Goal: Information Seeking & Learning: Learn about a topic

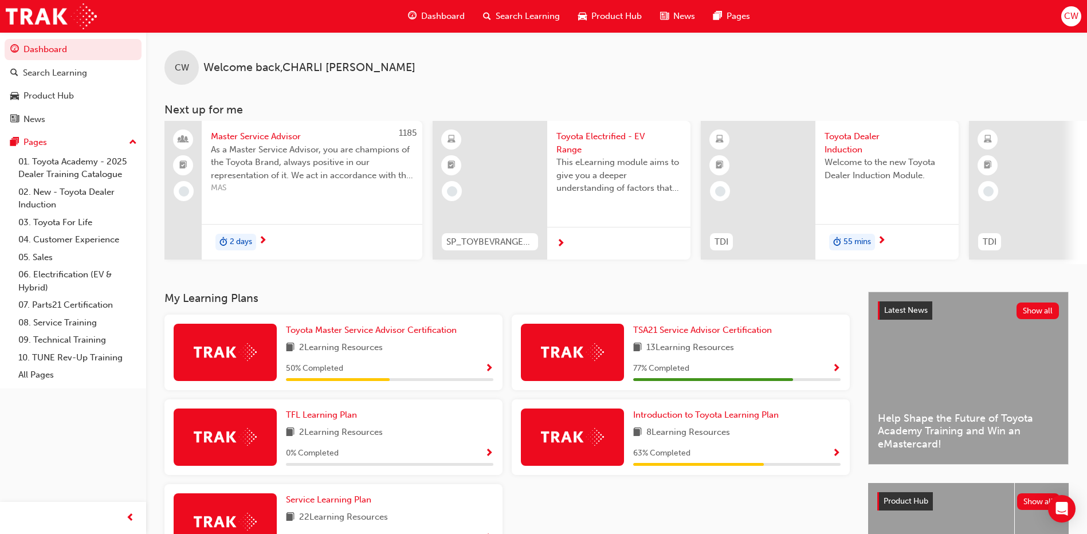
click at [832, 354] on div "13 Learning Resources" at bounding box center [736, 348] width 207 height 14
click at [833, 374] on span "Show Progress" at bounding box center [836, 369] width 9 height 10
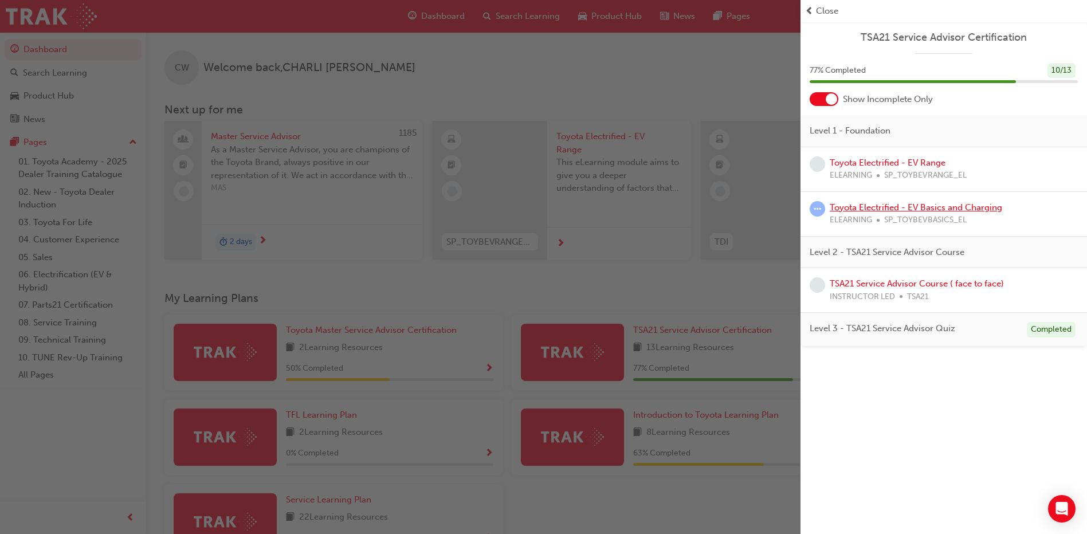
click at [934, 205] on link "Toyota Electrified - EV Basics and Charging" at bounding box center [916, 207] width 172 height 10
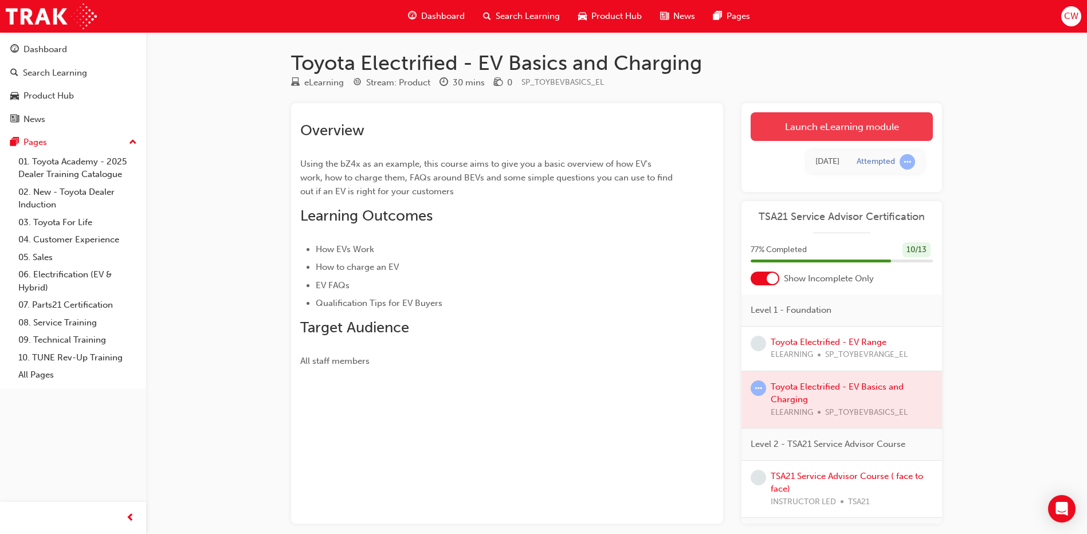
click at [873, 120] on link "Launch eLearning module" at bounding box center [841, 126] width 182 height 29
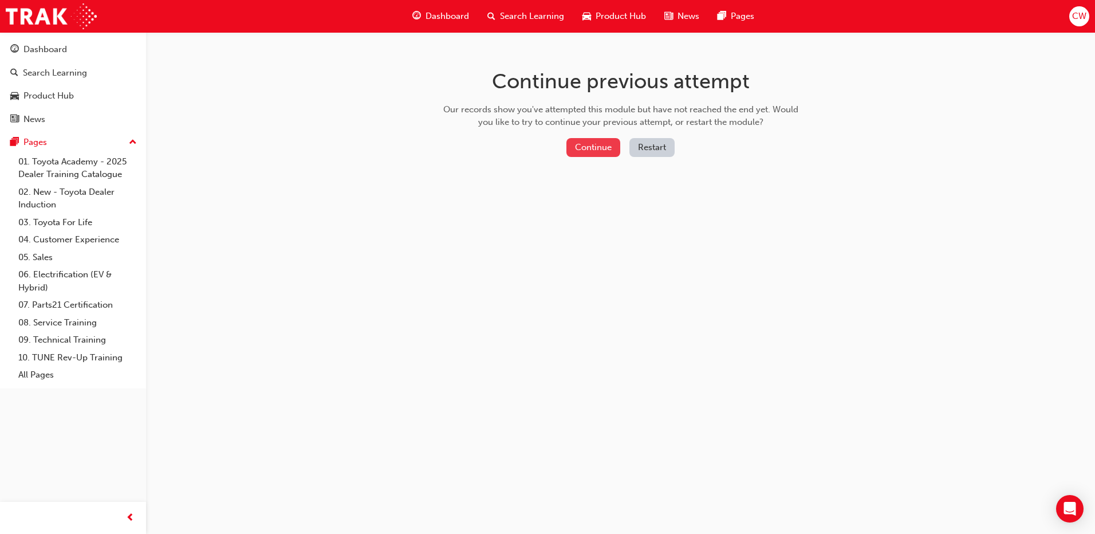
click at [594, 146] on button "Continue" at bounding box center [594, 147] width 54 height 19
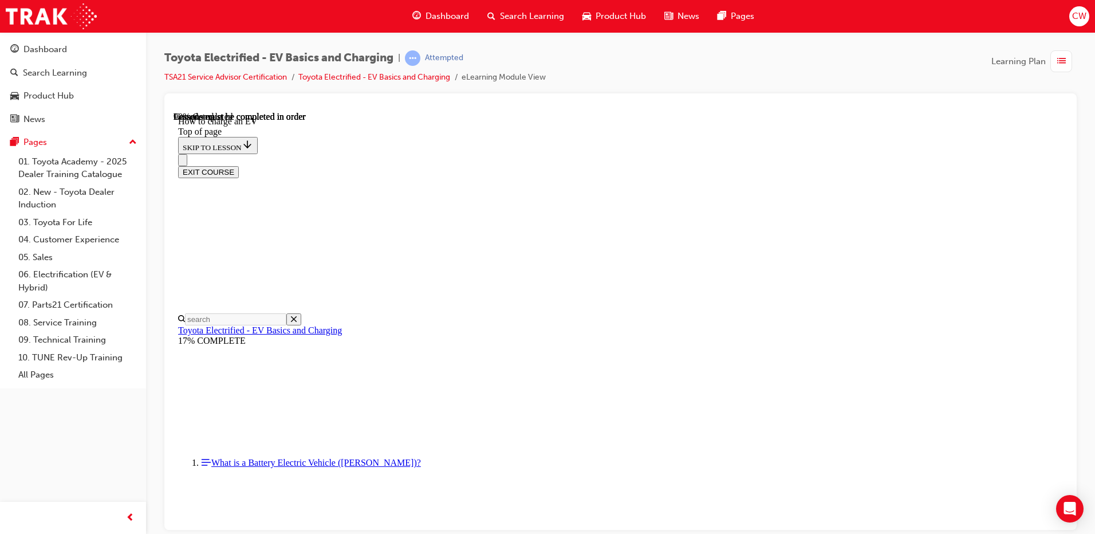
scroll to position [494, 0]
drag, startPoint x: 595, startPoint y: 210, endPoint x: 679, endPoint y: 179, distance: 90.1
drag, startPoint x: 702, startPoint y: 174, endPoint x: 766, endPoint y: 182, distance: 64.0
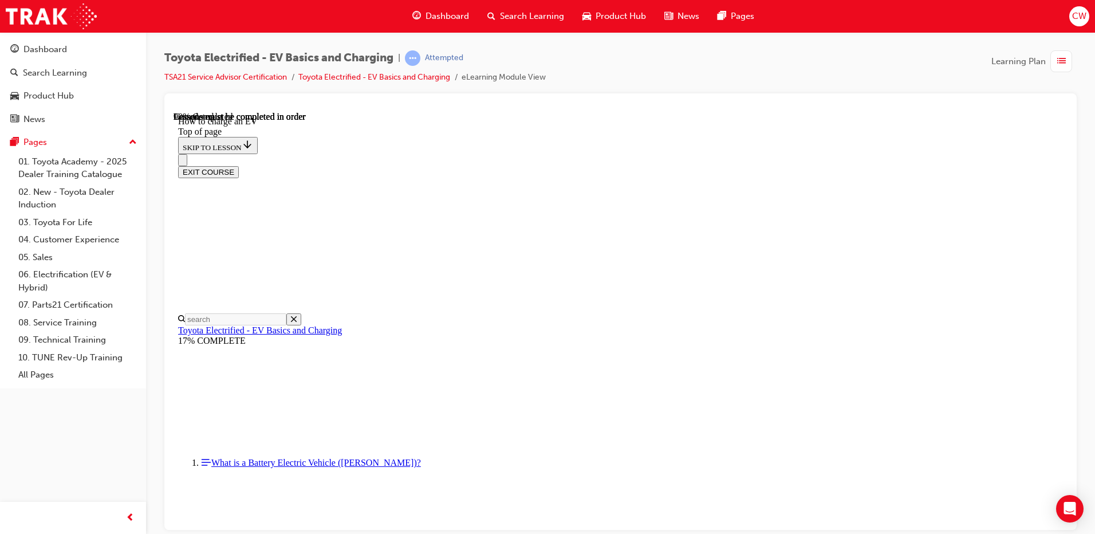
drag, startPoint x: 684, startPoint y: 235, endPoint x: 693, endPoint y: 235, distance: 9.2
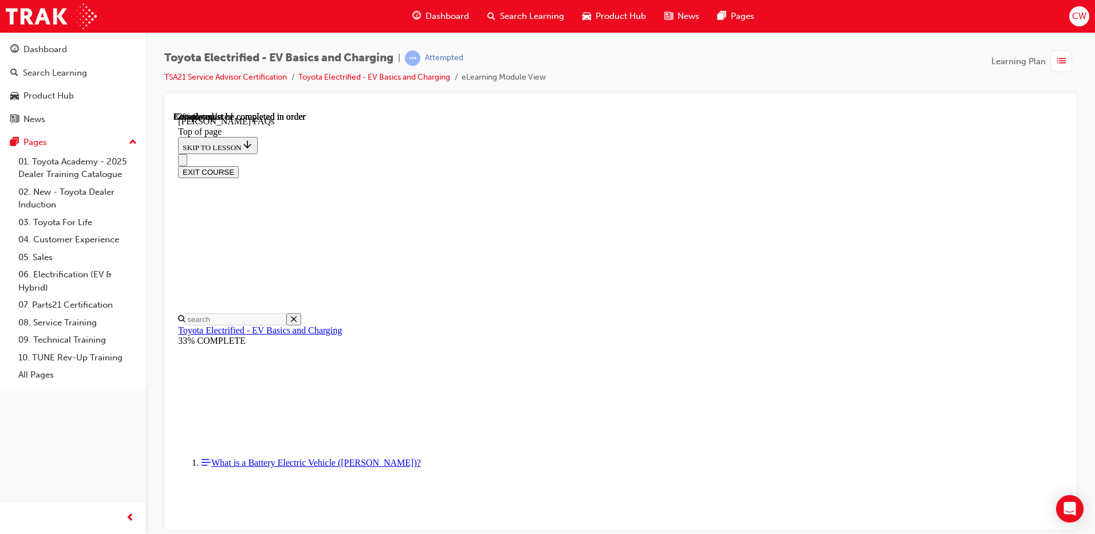
scroll to position [838, 0]
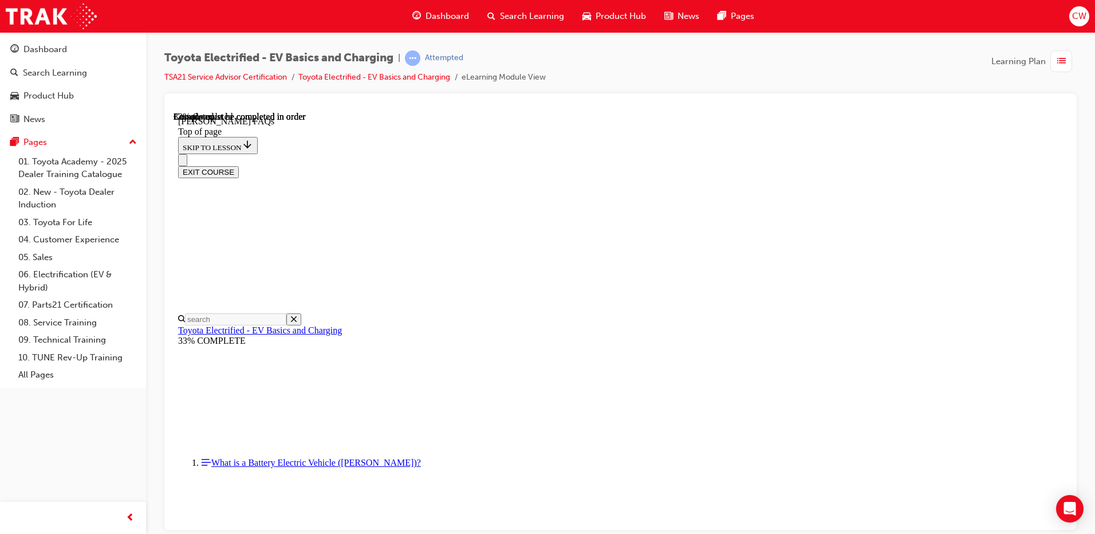
scroll to position [136, 0]
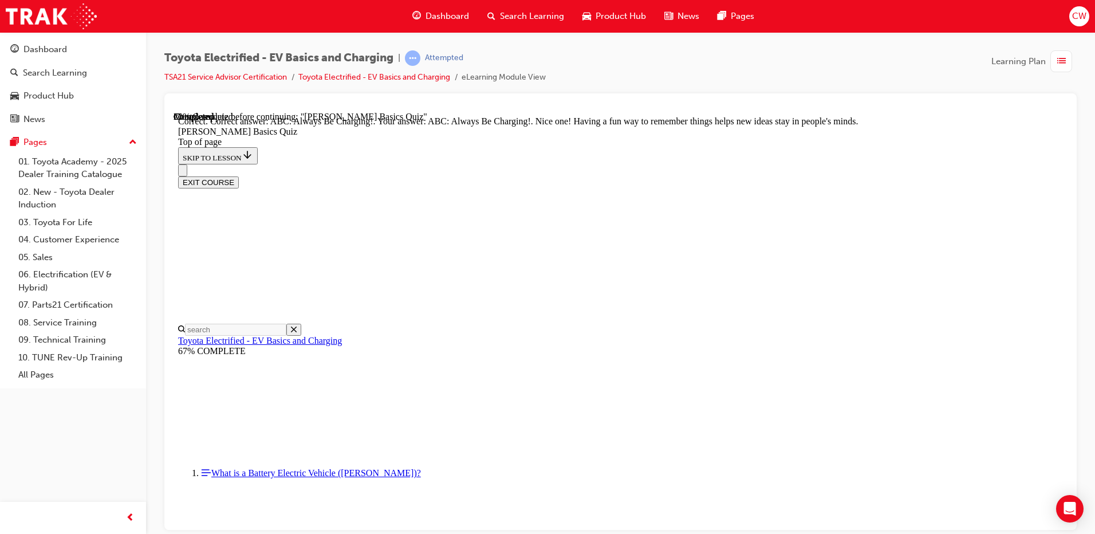
scroll to position [230, 0]
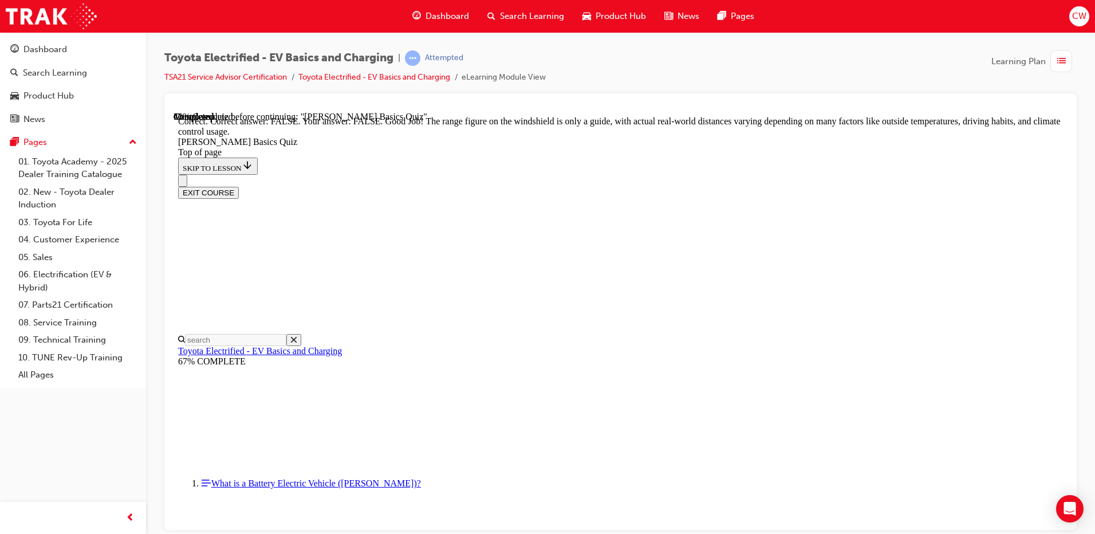
scroll to position [197, 0]
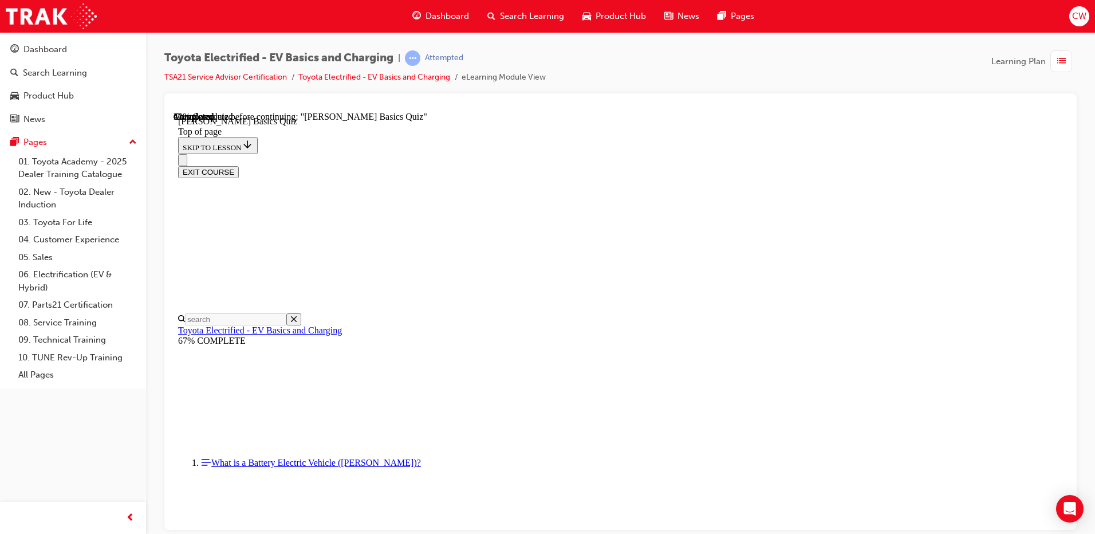
scroll to position [135, 0]
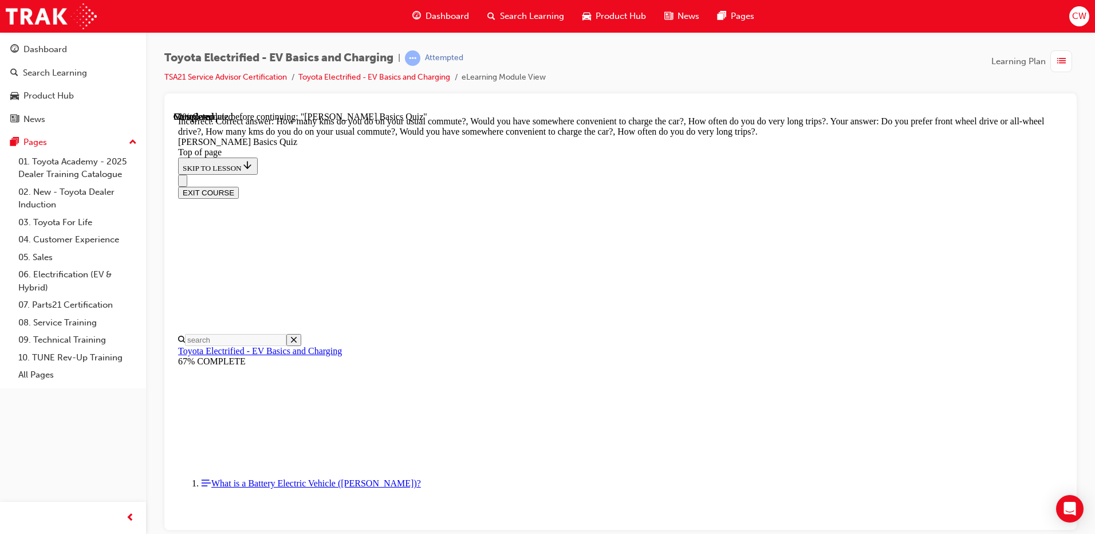
scroll to position [205, 0]
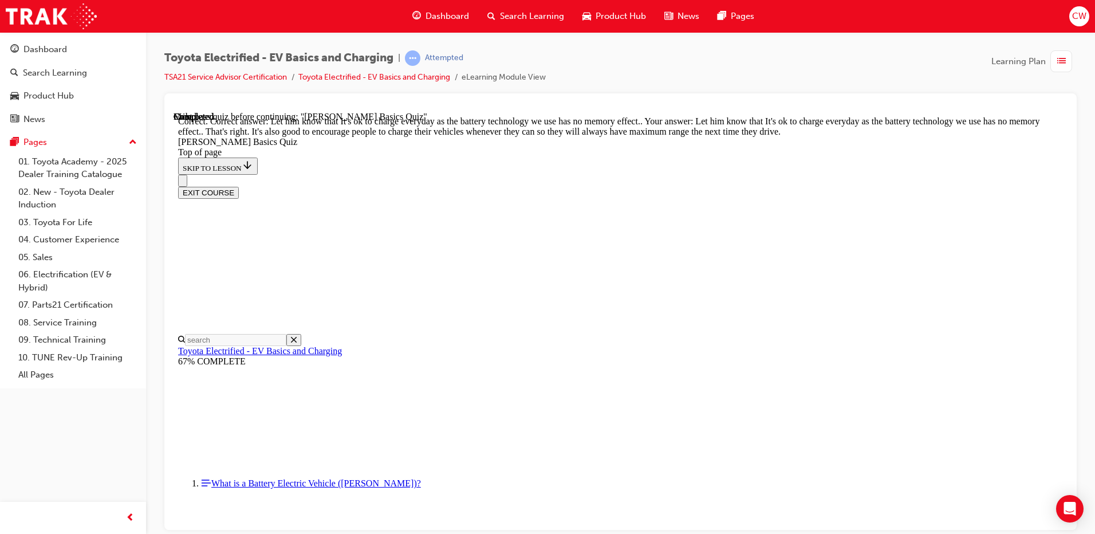
scroll to position [220, 0]
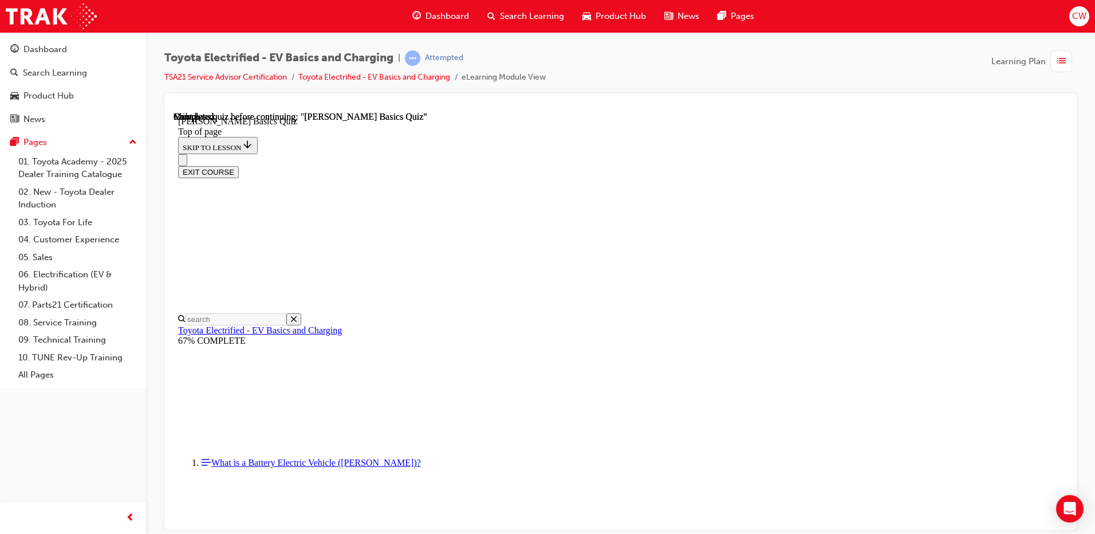
scroll to position [204, 0]
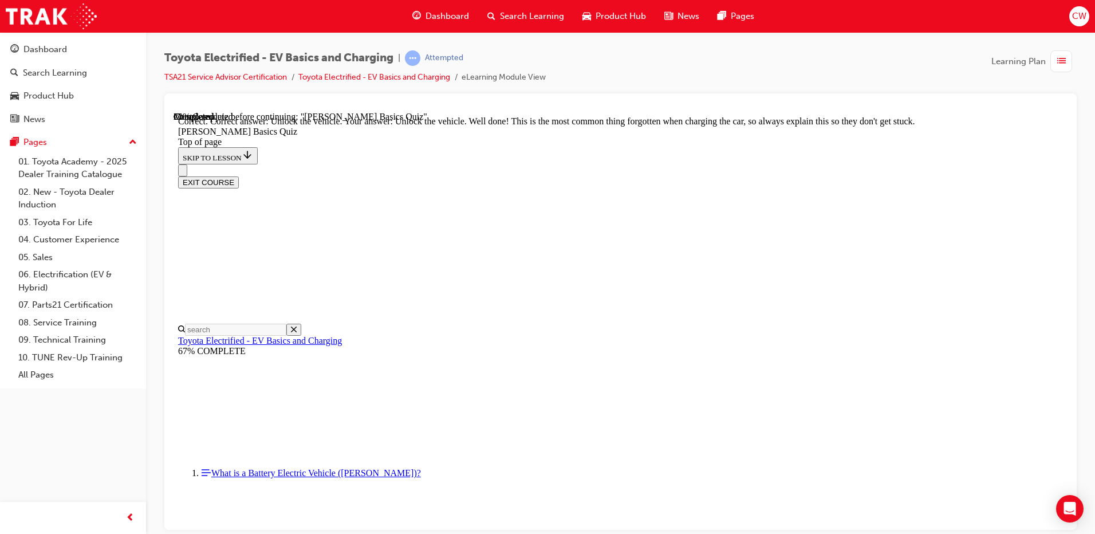
scroll to position [352, 0]
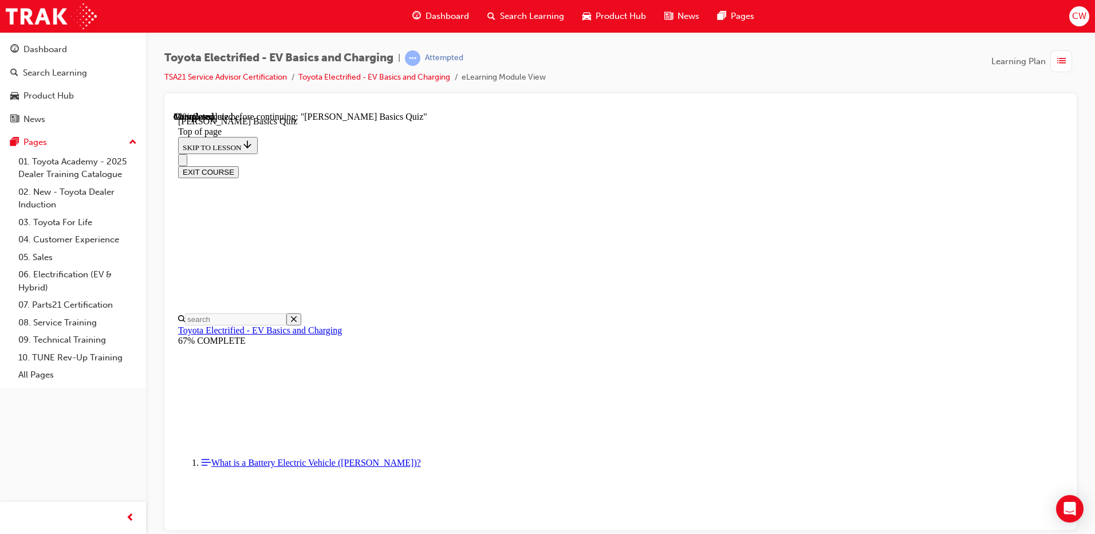
scroll to position [66, 0]
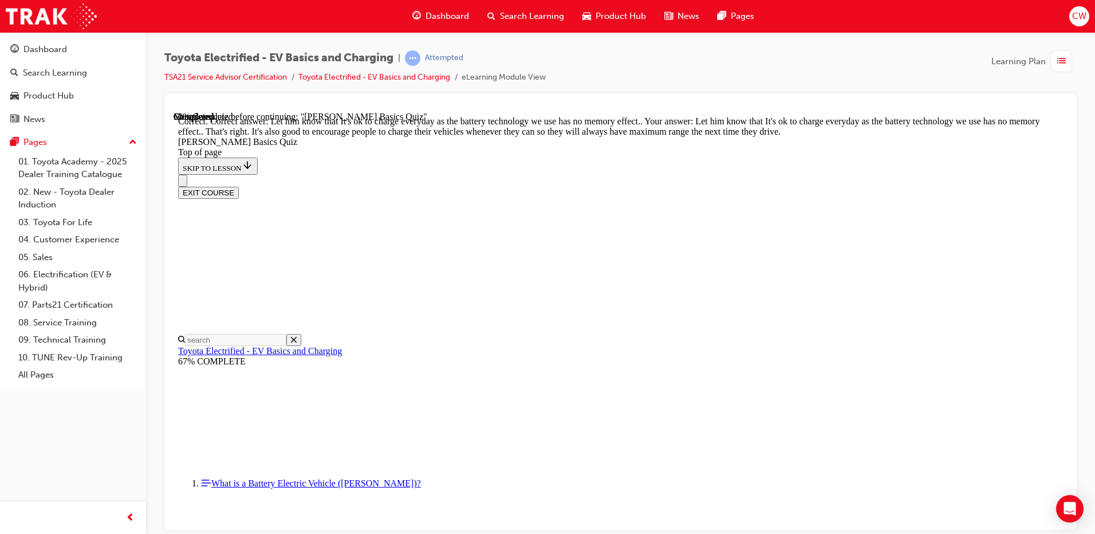
scroll to position [220, 0]
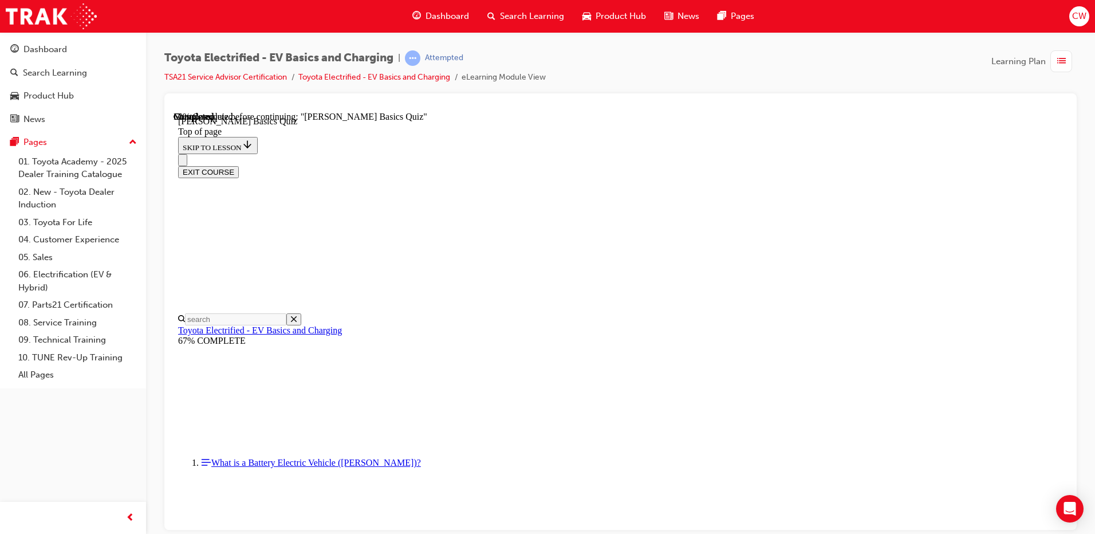
scroll to position [135, 0]
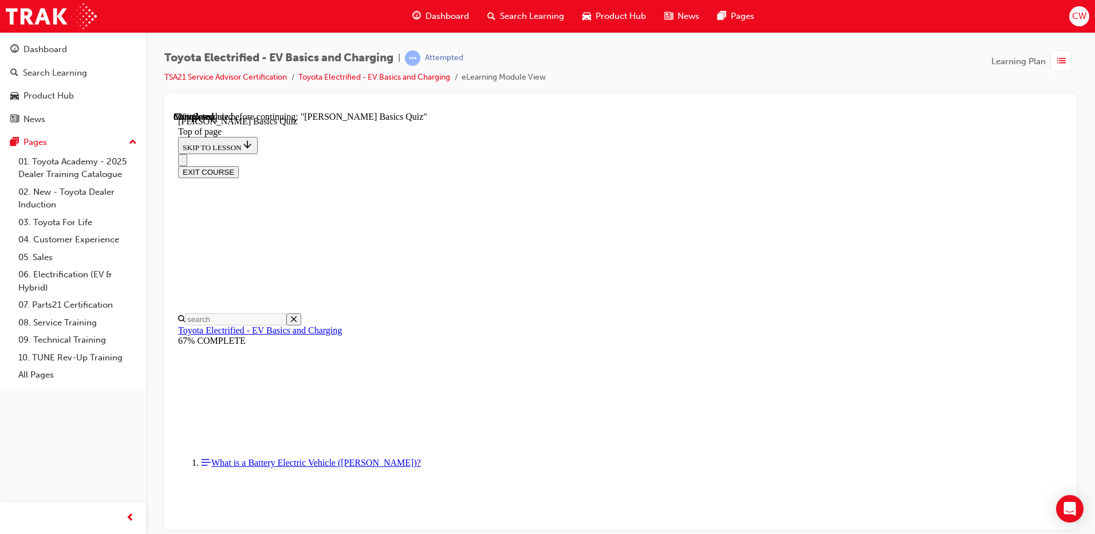
drag, startPoint x: 682, startPoint y: 459, endPoint x: 625, endPoint y: 434, distance: 62.6
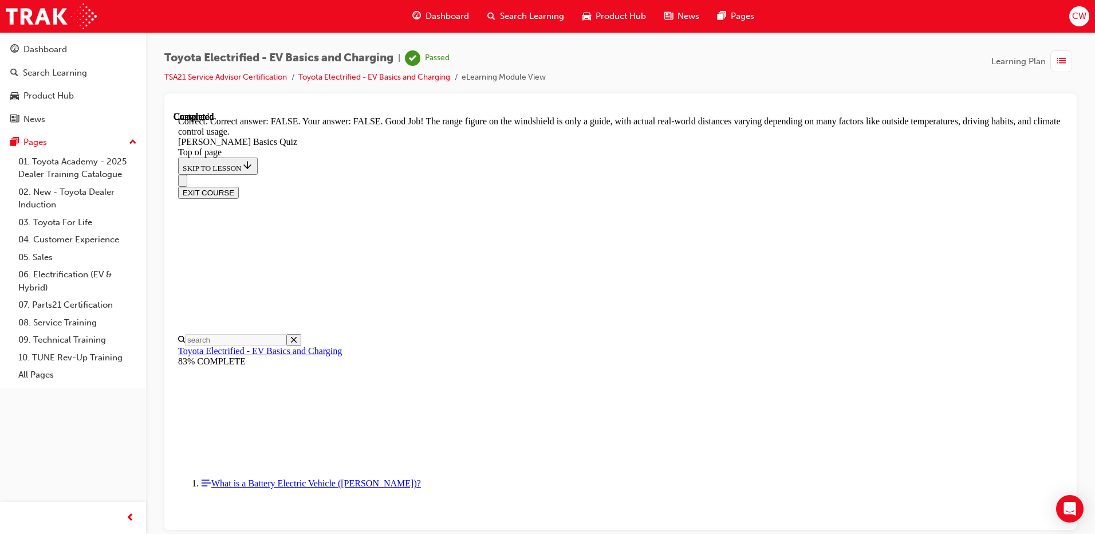
scroll to position [197, 0]
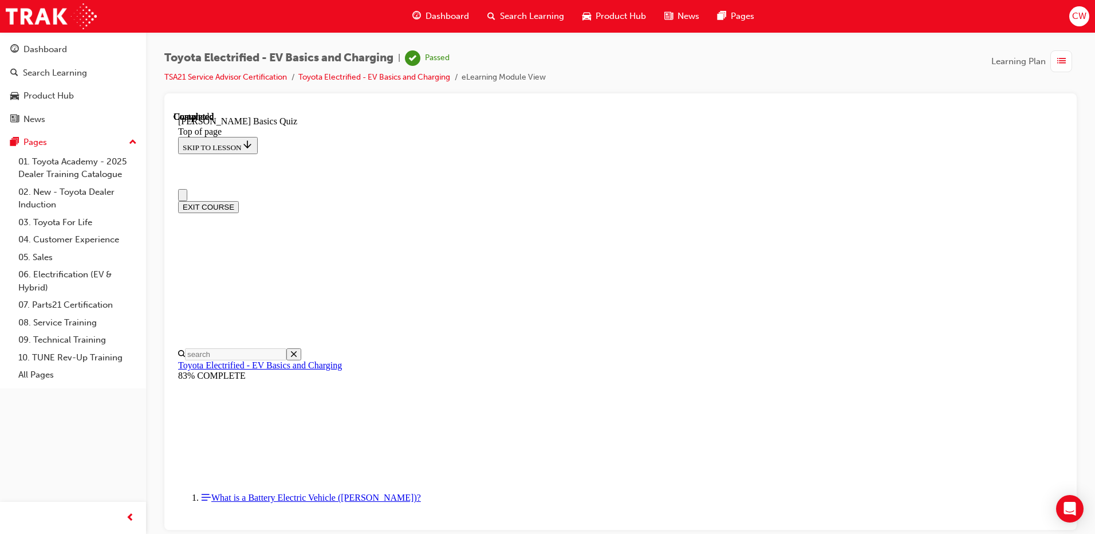
scroll to position [204, 0]
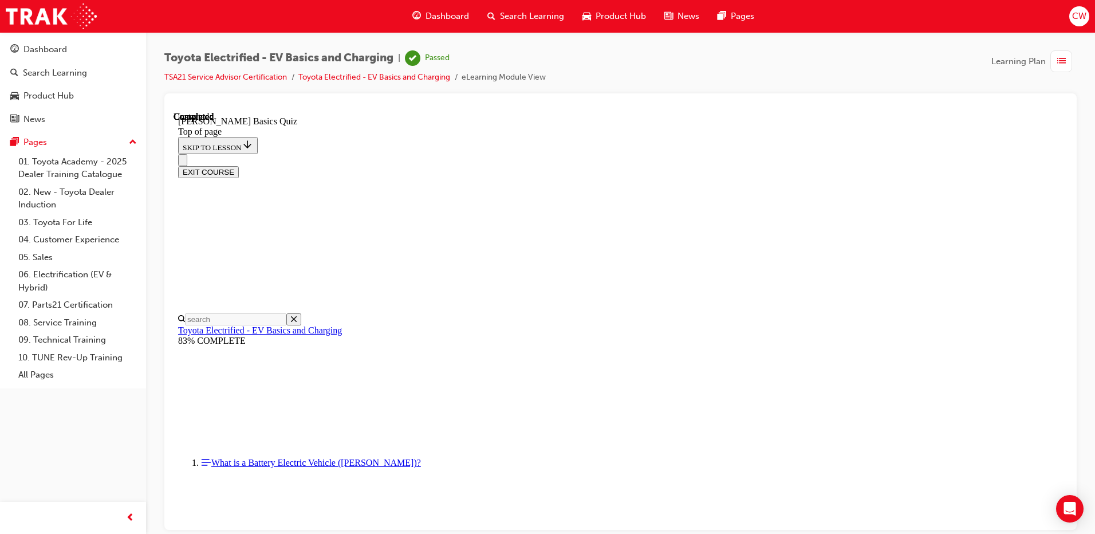
click at [239, 166] on button "EXIT COURSE" at bounding box center [208, 172] width 61 height 12
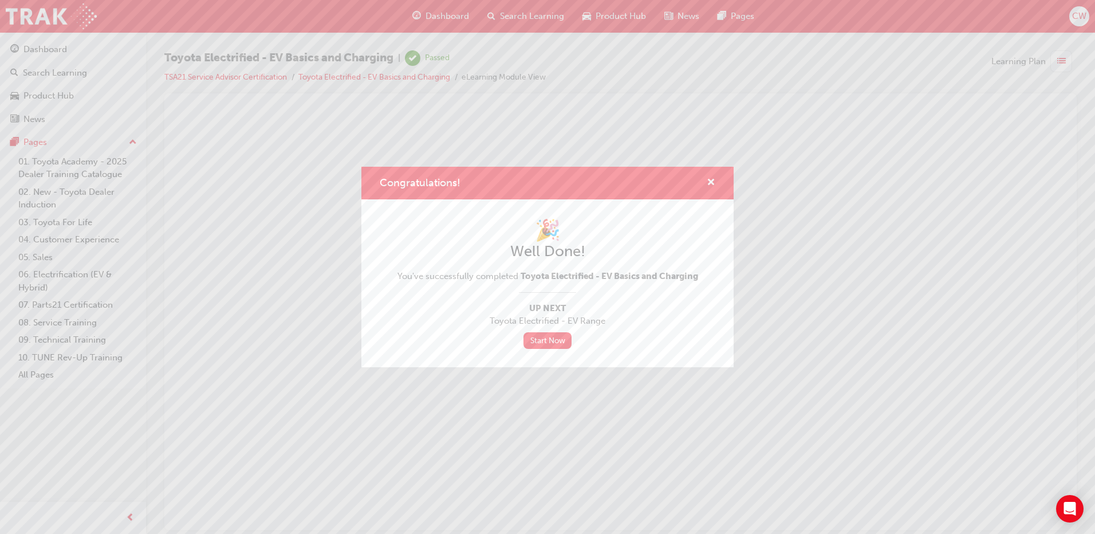
scroll to position [0, 0]
click at [554, 338] on link "Start Now" at bounding box center [548, 340] width 48 height 17
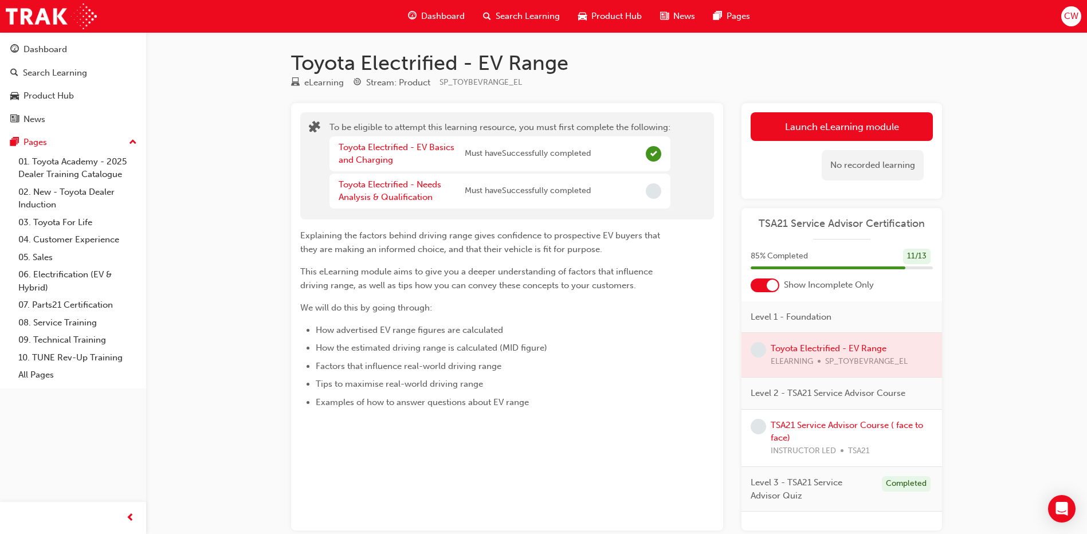
click at [801, 353] on div at bounding box center [841, 355] width 201 height 44
click at [854, 131] on button "Launch eLearning module" at bounding box center [841, 126] width 182 height 29
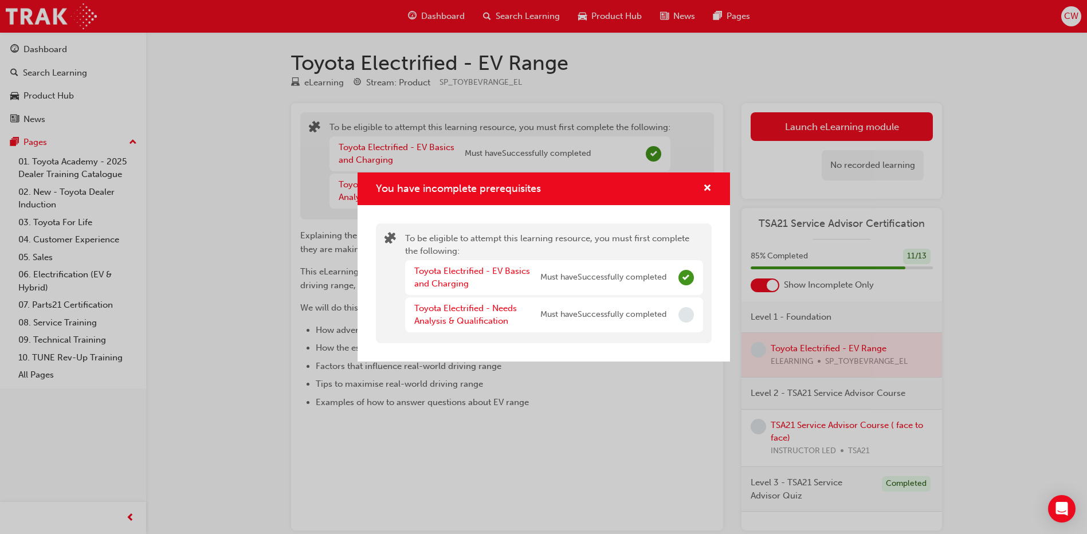
click at [567, 318] on span "Must have Successfully completed" at bounding box center [603, 314] width 126 height 13
click at [445, 303] on link "Toyota Electrified - Needs Analysis & Qualification" at bounding box center [465, 314] width 103 height 23
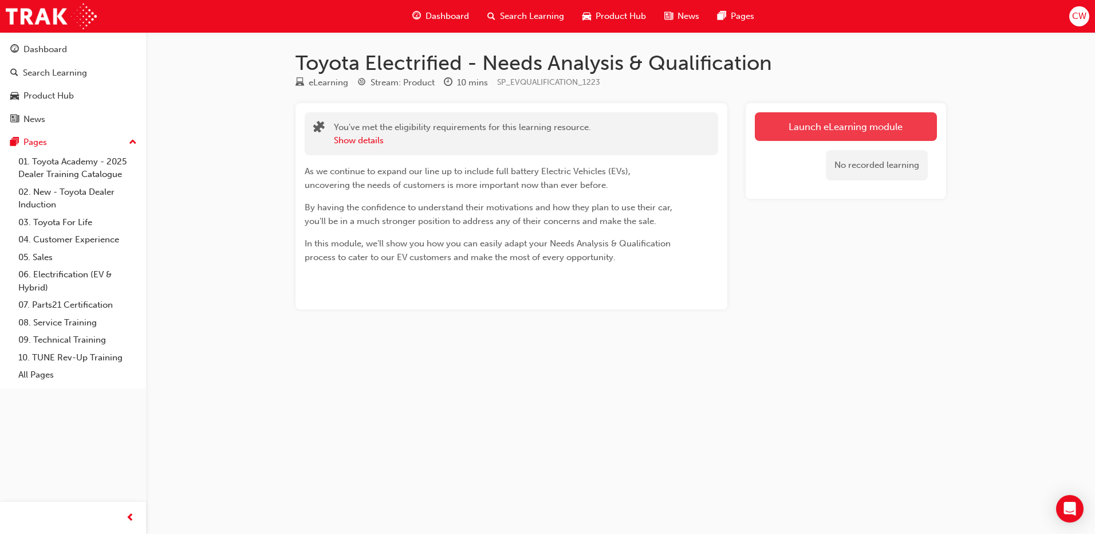
click at [879, 135] on link "Launch eLearning module" at bounding box center [846, 126] width 182 height 29
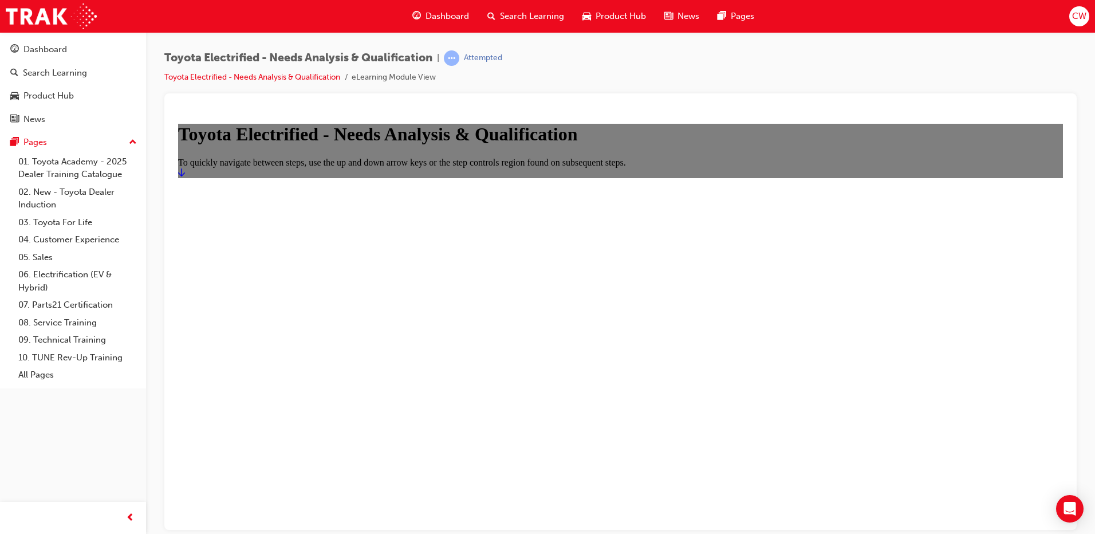
click at [185, 177] on link "Start" at bounding box center [181, 172] width 7 height 10
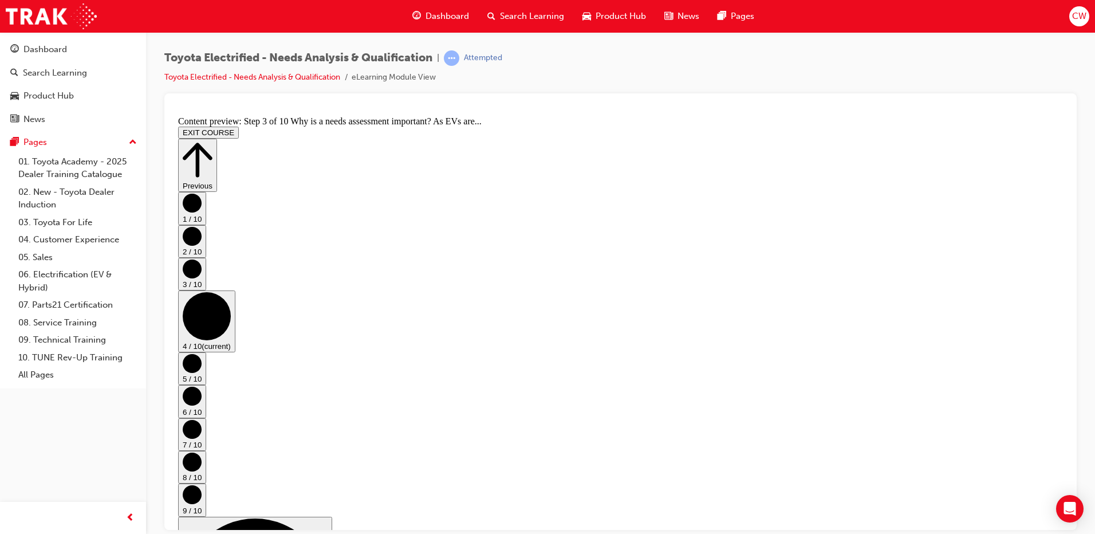
scroll to position [0, 0]
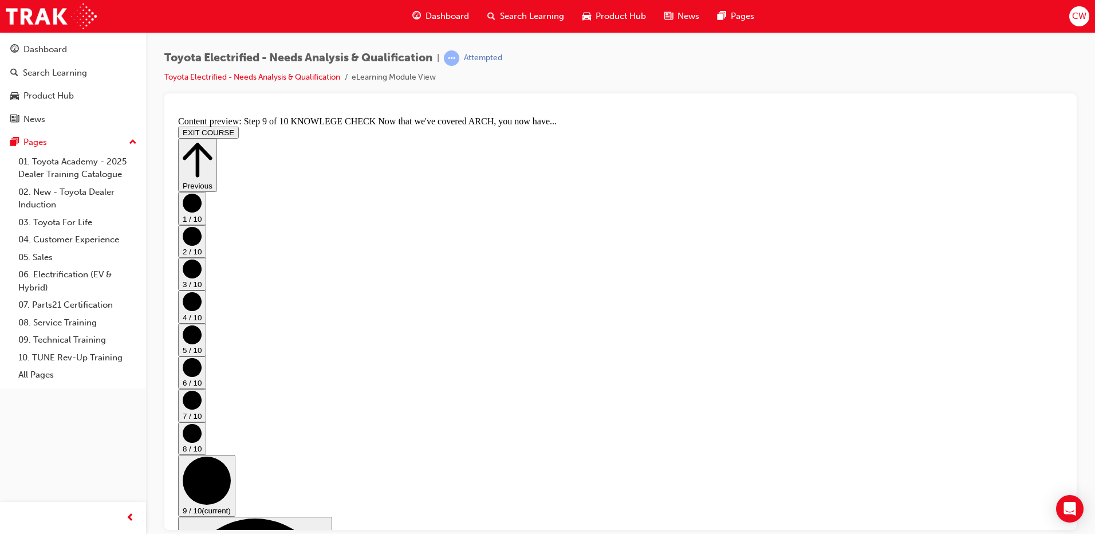
scroll to position [209, 0]
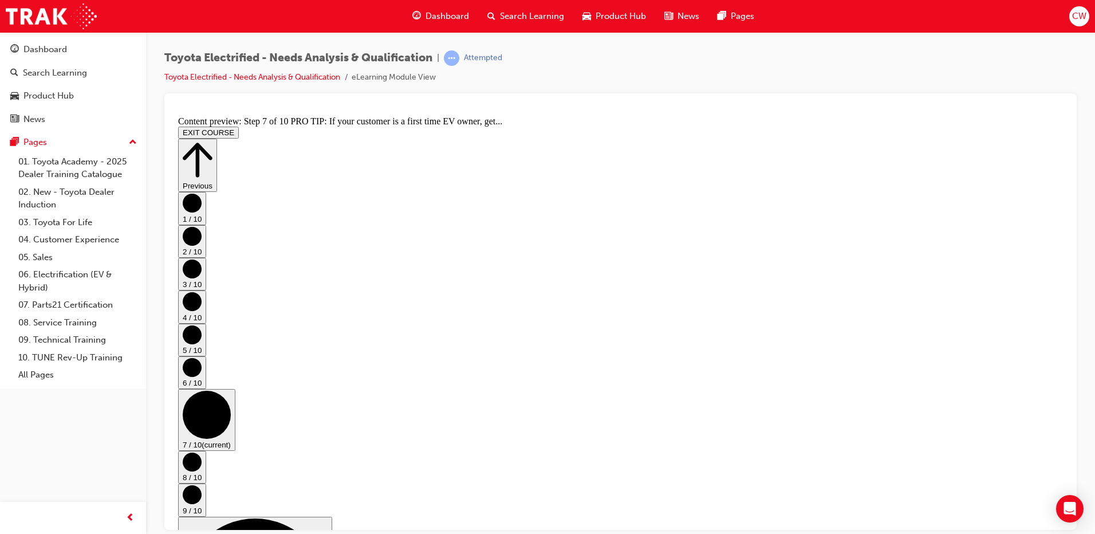
click at [213, 140] on icon "Step controls" at bounding box center [198, 160] width 30 height 40
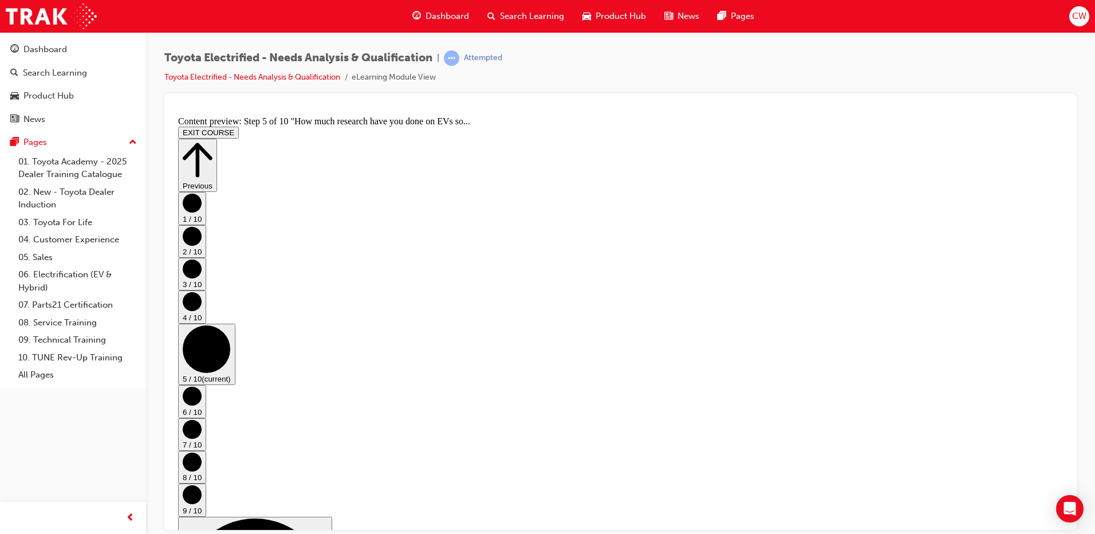
click at [213, 140] on icon "Step controls" at bounding box center [198, 160] width 30 height 40
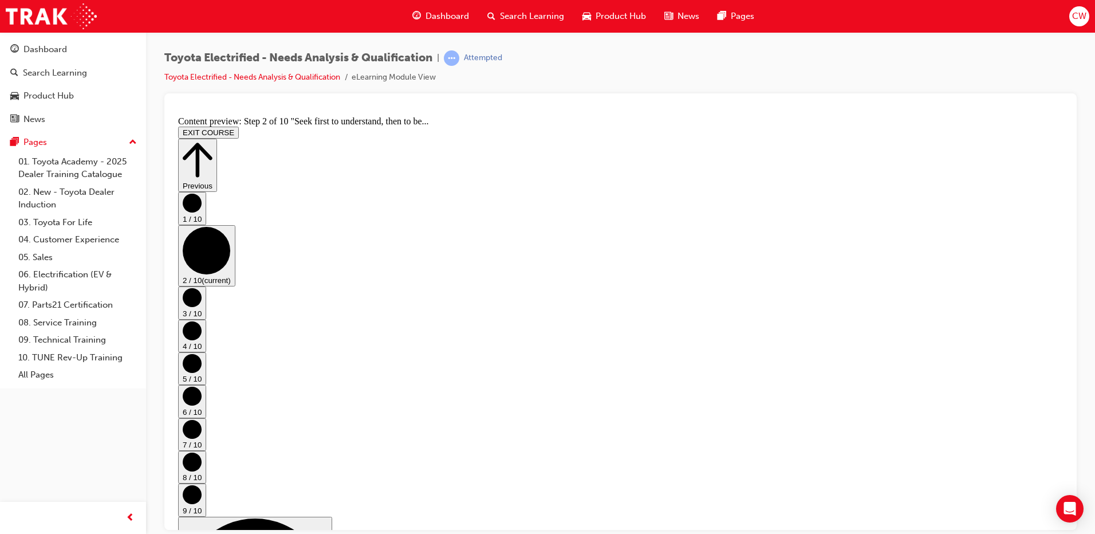
click at [213, 140] on icon "Step controls" at bounding box center [198, 160] width 30 height 40
drag, startPoint x: 1032, startPoint y: 481, endPoint x: 870, endPoint y: 484, distance: 162.7
drag, startPoint x: 870, startPoint y: 484, endPoint x: 669, endPoint y: 432, distance: 207.2
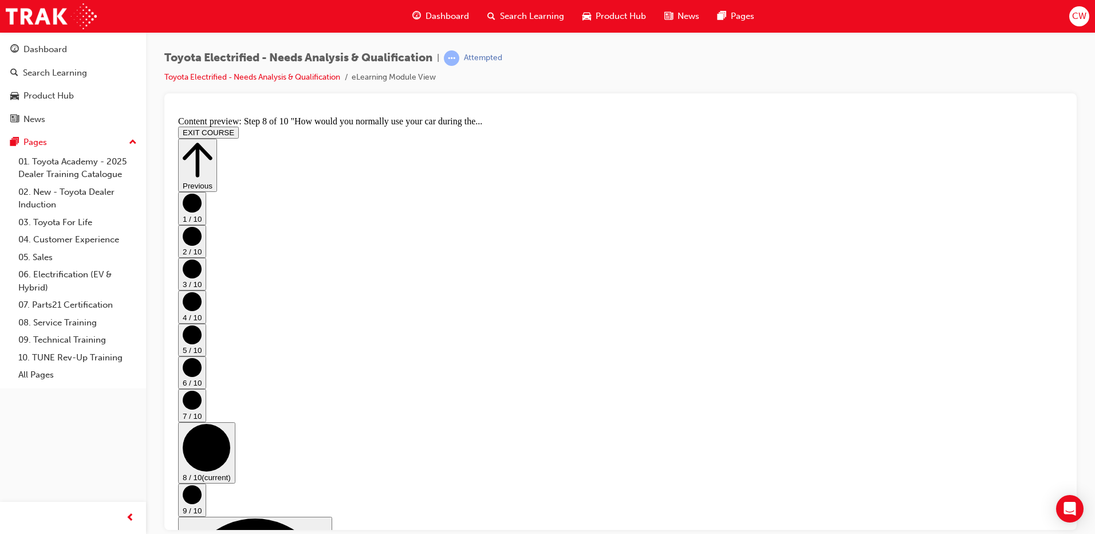
scroll to position [291, 0]
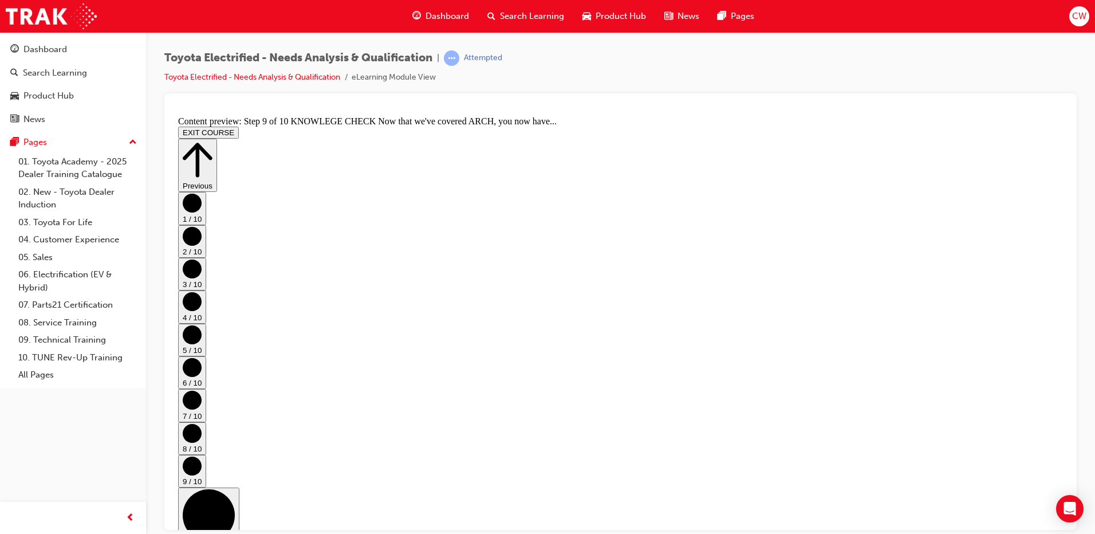
scroll to position [608, 0]
click at [239, 126] on button "EXIT COURSE" at bounding box center [208, 132] width 61 height 12
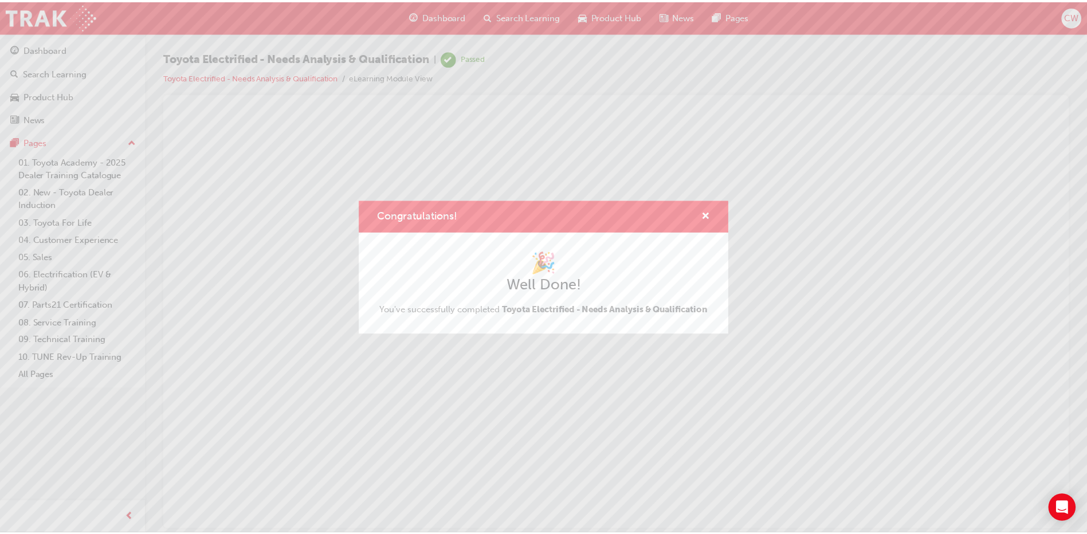
scroll to position [0, 0]
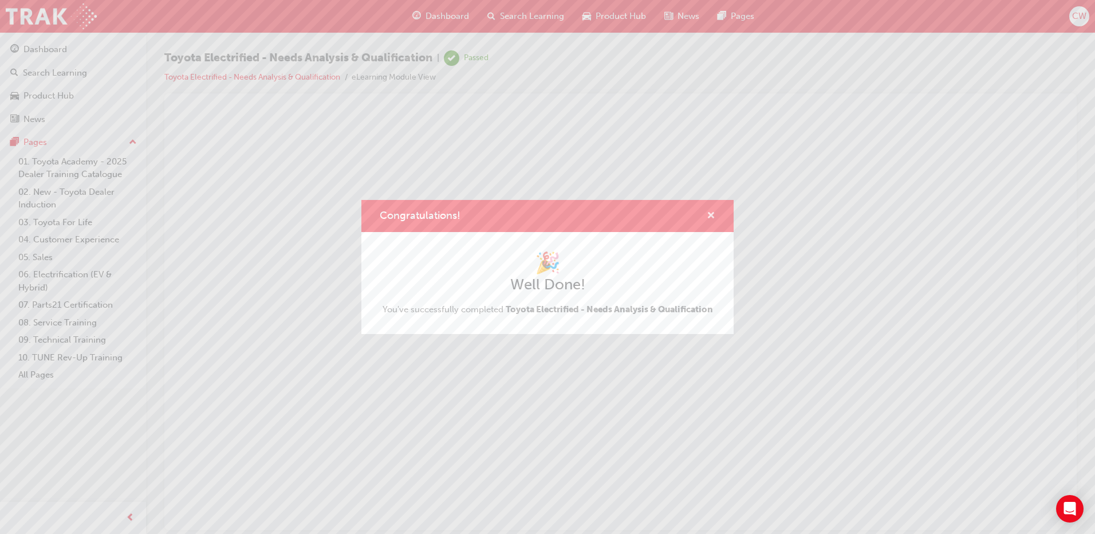
click at [711, 213] on span "cross-icon" at bounding box center [711, 216] width 9 height 10
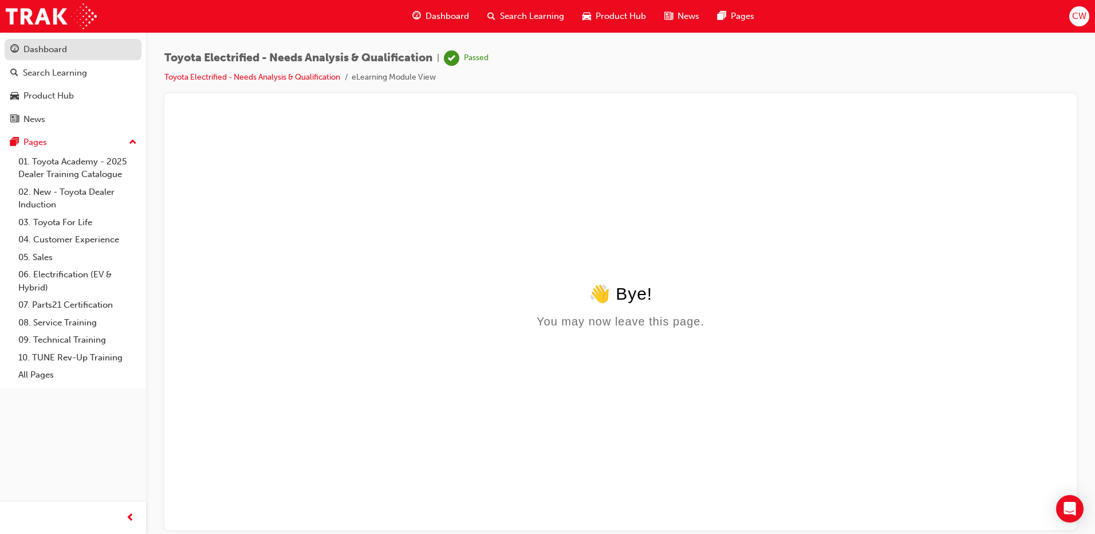
click at [56, 46] on div "Dashboard" at bounding box center [45, 49] width 44 height 13
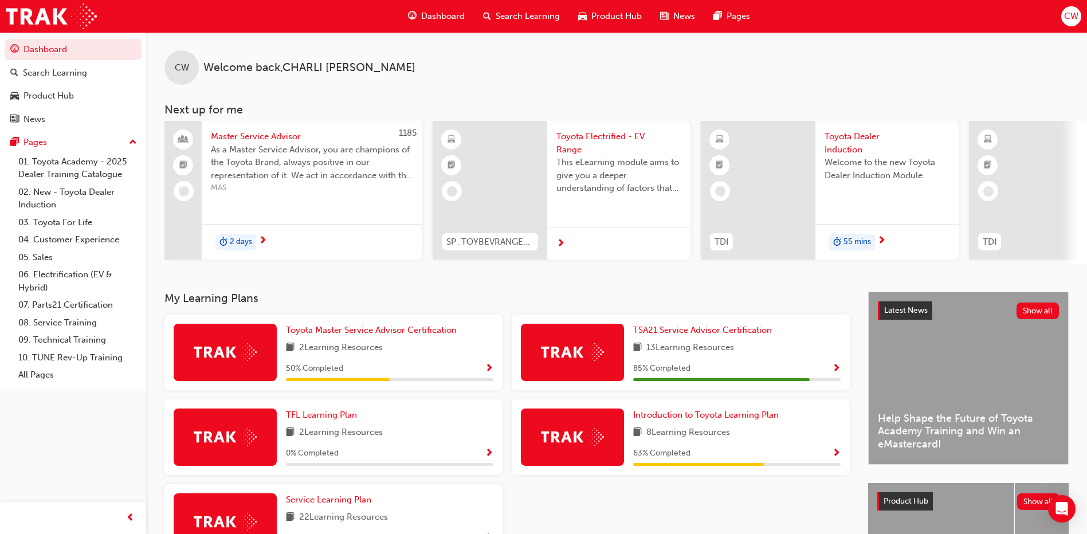
click at [777, 370] on div "85 % Completed" at bounding box center [736, 368] width 207 height 14
click at [737, 335] on span "TSA21 Service Advisor Certification" at bounding box center [702, 330] width 139 height 10
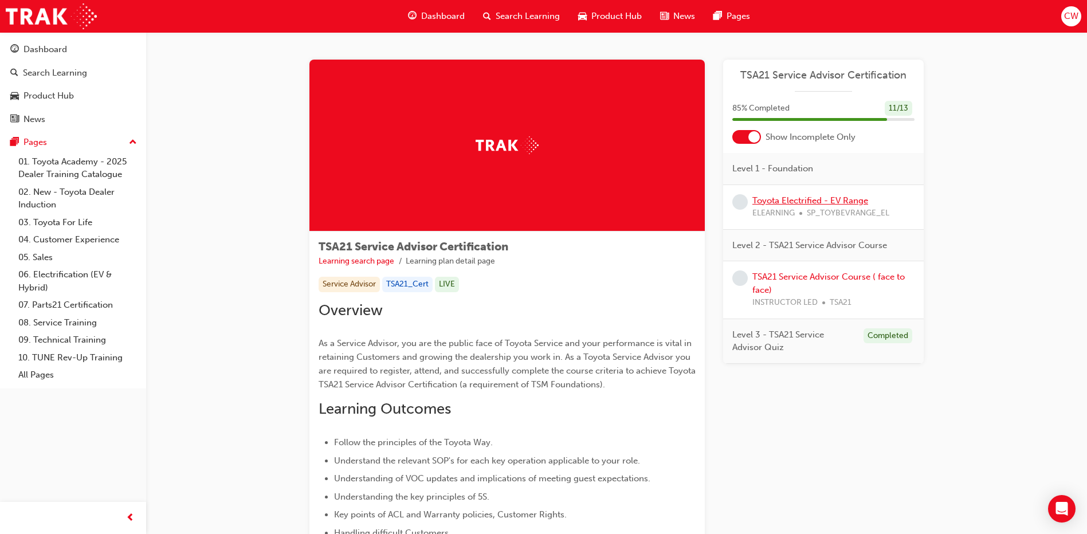
click at [797, 202] on link "Toyota Electrified - EV Range" at bounding box center [810, 200] width 116 height 10
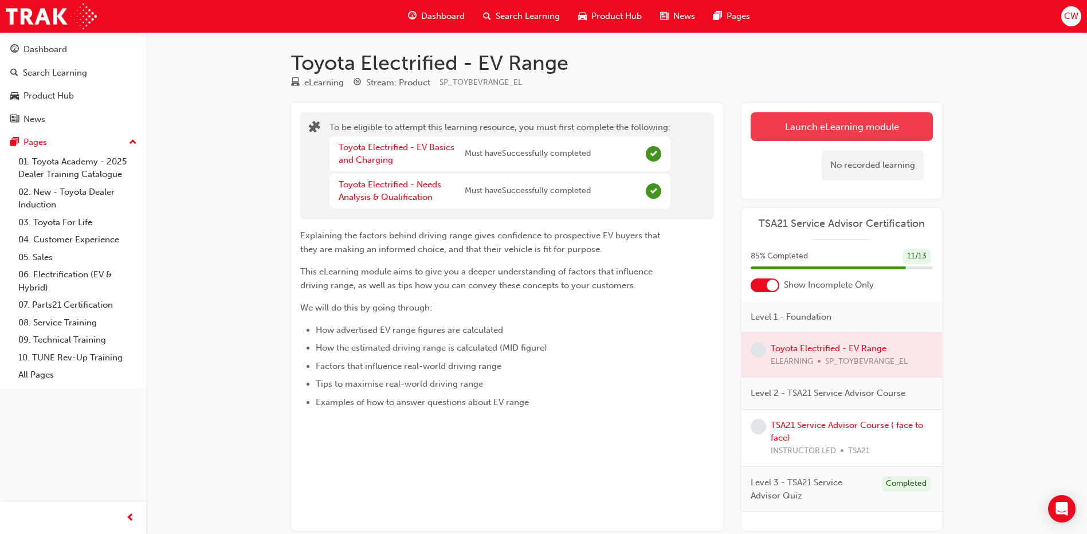
click at [893, 119] on button "Launch eLearning module" at bounding box center [841, 126] width 182 height 29
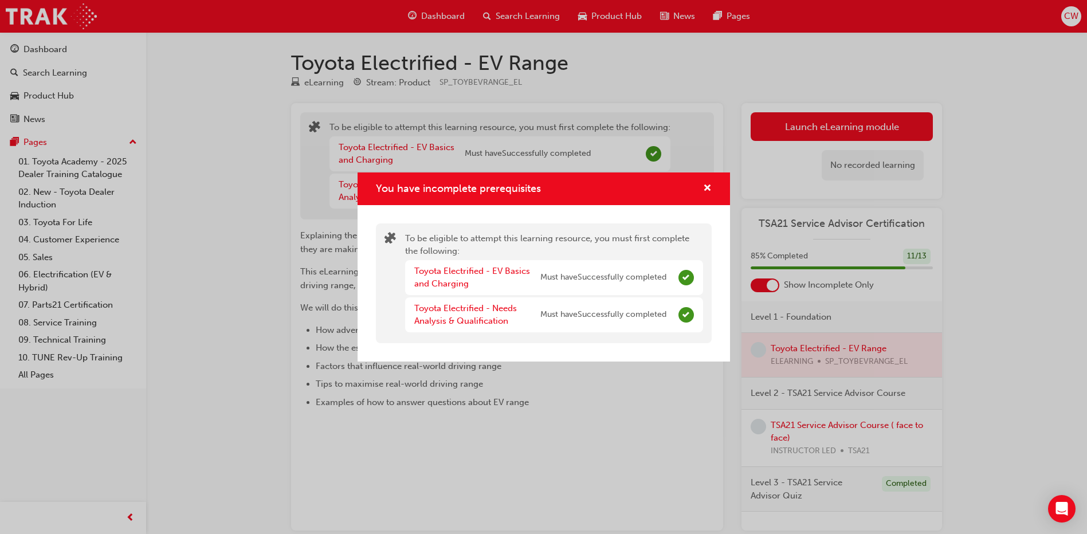
click at [525, 349] on div "To be eligible to attempt this learning resource, you must first complete the f…" at bounding box center [543, 283] width 372 height 156
click at [706, 194] on span "cross-icon" at bounding box center [707, 189] width 9 height 10
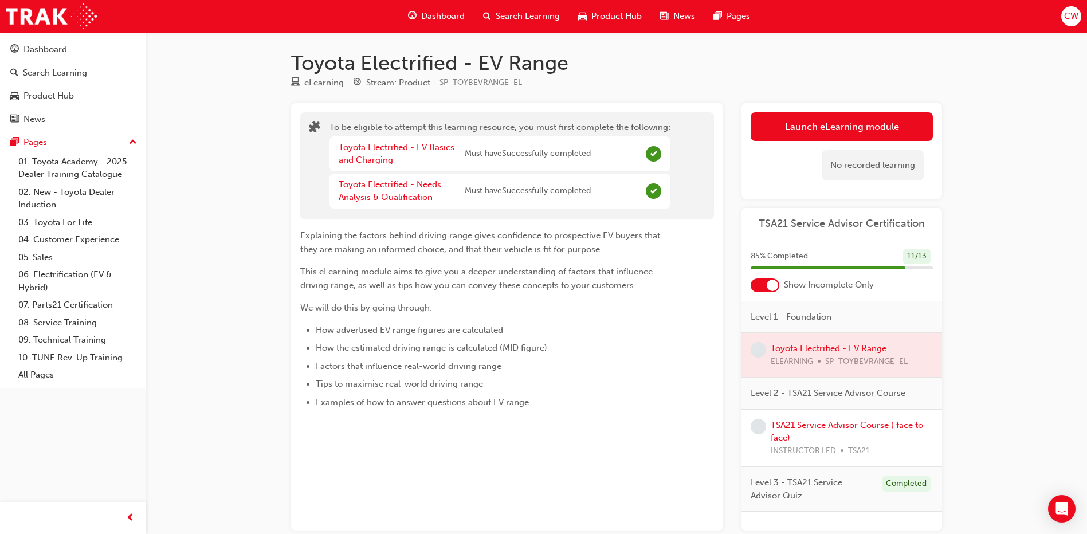
click at [808, 346] on div at bounding box center [841, 355] width 201 height 44
click at [543, 383] on li "Tips to maximise real-world driving range" at bounding box center [494, 384] width 357 height 14
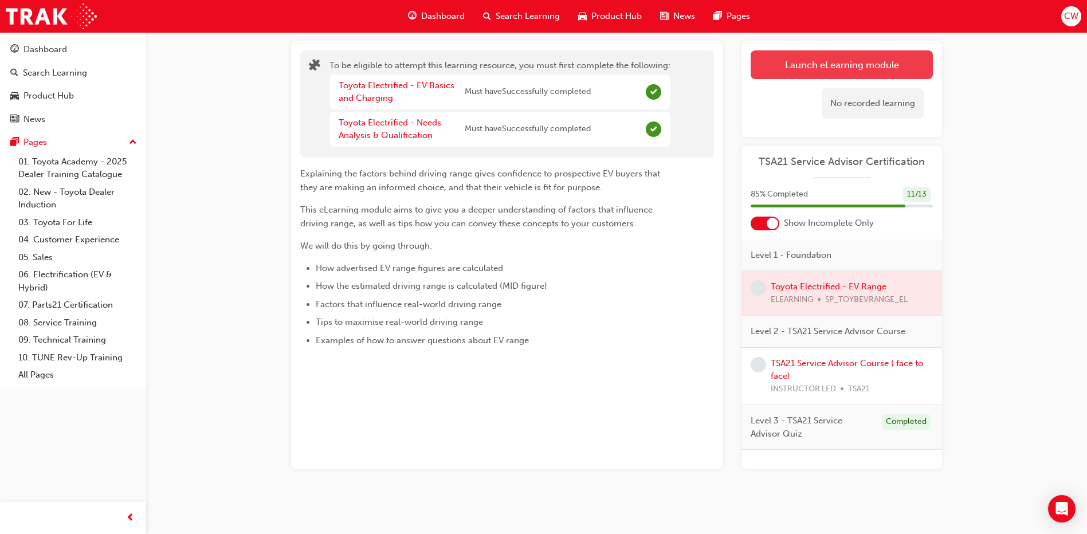
click at [809, 58] on button "Launch eLearning module" at bounding box center [841, 64] width 182 height 29
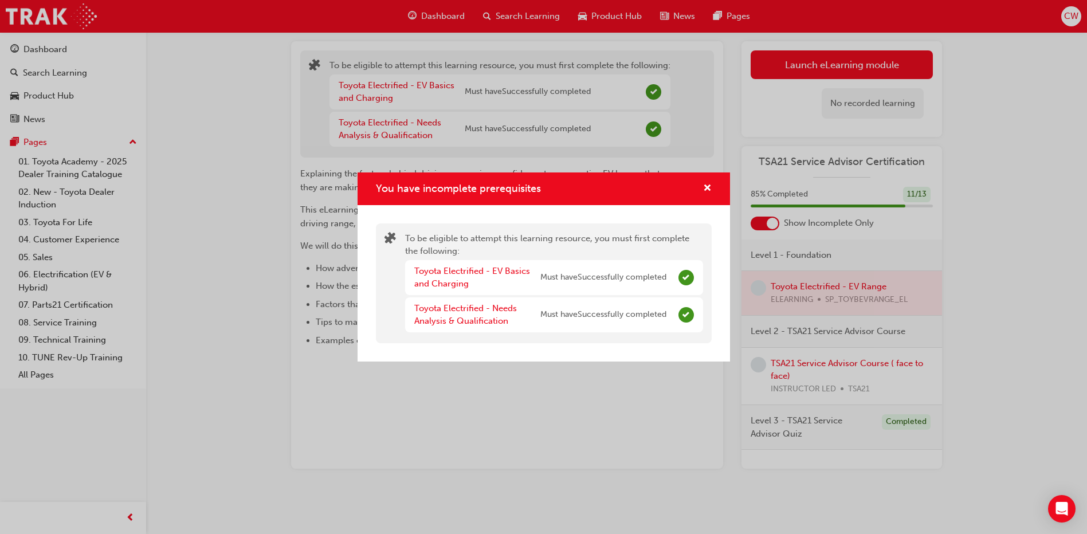
click at [713, 180] on div "You have incomplete prerequisites" at bounding box center [543, 188] width 372 height 33
click at [24, 43] on div "You have incomplete prerequisites To be eligible to attempt this learning resou…" at bounding box center [543, 267] width 1087 height 534
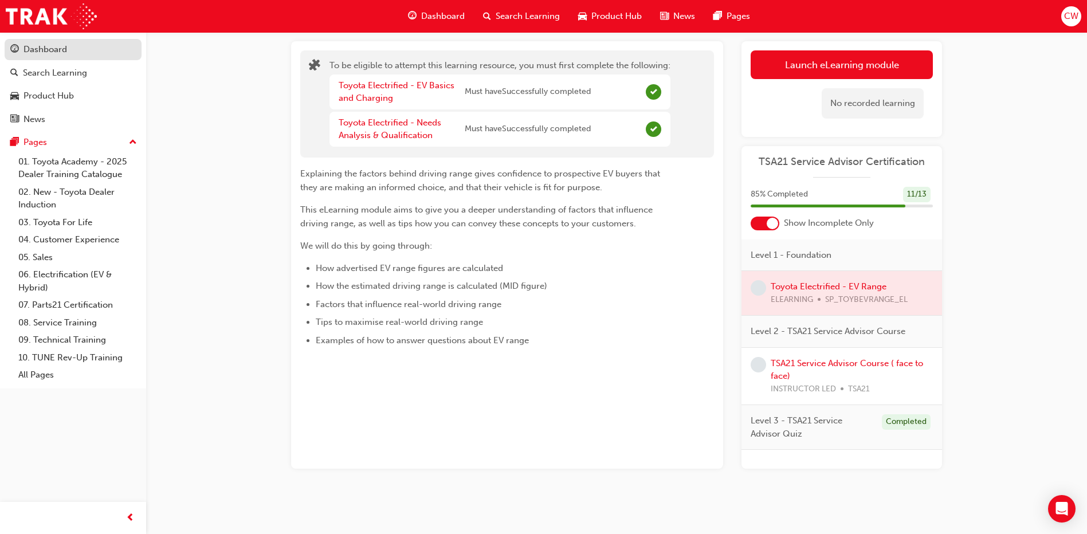
click at [26, 47] on div "Dashboard" at bounding box center [45, 49] width 44 height 13
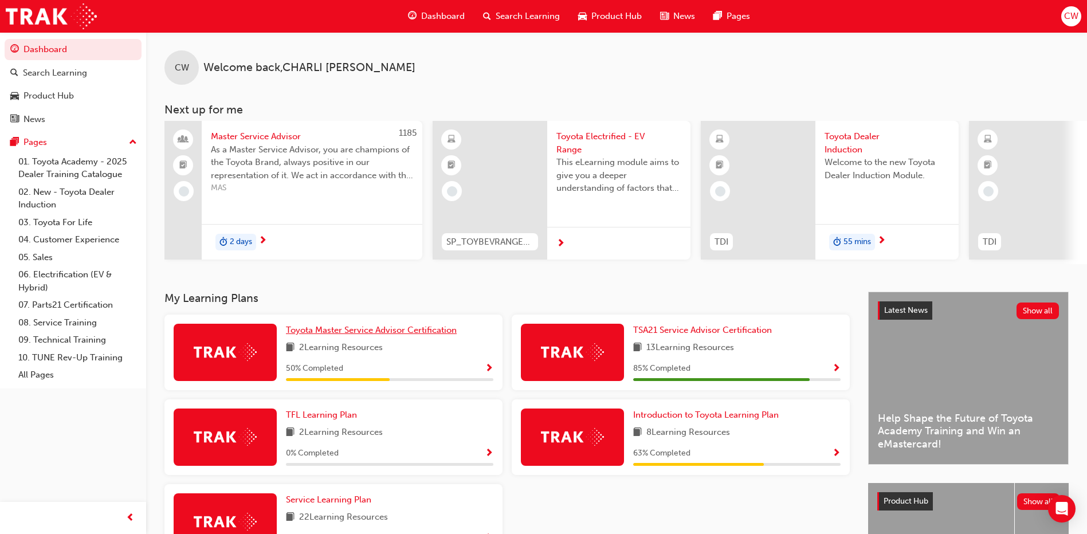
click at [380, 333] on span "Toyota Master Service Advisor Certification" at bounding box center [371, 330] width 171 height 10
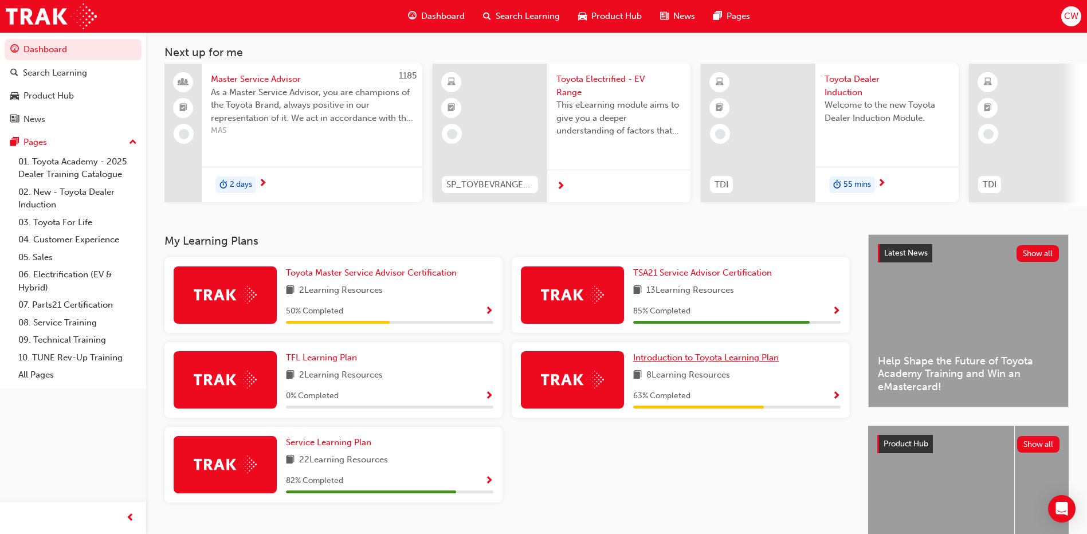
click at [698, 363] on span "Introduction to Toyota Learning Plan" at bounding box center [706, 357] width 146 height 10
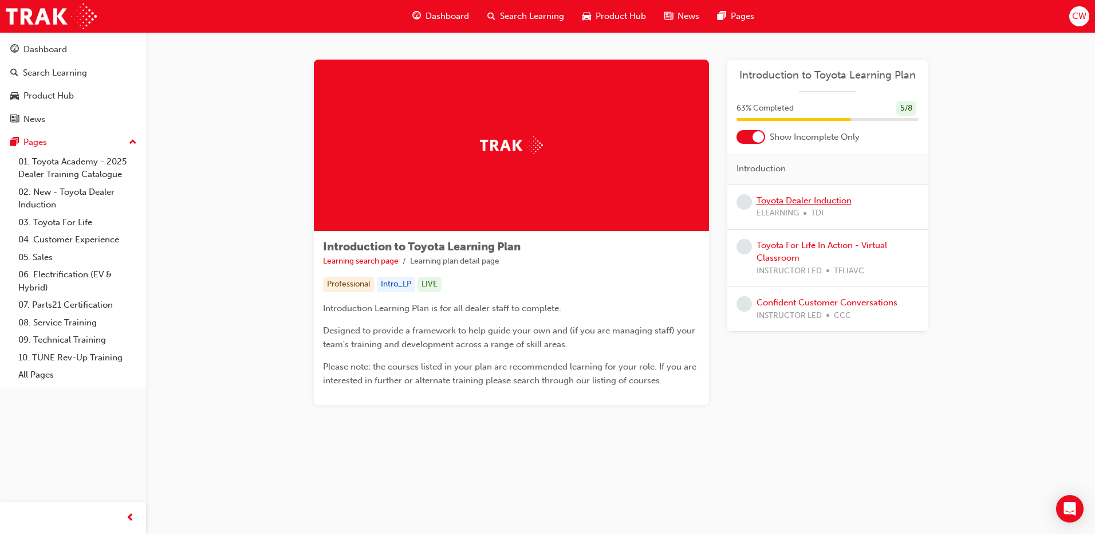
click at [817, 199] on link "Toyota Dealer Induction" at bounding box center [804, 200] width 95 height 10
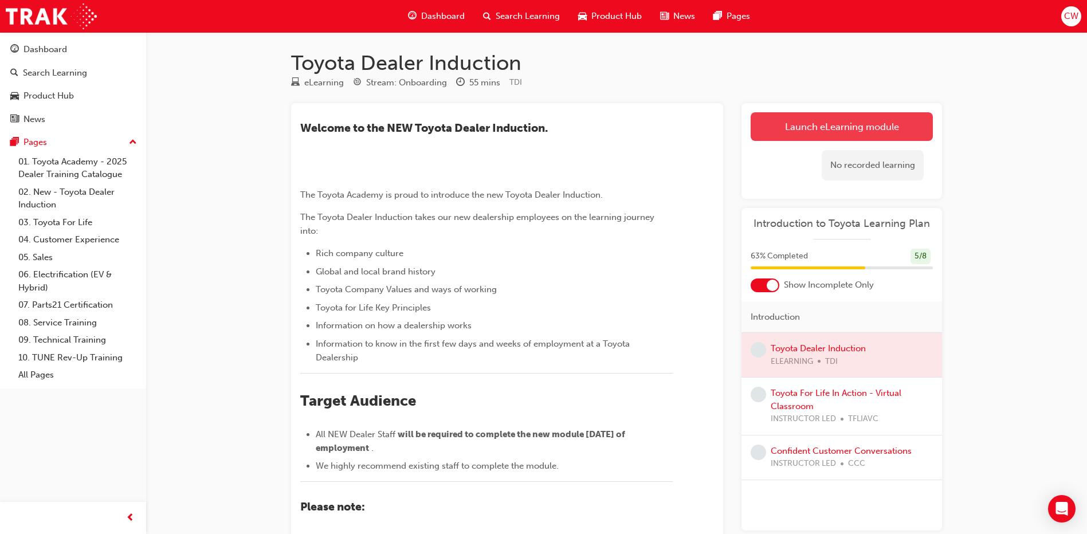
click at [801, 131] on link "Launch eLearning module" at bounding box center [841, 126] width 182 height 29
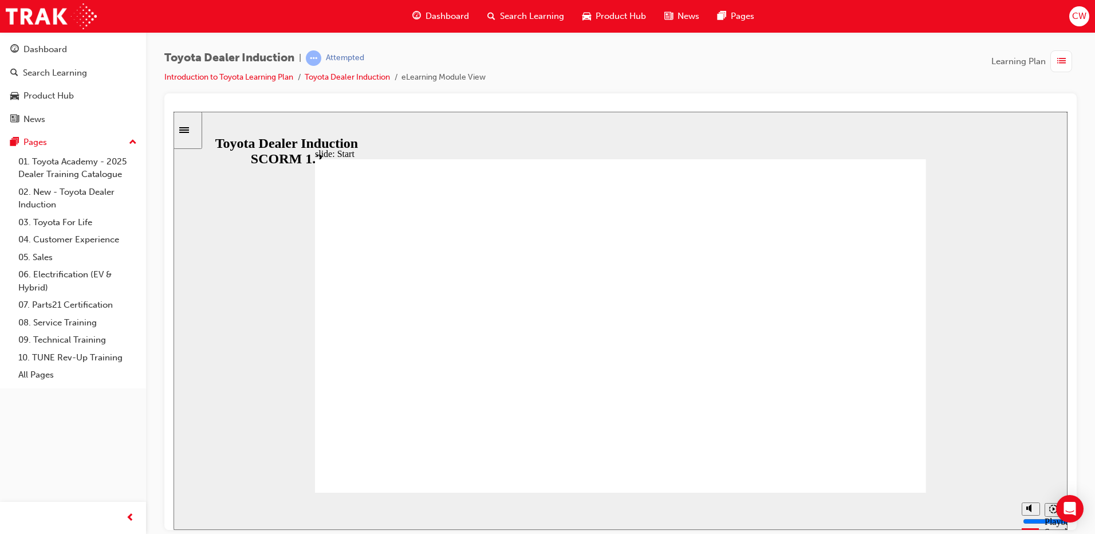
click at [1048, 508] on button "Playback speed" at bounding box center [1054, 509] width 18 height 14
click at [1053, 513] on icon "Playback speed" at bounding box center [1054, 508] width 9 height 9
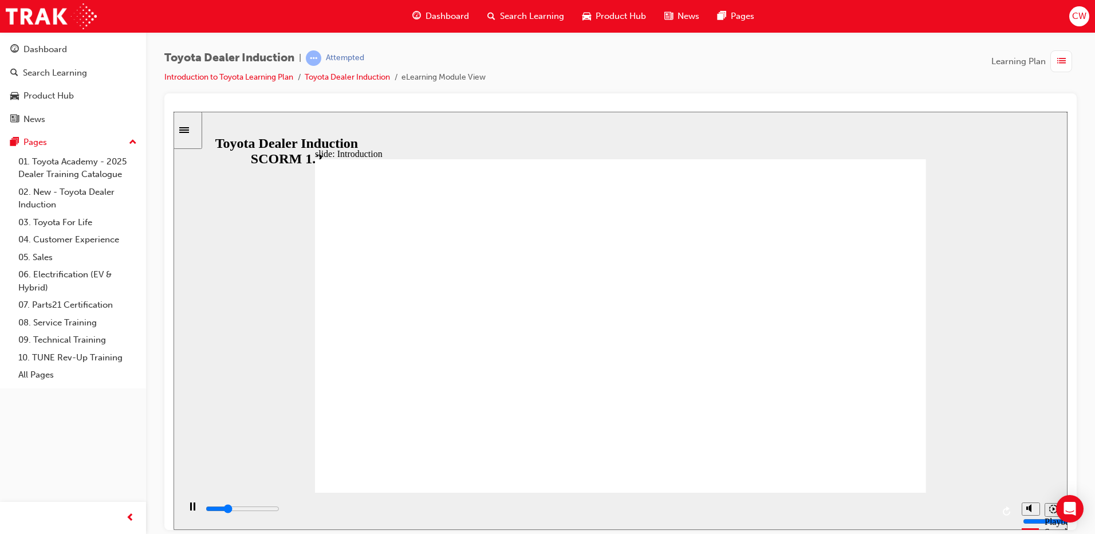
click at [1047, 509] on button "Playback speed" at bounding box center [1054, 509] width 18 height 14
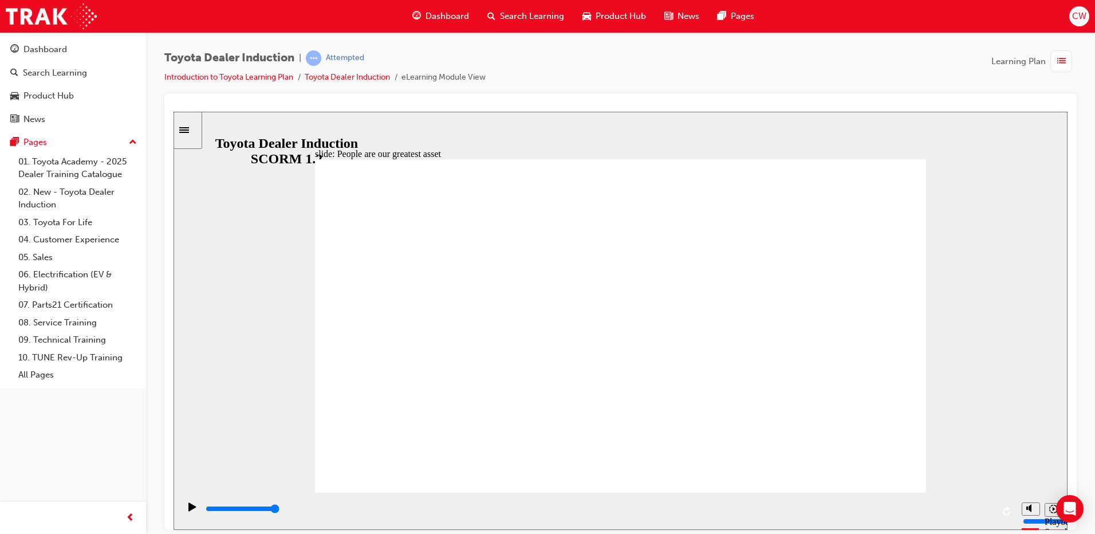
type input "7500"
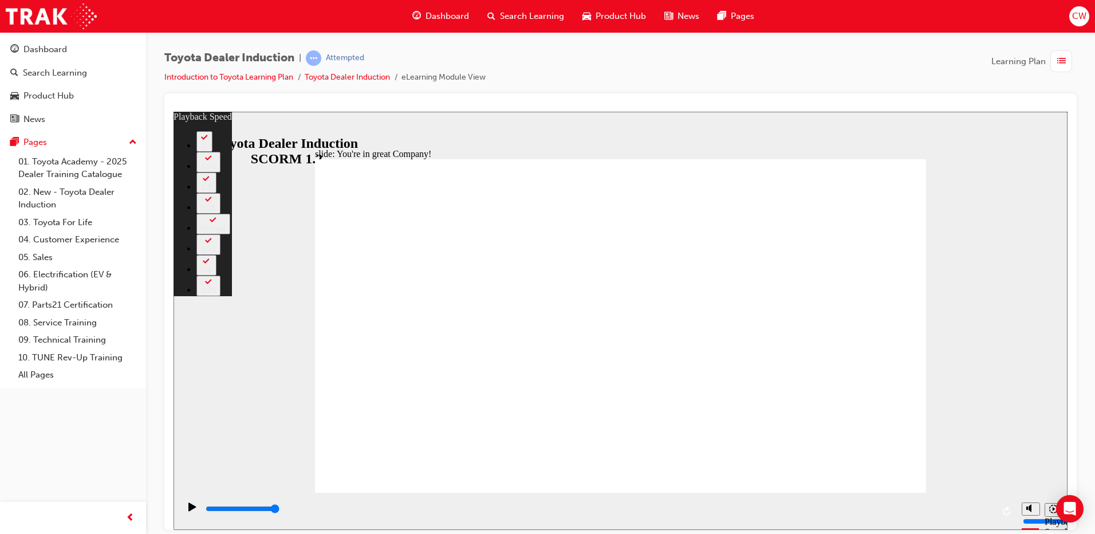
click at [208, 150] on div "2" at bounding box center [204, 145] width 7 height 9
type input "156"
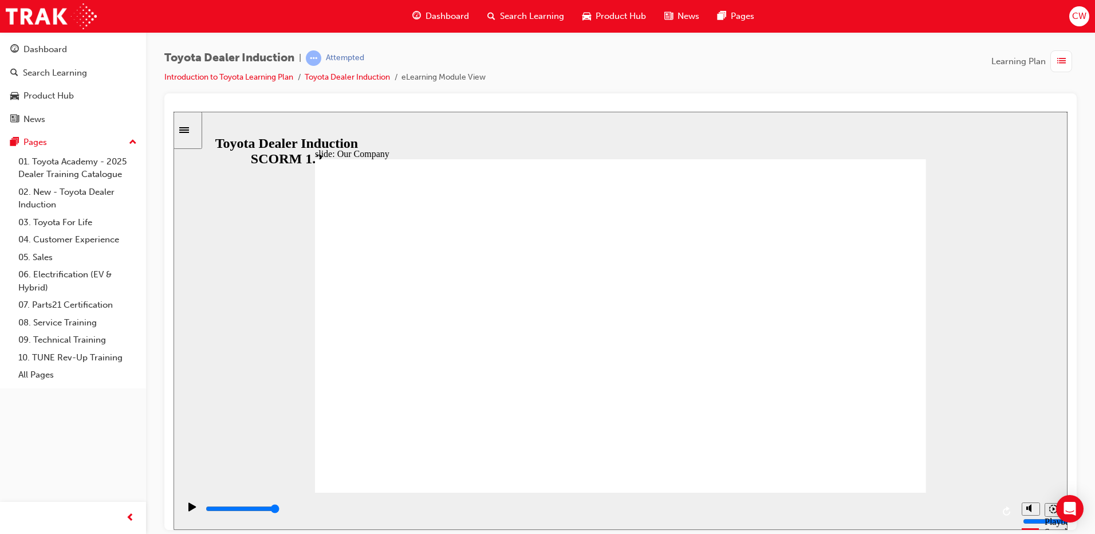
drag, startPoint x: 448, startPoint y: 429, endPoint x: 631, endPoint y: 426, distance: 182.8
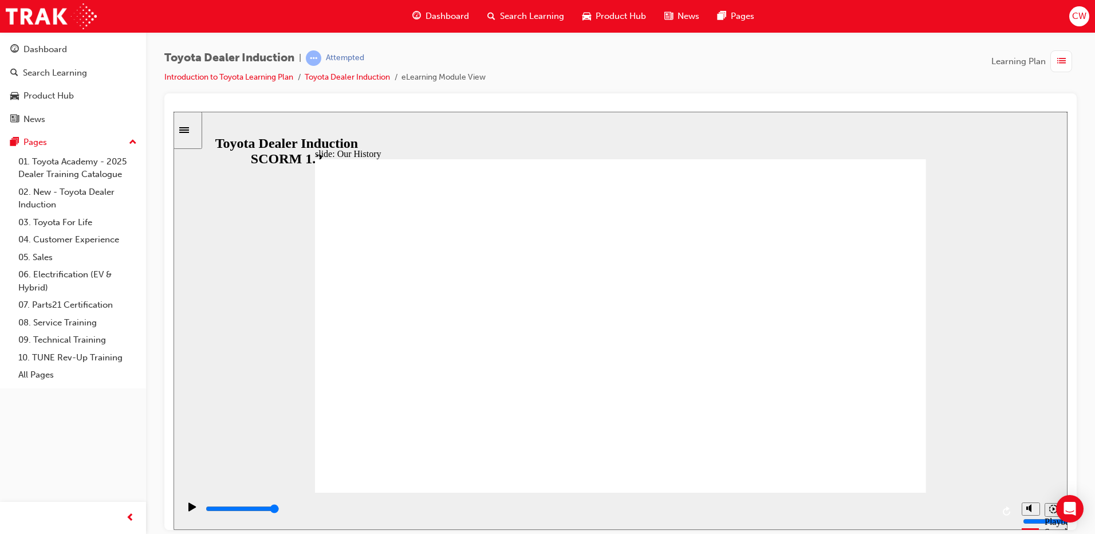
drag, startPoint x: 614, startPoint y: 429, endPoint x: 794, endPoint y: 422, distance: 180.6
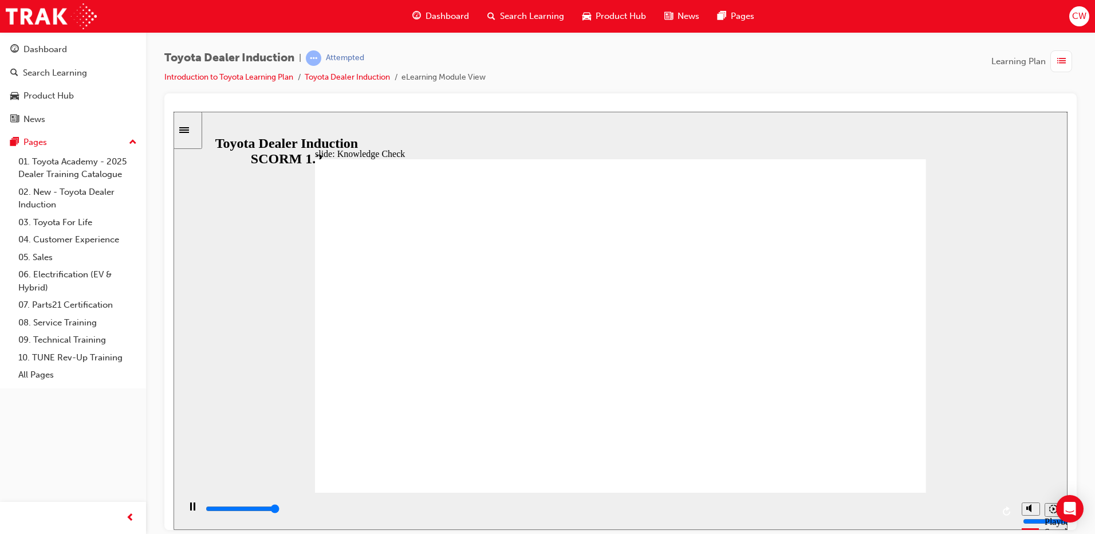
type input "5000"
radio input "true"
type input "5000"
radio input "true"
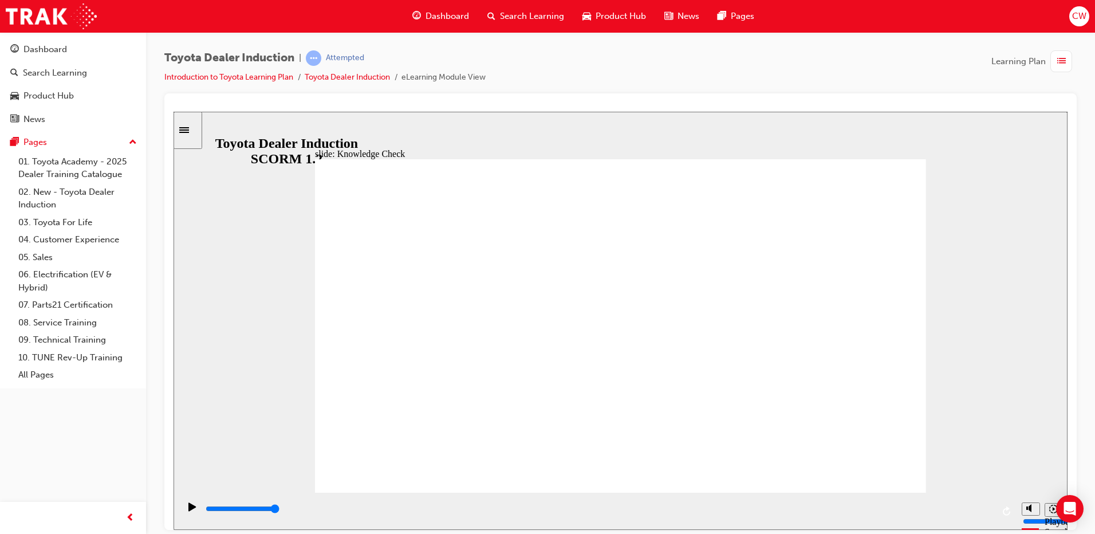
type input "37600"
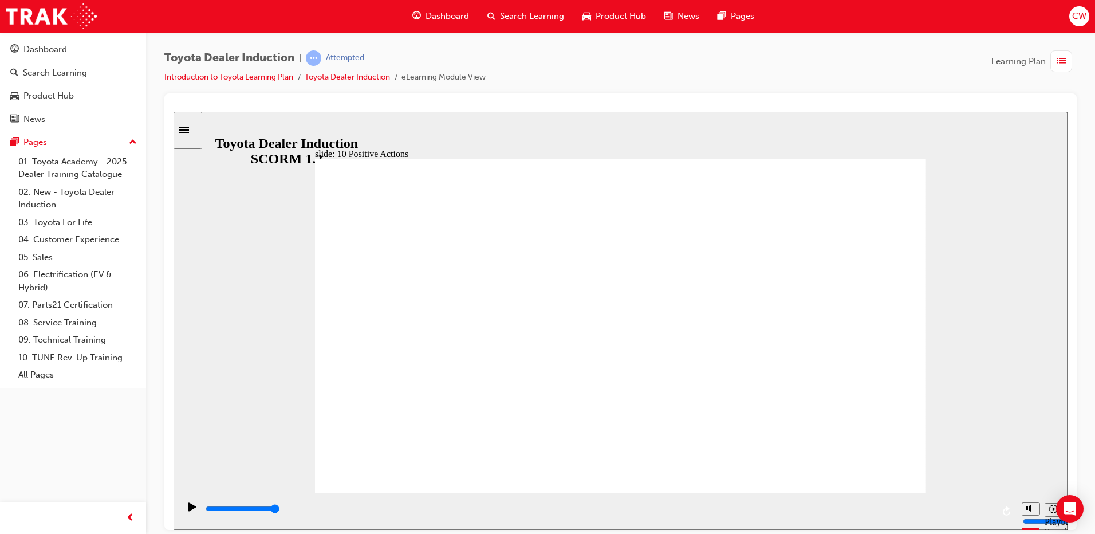
drag, startPoint x: 496, startPoint y: 407, endPoint x: 215, endPoint y: 248, distance: 322.5
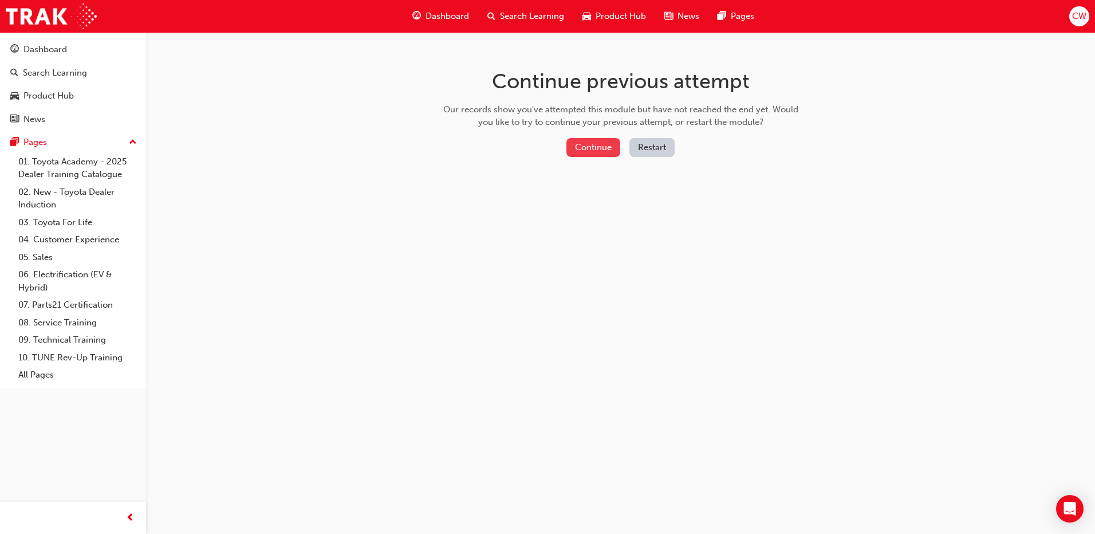
click at [596, 142] on button "Continue" at bounding box center [594, 147] width 54 height 19
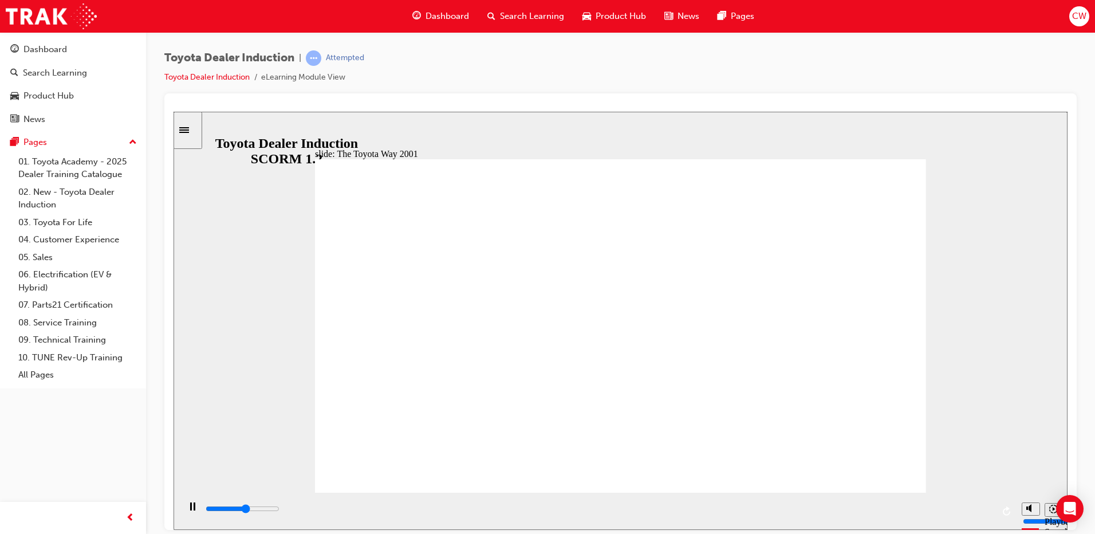
drag, startPoint x: 756, startPoint y: 433, endPoint x: 797, endPoint y: 436, distance: 40.8
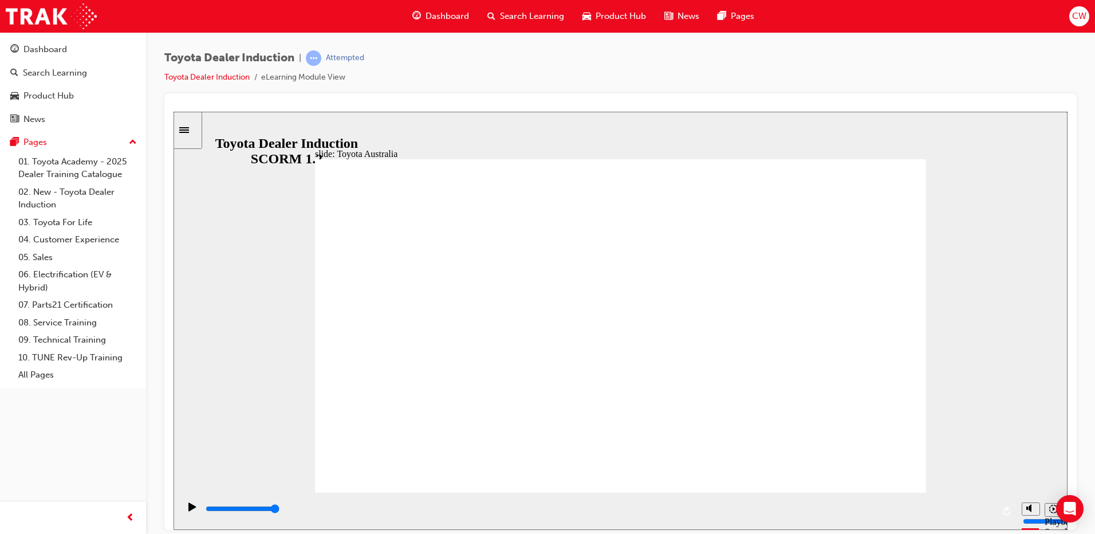
drag, startPoint x: 891, startPoint y: 463, endPoint x: 884, endPoint y: 418, distance: 45.2
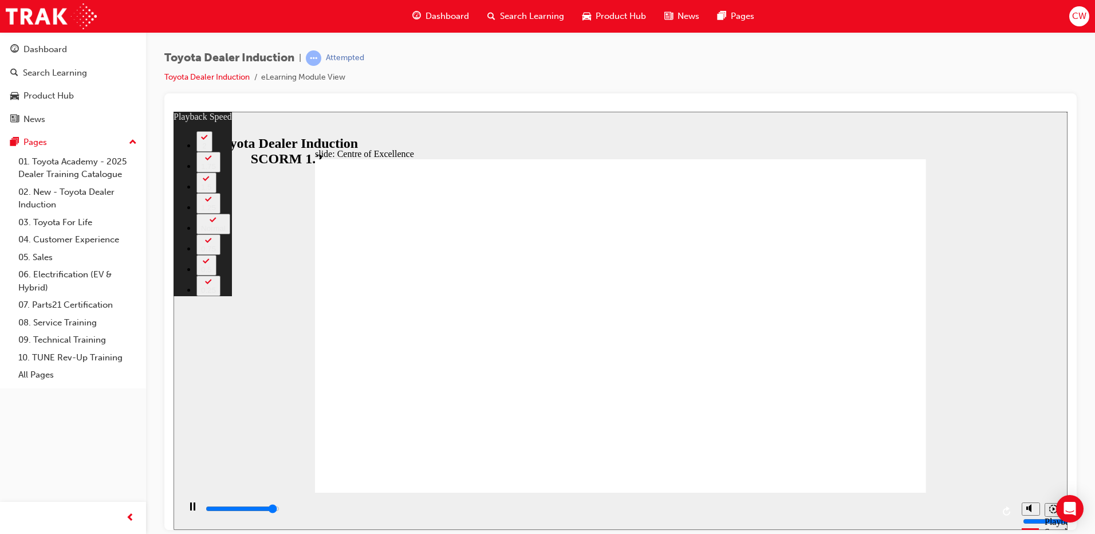
type input "14800"
type input "0"
type input "15000"
type input "0"
type input "15300"
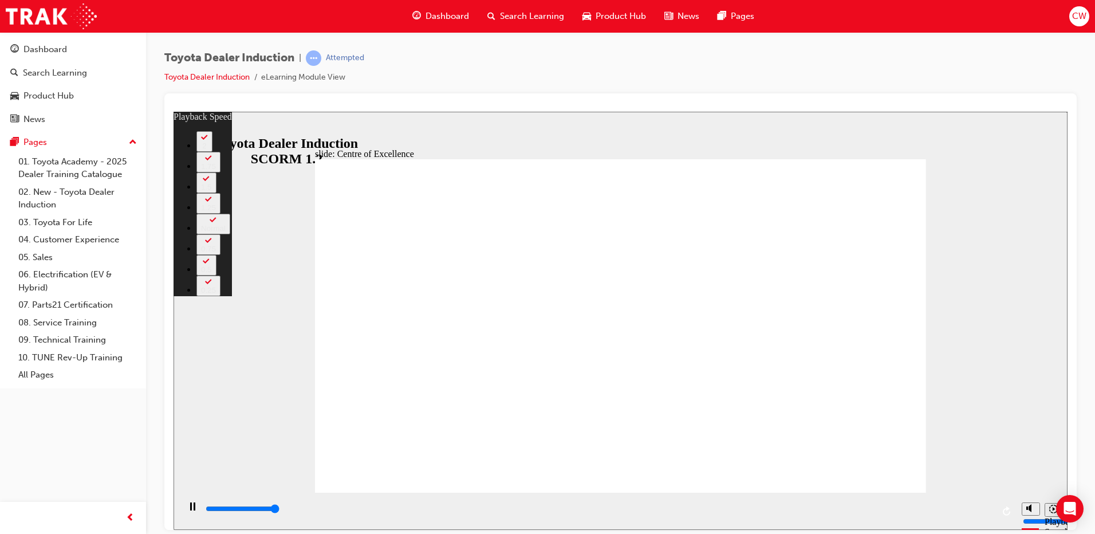
type input "1"
type input "15300"
click at [213, 151] on button "2" at bounding box center [204, 141] width 16 height 21
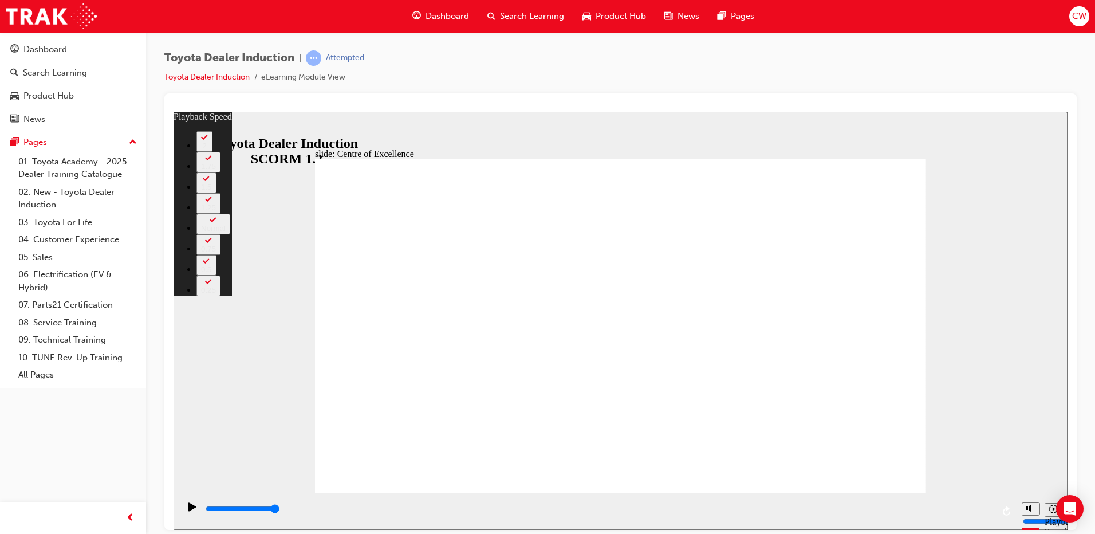
type input "248"
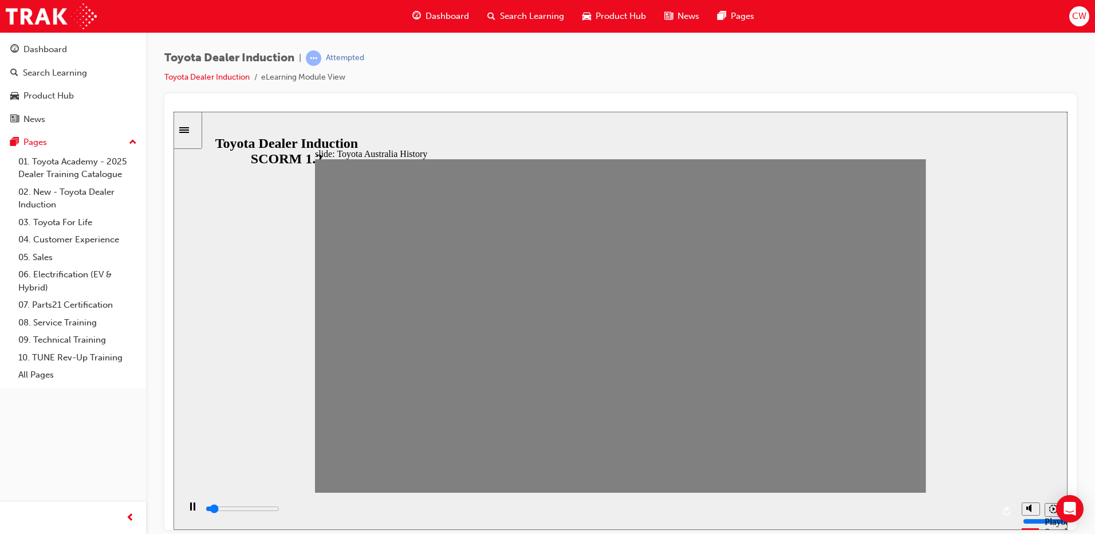
drag, startPoint x: 329, startPoint y: 334, endPoint x: 1071, endPoint y: 318, distance: 742.6
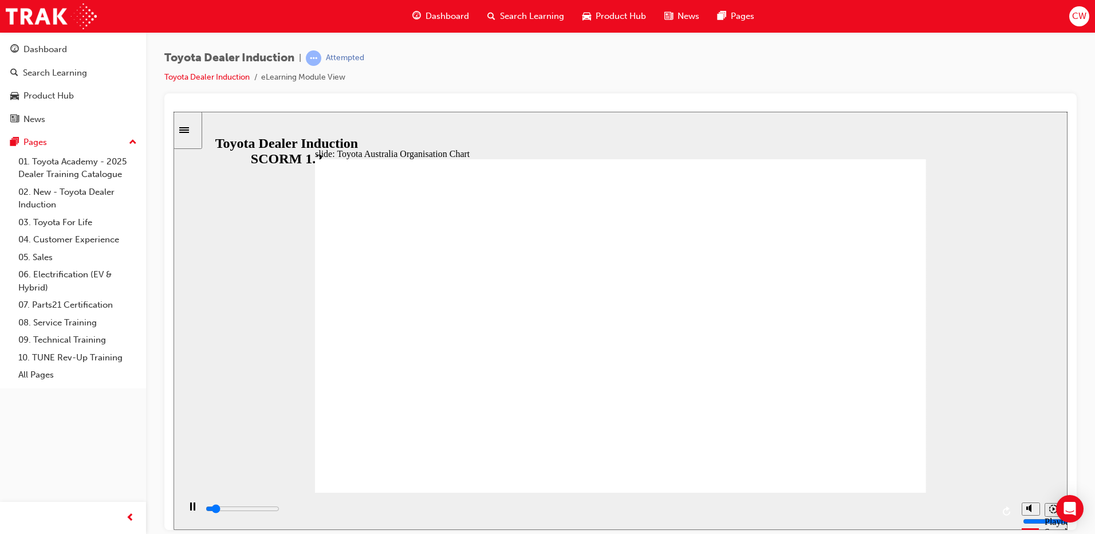
drag, startPoint x: 482, startPoint y: 362, endPoint x: 487, endPoint y: 356, distance: 7.3
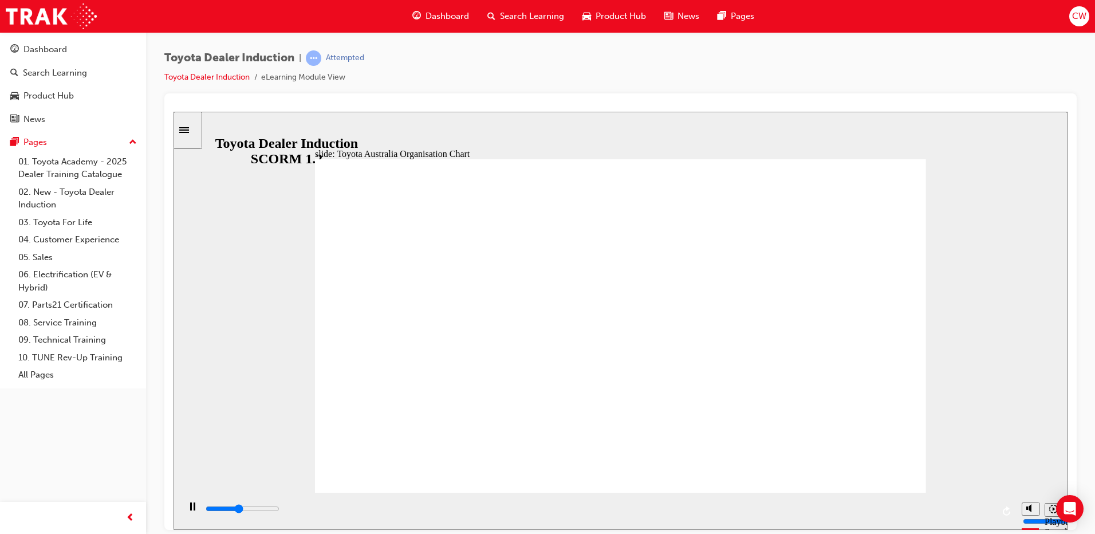
drag, startPoint x: 694, startPoint y: 395, endPoint x: 690, endPoint y: 371, distance: 24.4
click at [1047, 515] on button "Playback speed" at bounding box center [1054, 509] width 18 height 14
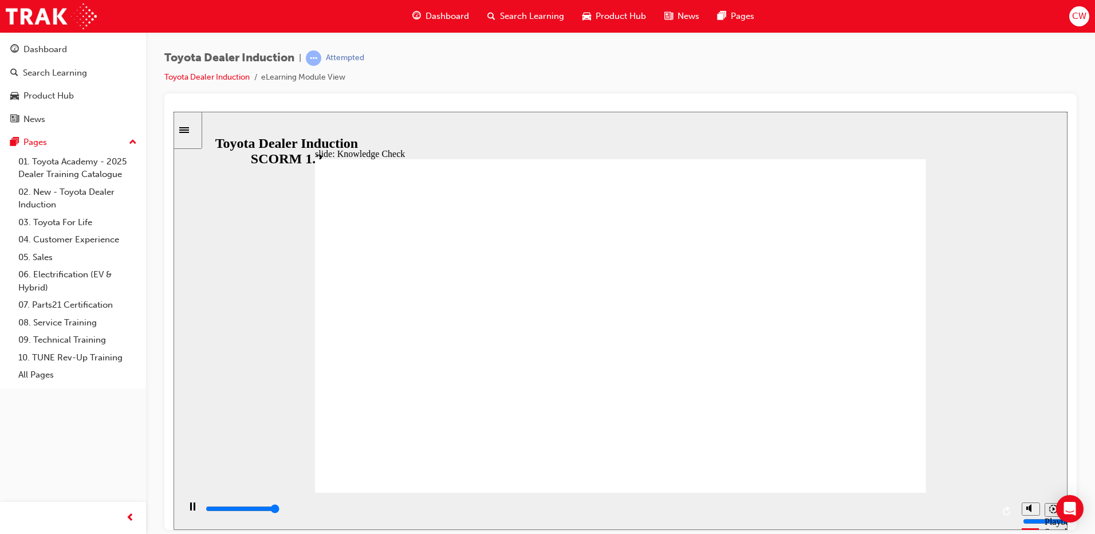
type input "5000"
radio input "false"
radio input "true"
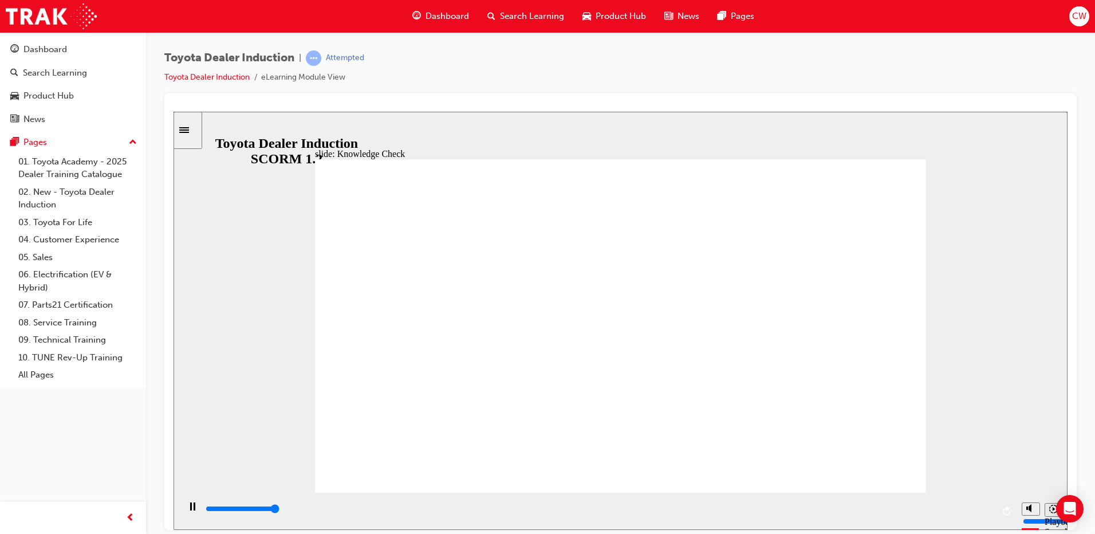
type input "5000"
radio input "true"
type input "5000"
radio input "true"
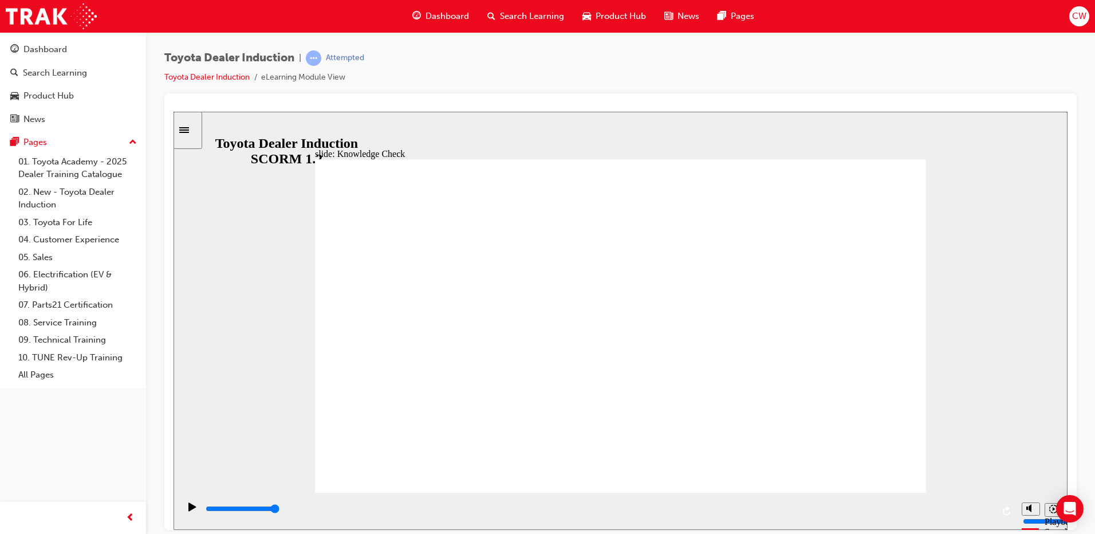
type input "9200"
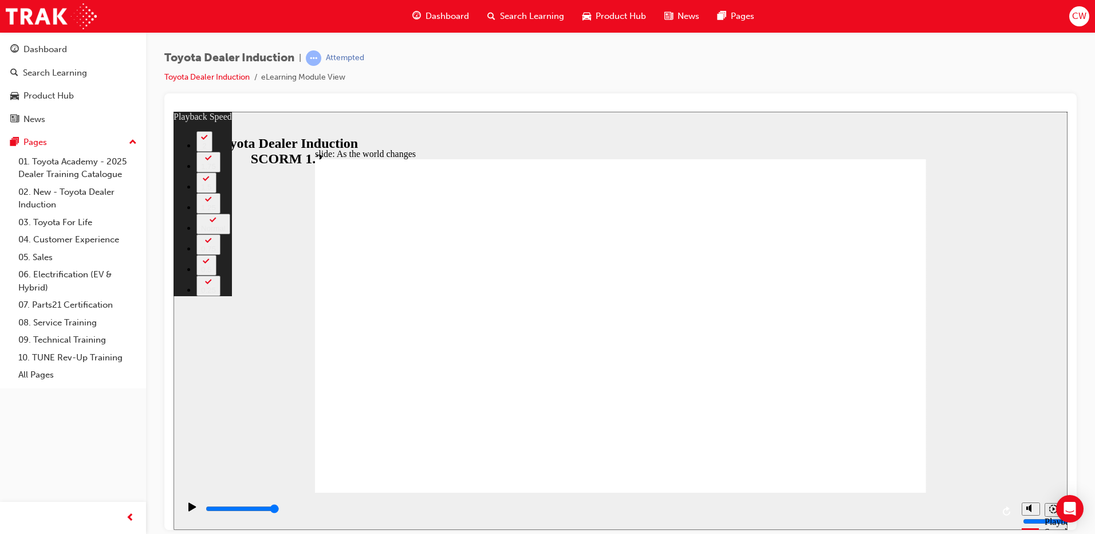
type input "128"
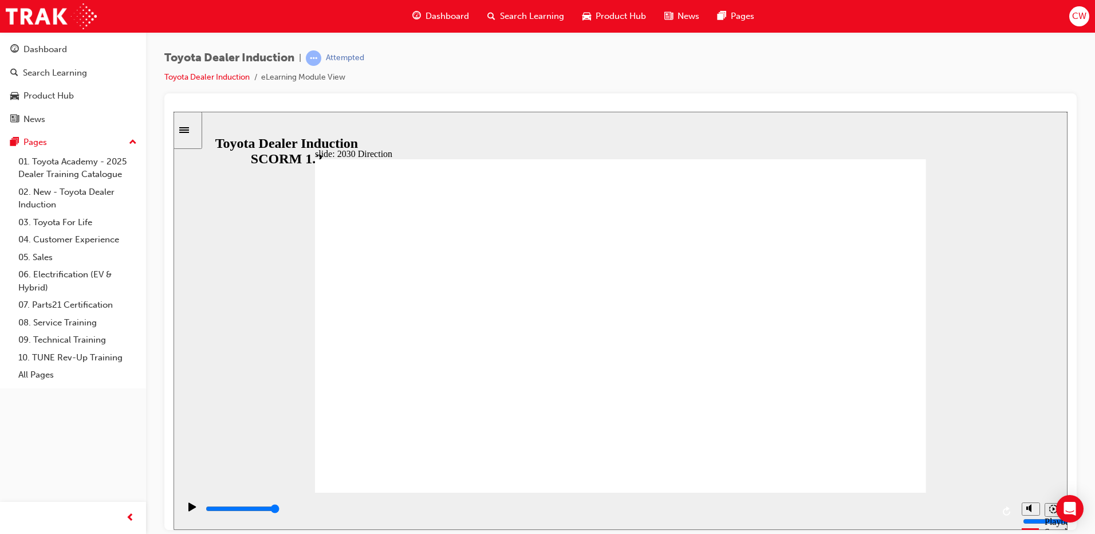
type input "5000"
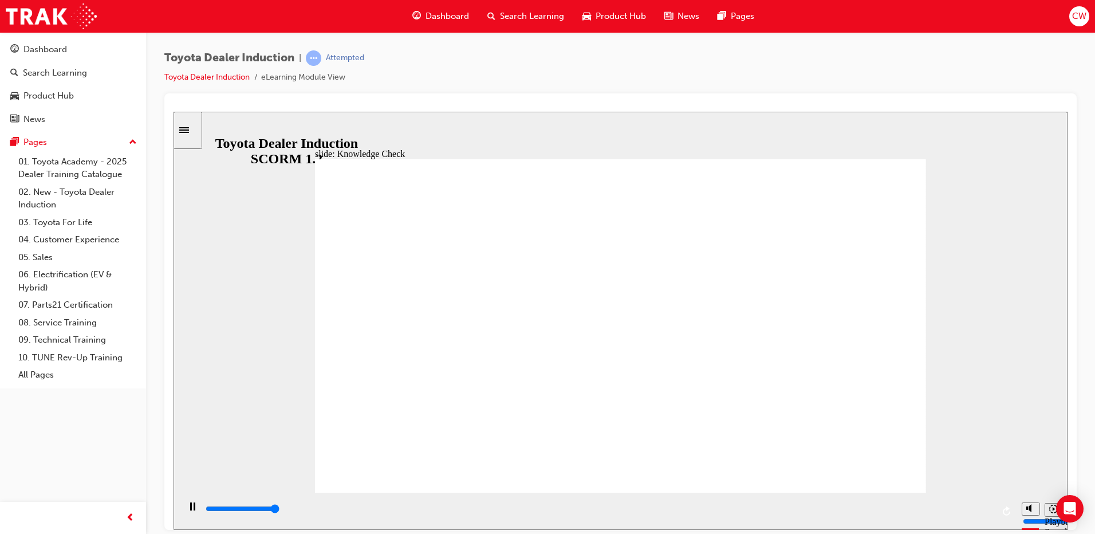
type input "5000"
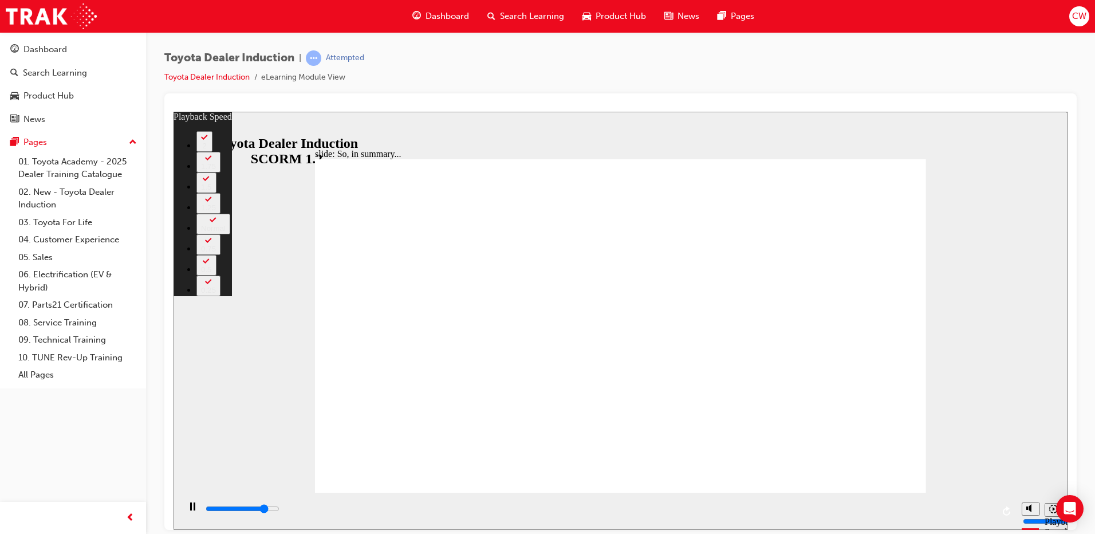
type input "5600"
type input "0"
type input "5900"
type input "1"
type input "6000"
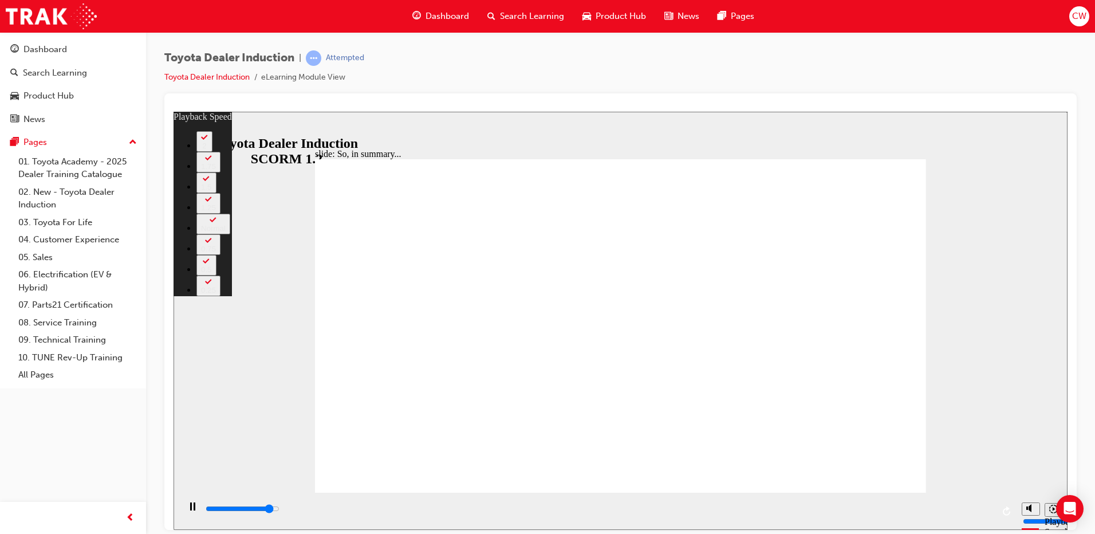
type input "1"
type input "6500"
type input "1"
type input "6500"
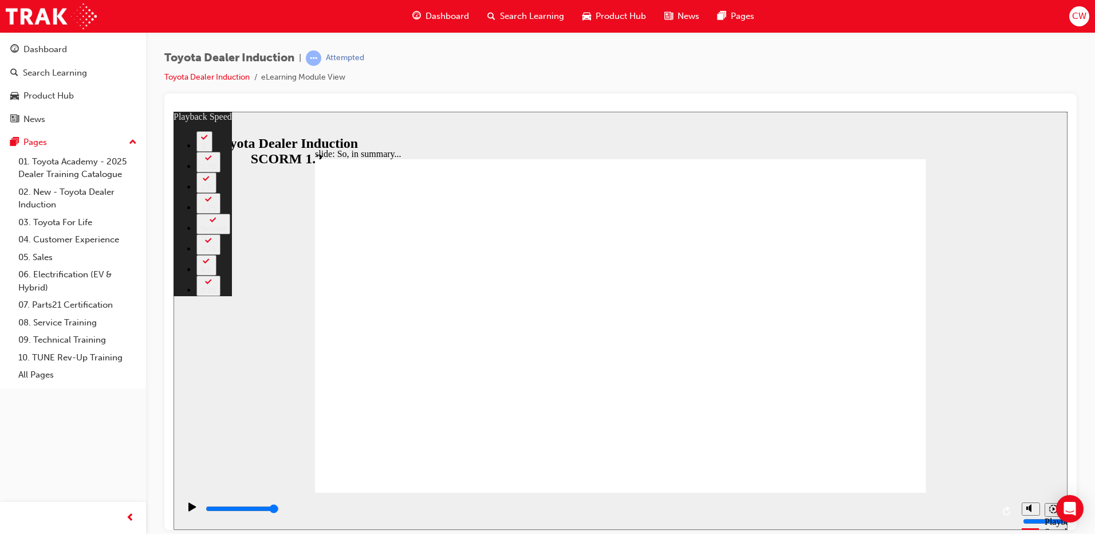
type input "128"
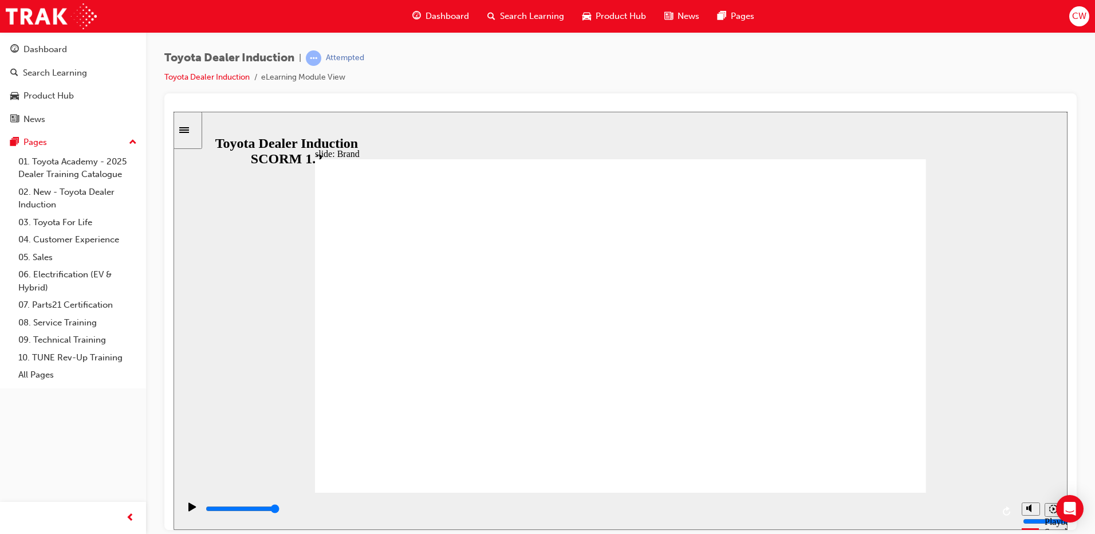
click at [1050, 508] on icon "Playback speed" at bounding box center [1054, 508] width 9 height 9
click at [1048, 510] on button "Playback speed" at bounding box center [1054, 509] width 18 height 14
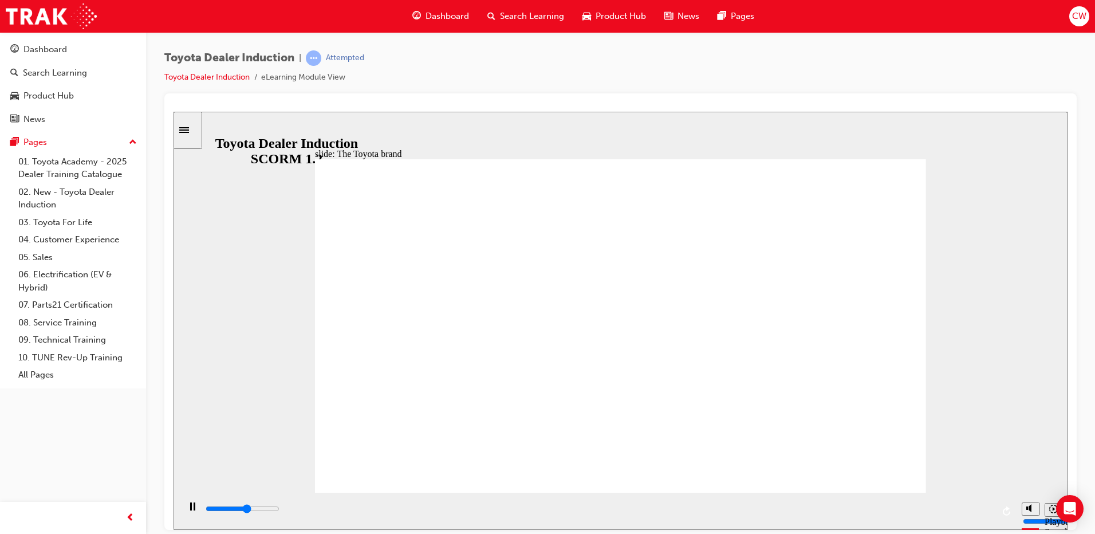
click at [858, 509] on div "playback controls" at bounding box center [599, 508] width 789 height 13
click at [984, 509] on div "playback controls" at bounding box center [599, 508] width 789 height 13
click at [280, 510] on input "slide progress" at bounding box center [243, 508] width 74 height 9
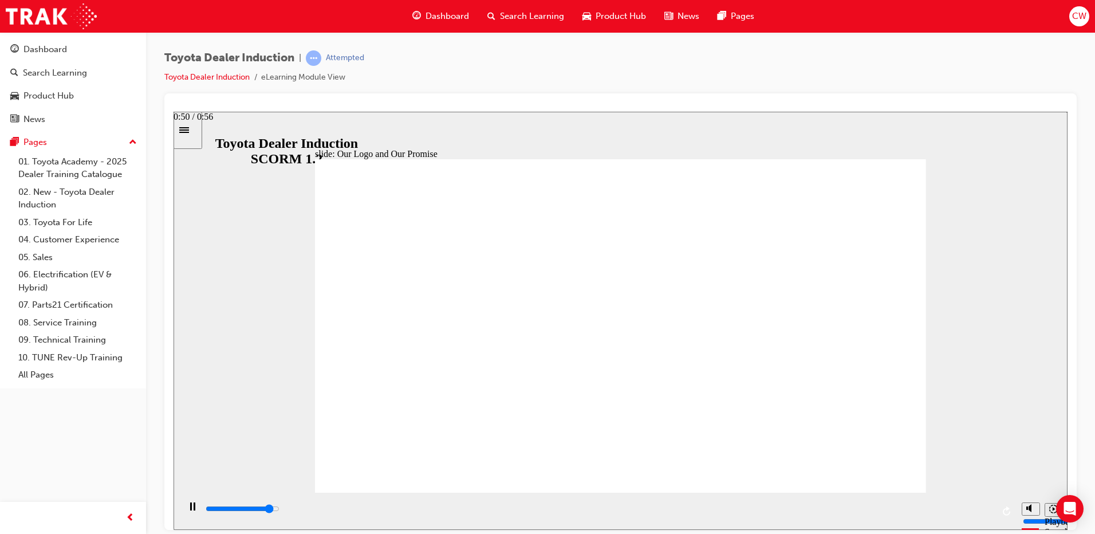
click at [280, 510] on input "slide progress" at bounding box center [243, 508] width 74 height 9
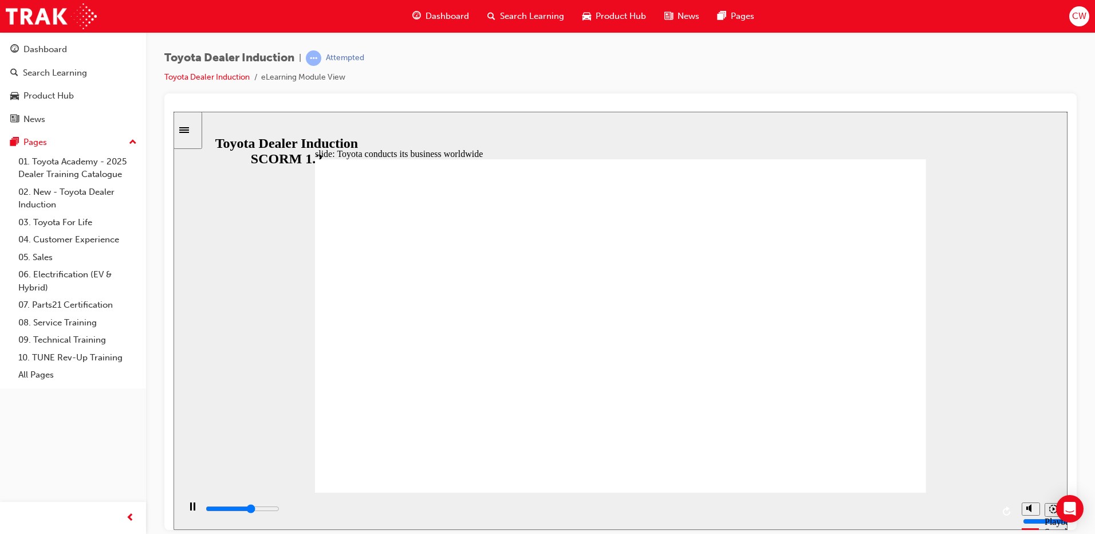
click at [907, 507] on div "playback controls" at bounding box center [599, 508] width 789 height 13
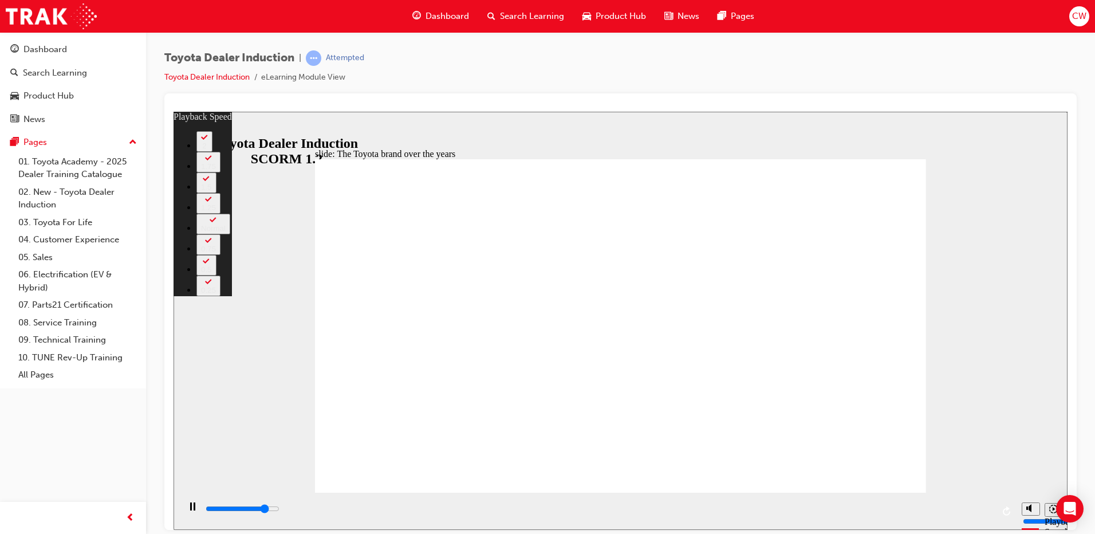
type input "7100"
type input "0"
type input "7500"
type input "1"
type input "8000"
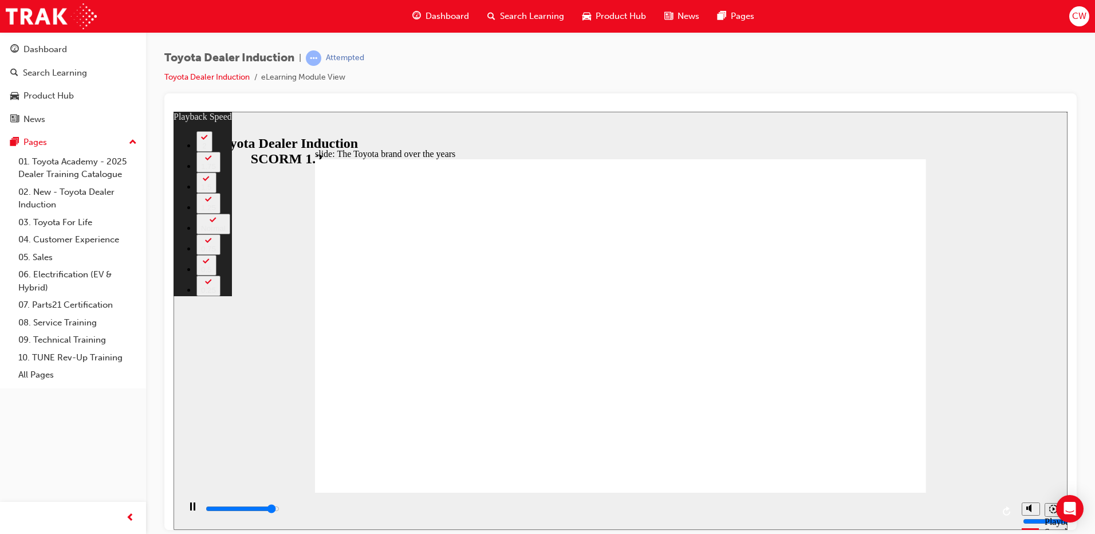
type input "1"
type input "8400"
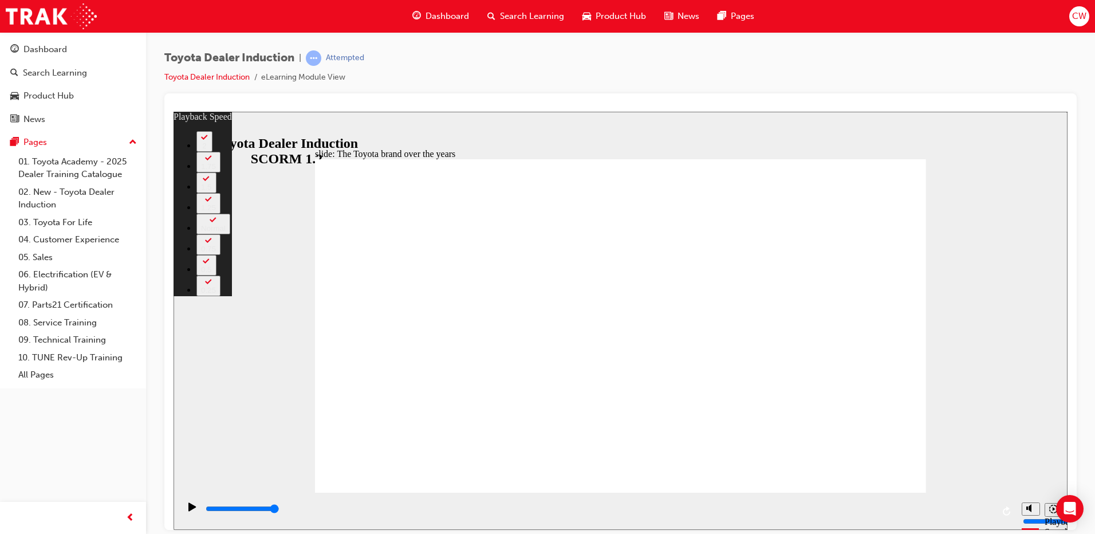
type input "165"
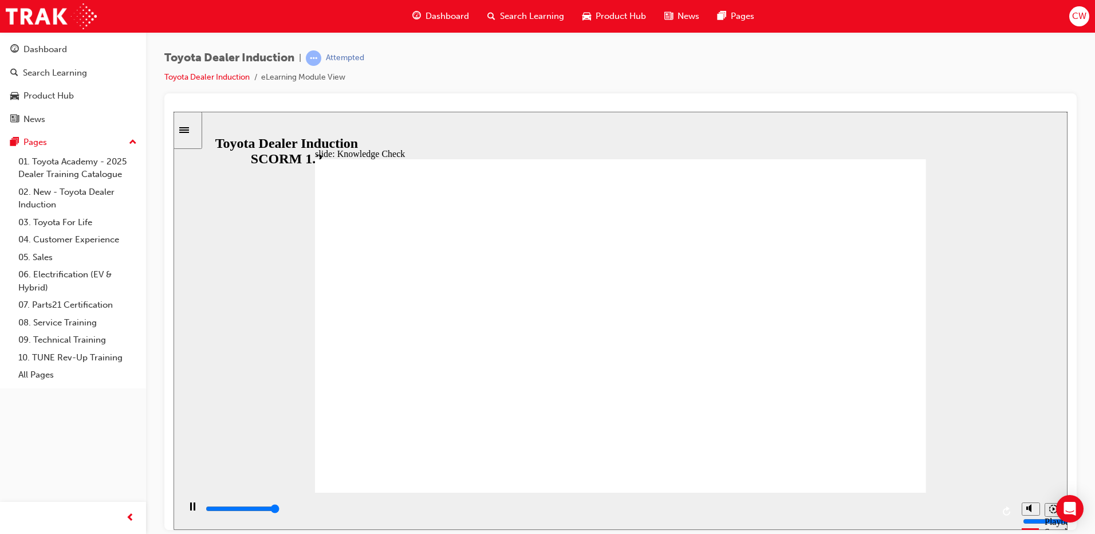
type input "5000"
radio input "true"
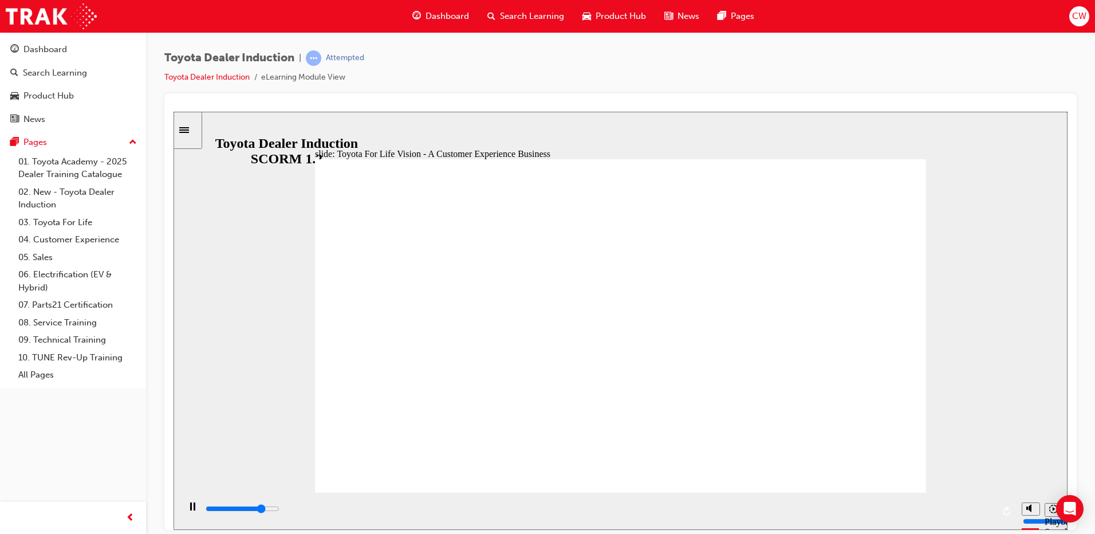
drag, startPoint x: 487, startPoint y: 360, endPoint x: 528, endPoint y: 412, distance: 66.9
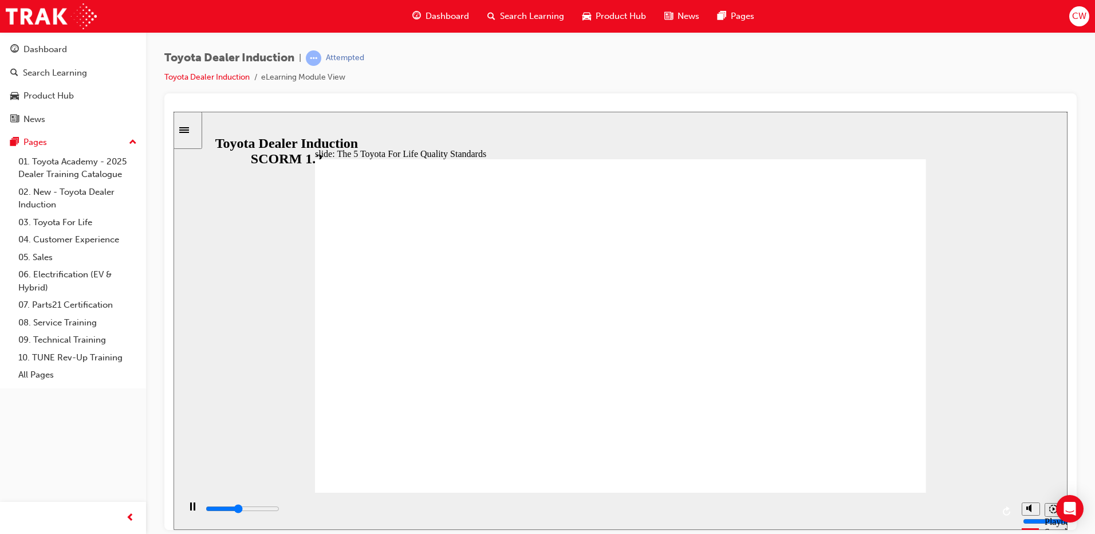
drag, startPoint x: 466, startPoint y: 397, endPoint x: 408, endPoint y: 344, distance: 79.1
drag, startPoint x: 520, startPoint y: 460, endPoint x: 560, endPoint y: 459, distance: 40.1
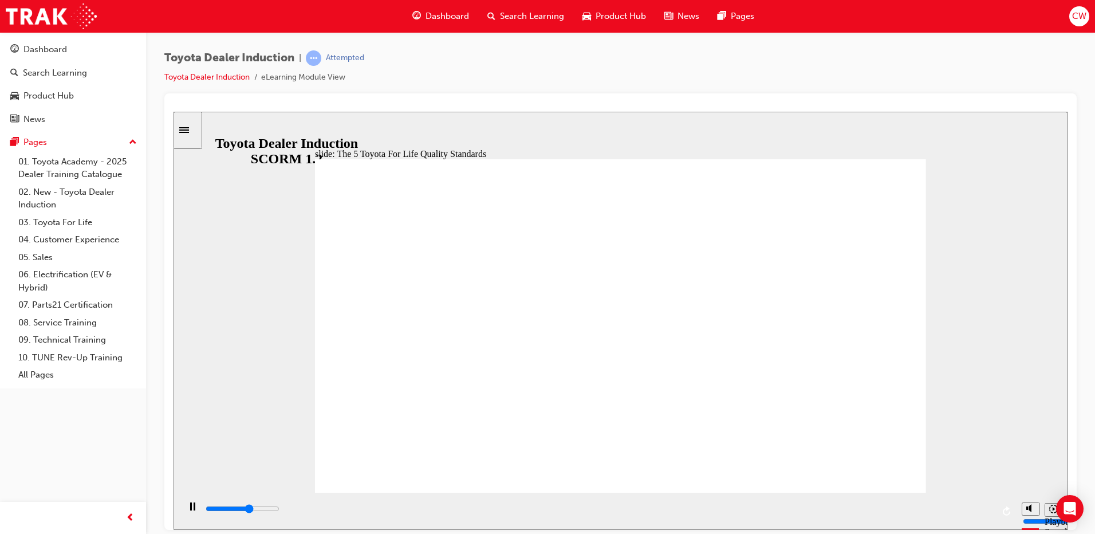
drag, startPoint x: 615, startPoint y: 459, endPoint x: 654, endPoint y: 459, distance: 38.4
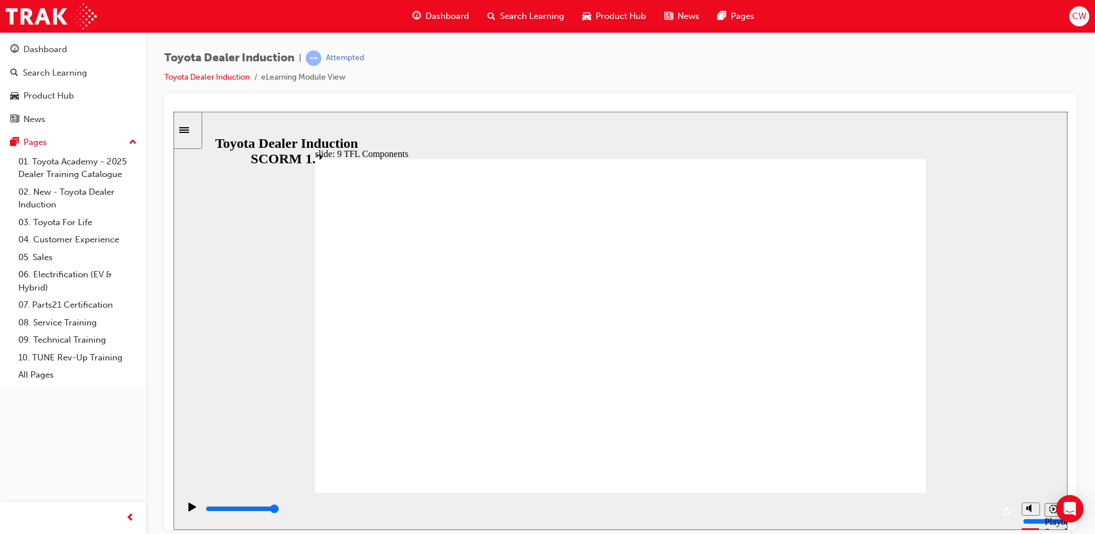
drag, startPoint x: 789, startPoint y: 441, endPoint x: 612, endPoint y: 433, distance: 177.8
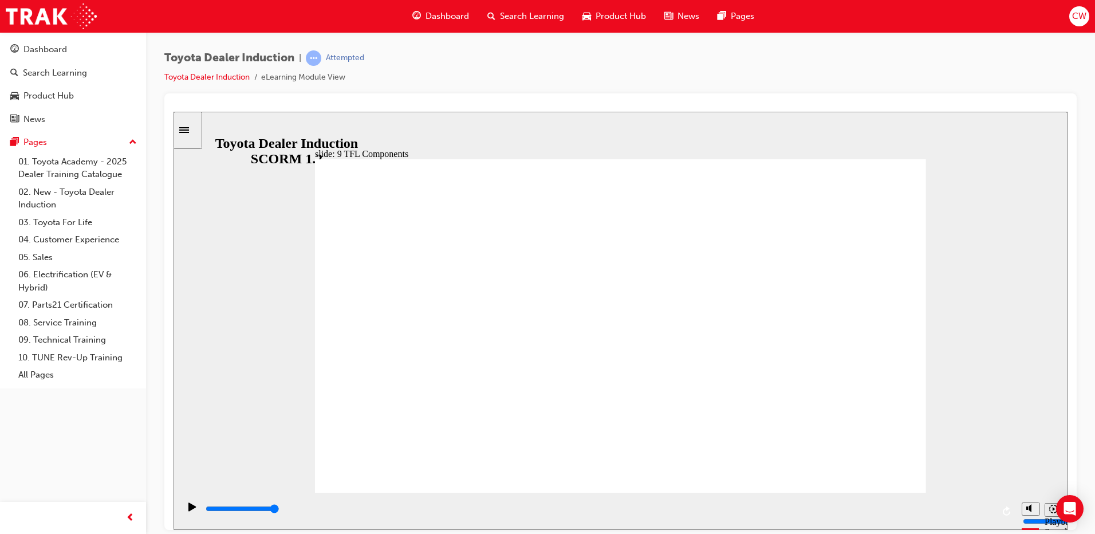
drag, startPoint x: 653, startPoint y: 277, endPoint x: 558, endPoint y: 329, distance: 108.2
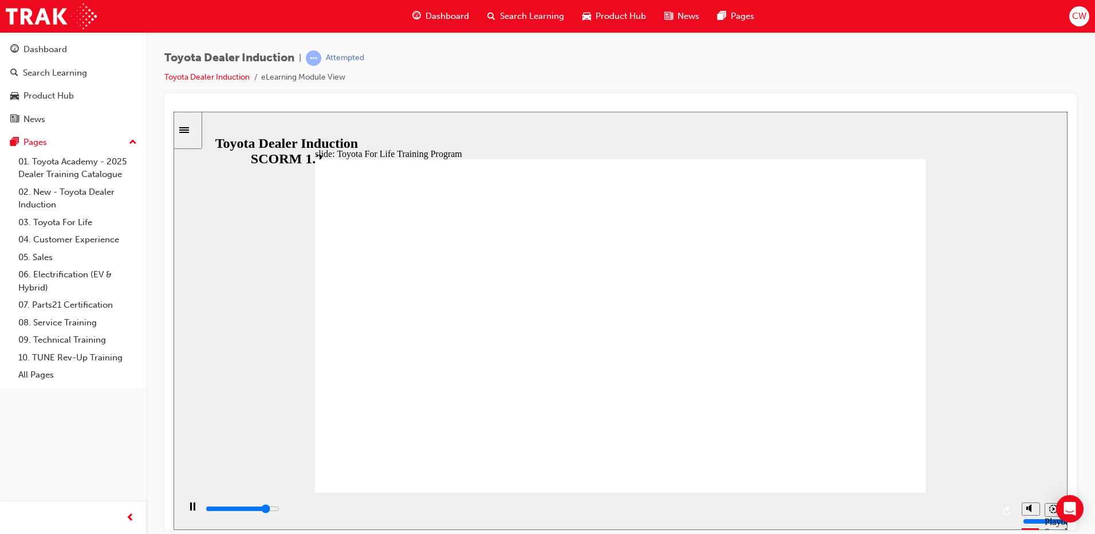
drag, startPoint x: 897, startPoint y: 478, endPoint x: 621, endPoint y: 307, distance: 324.6
click at [855, 506] on div "playback controls" at bounding box center [599, 508] width 789 height 13
click at [957, 509] on div "playback controls" at bounding box center [599, 508] width 789 height 13
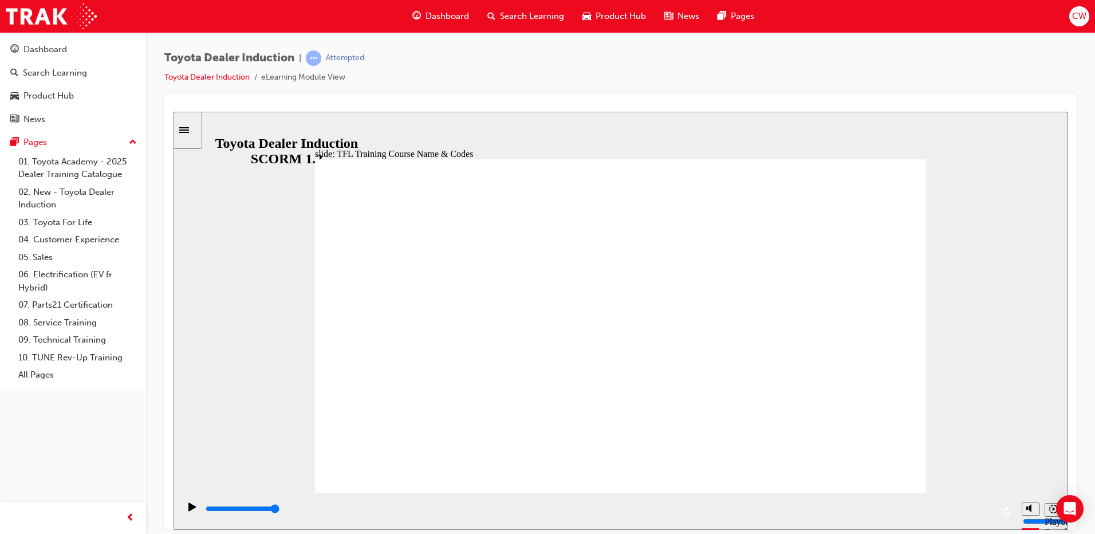
type input "4600"
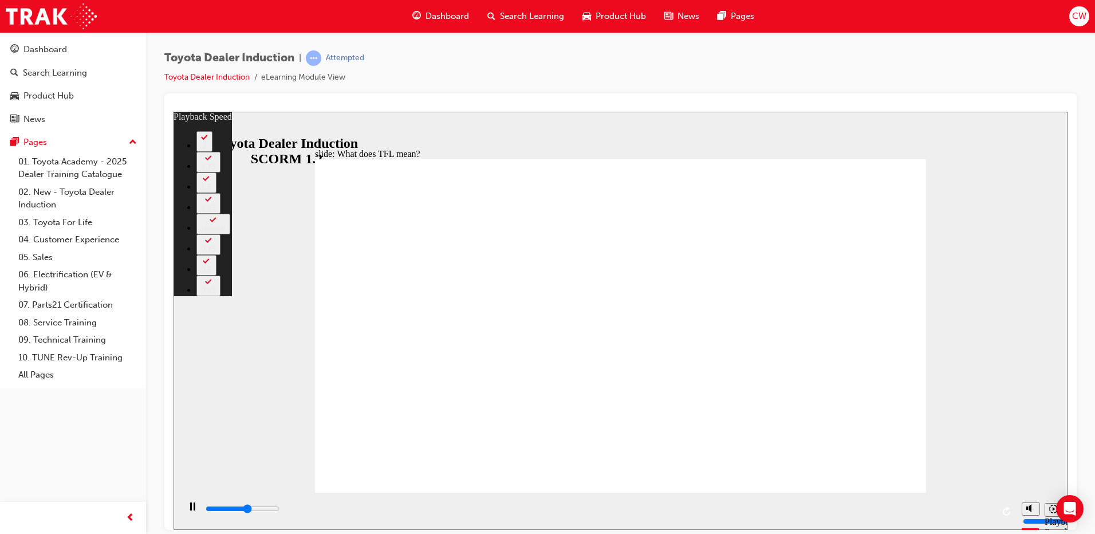
type input "6200"
type input "0"
type input "6800"
type input "1"
type input "7300"
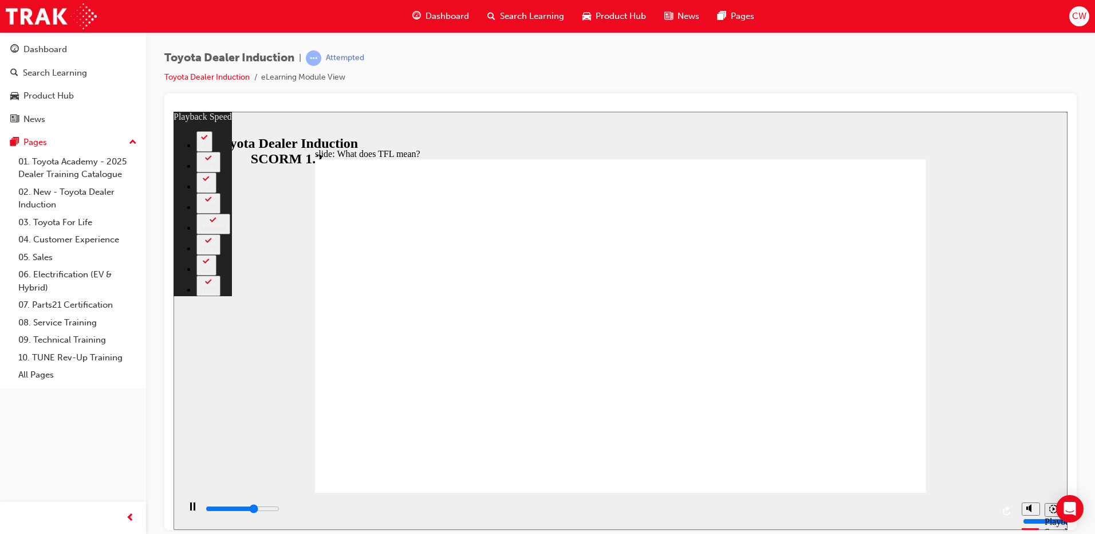
type input "2"
type input "7800"
type input "2"
type input "8300"
type input "3"
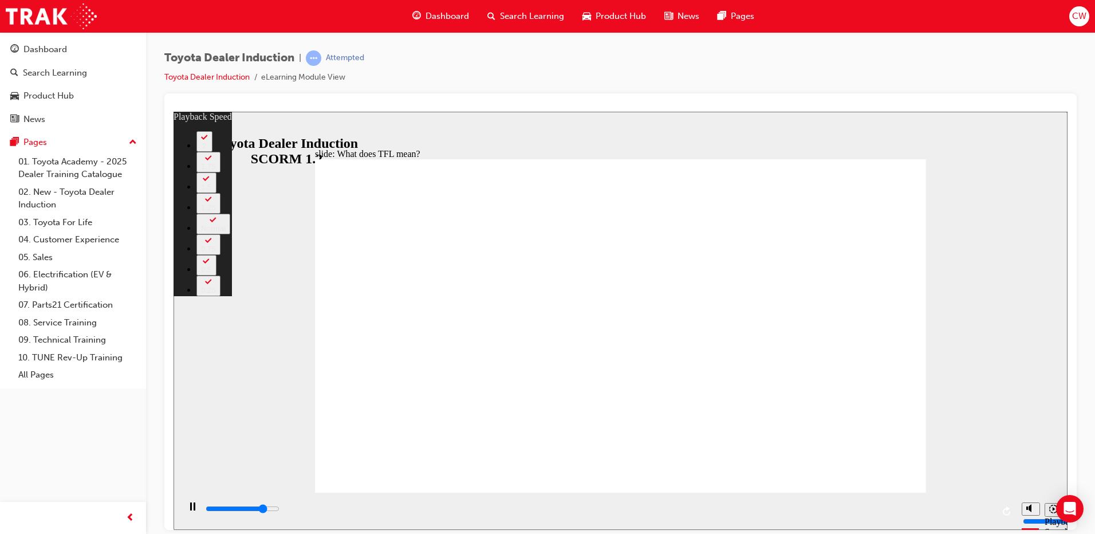
type input "8900"
type input "3"
type input "9500"
type input "4"
type input "10000"
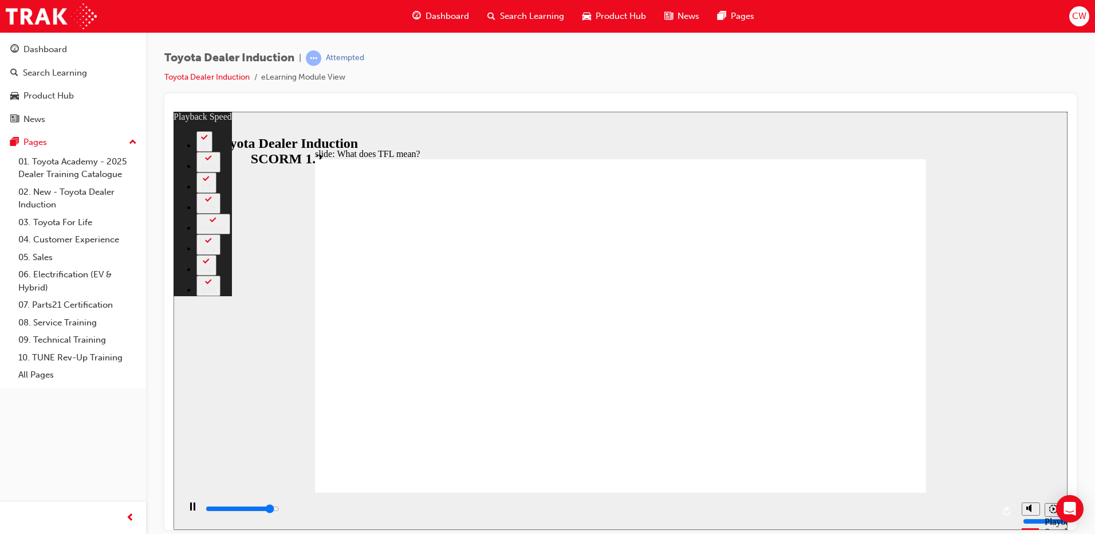
type input "4"
type input "10500"
type input "5"
type input "10800"
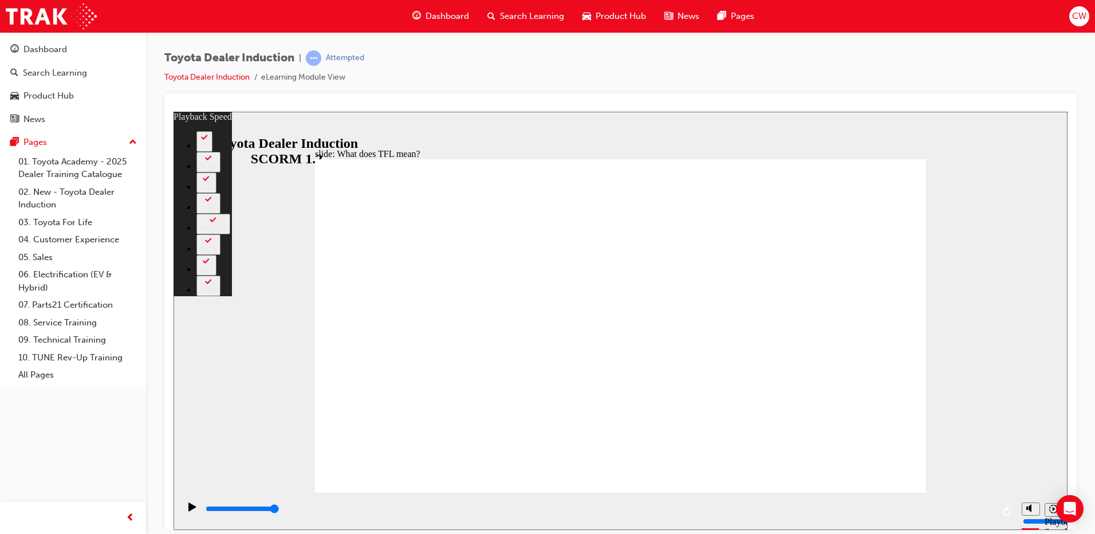
type input "139"
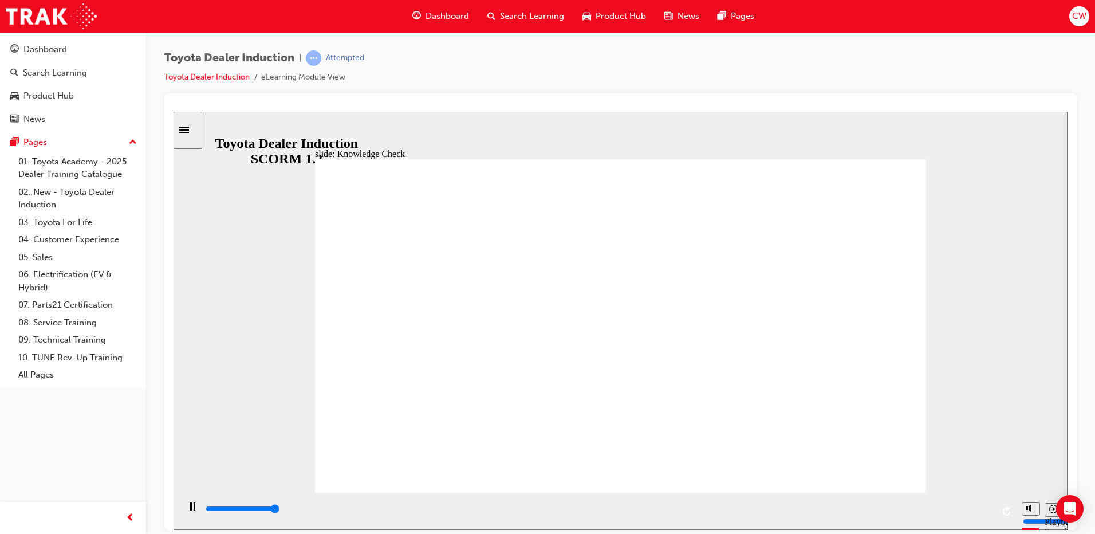
type input "5000"
radio input "true"
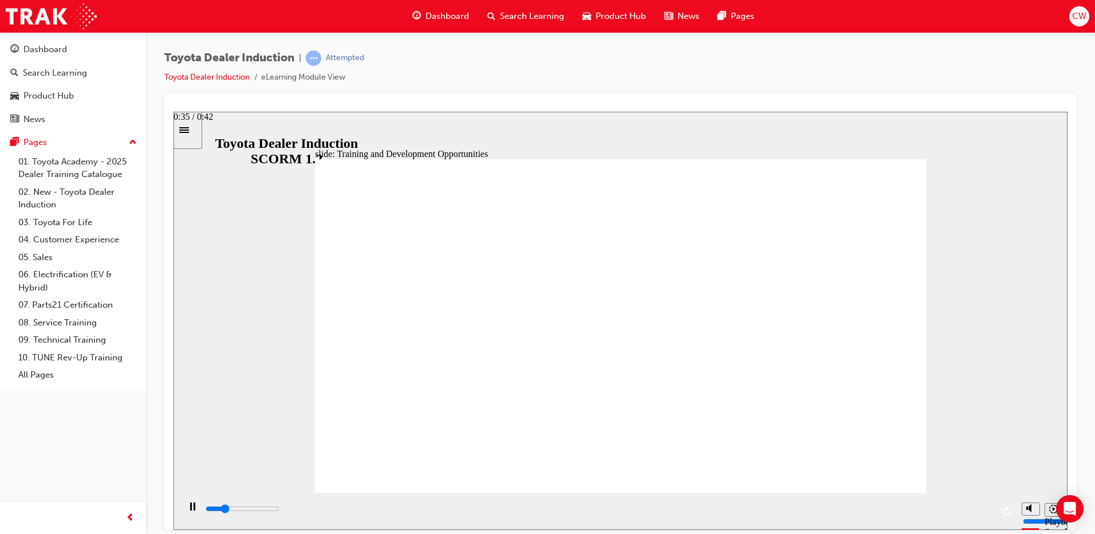
click at [280, 511] on input "slide progress" at bounding box center [243, 508] width 74 height 9
click at [280, 510] on input "slide progress" at bounding box center [243, 508] width 74 height 9
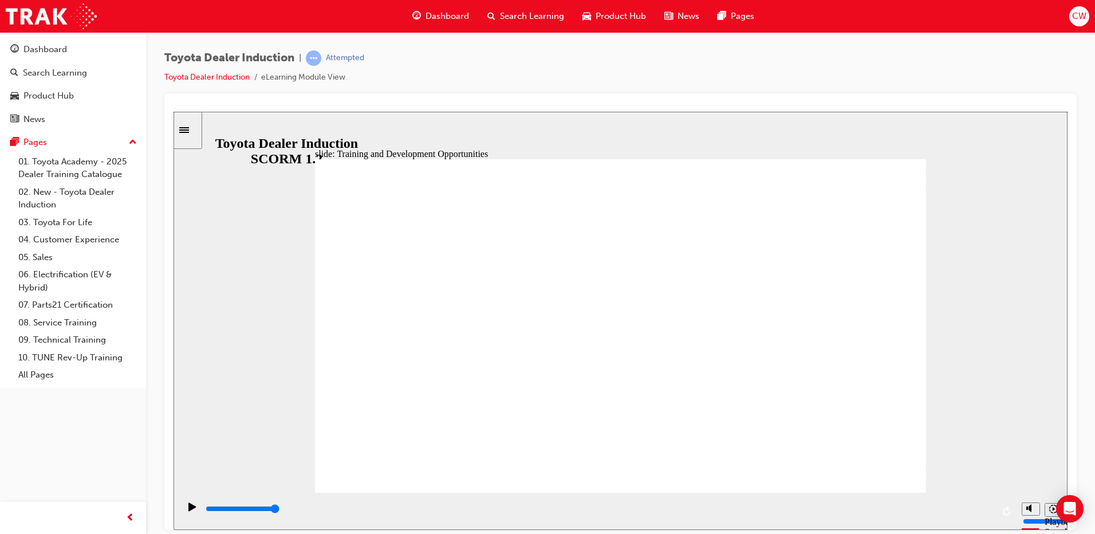
drag, startPoint x: 891, startPoint y: 229, endPoint x: 882, endPoint y: 229, distance: 9.7
drag, startPoint x: 481, startPoint y: 332, endPoint x: 475, endPoint y: 336, distance: 7.0
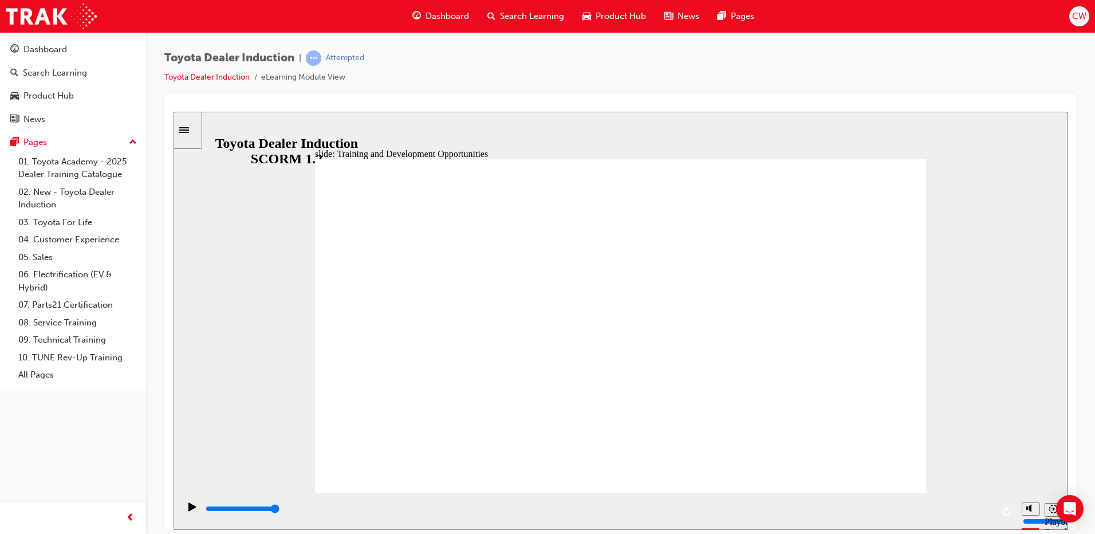
drag, startPoint x: 894, startPoint y: 472, endPoint x: 891, endPoint y: 465, distance: 7.4
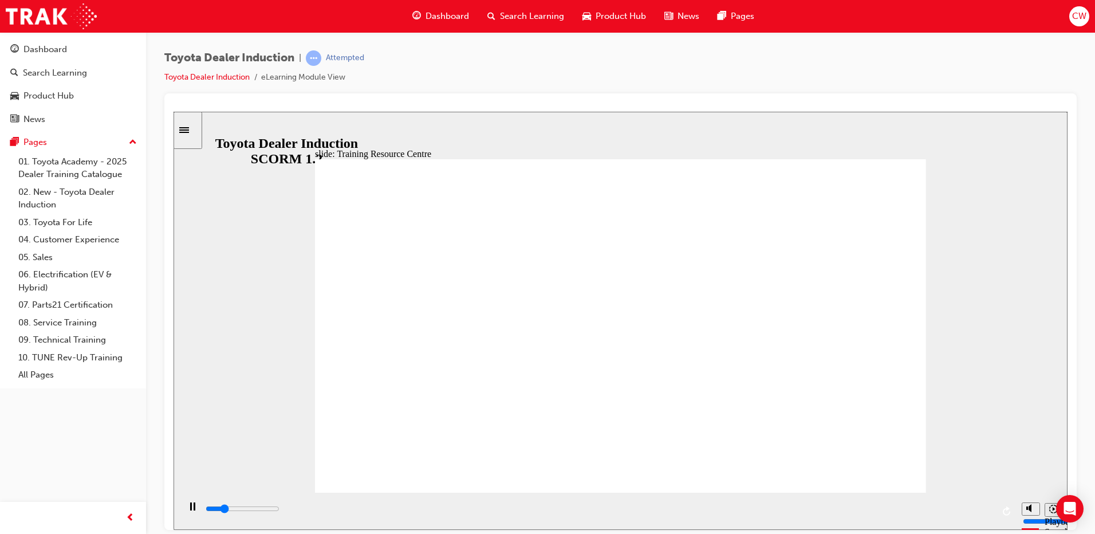
click at [906, 507] on div "playback controls" at bounding box center [599, 508] width 789 height 13
type input "5000"
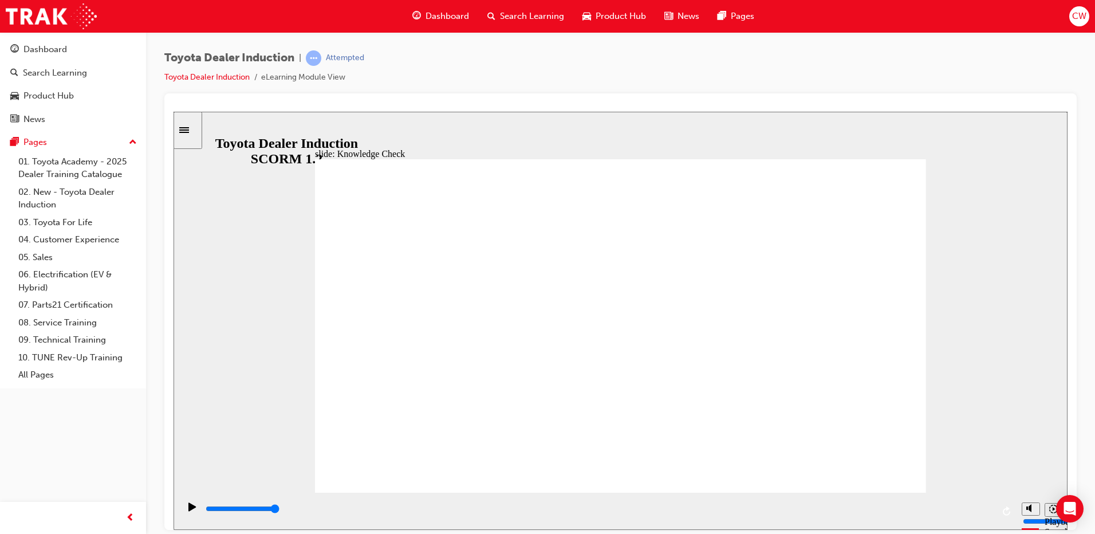
radio input "true"
click at [190, 133] on div "Sidebar Toggle" at bounding box center [187, 129] width 19 height 9
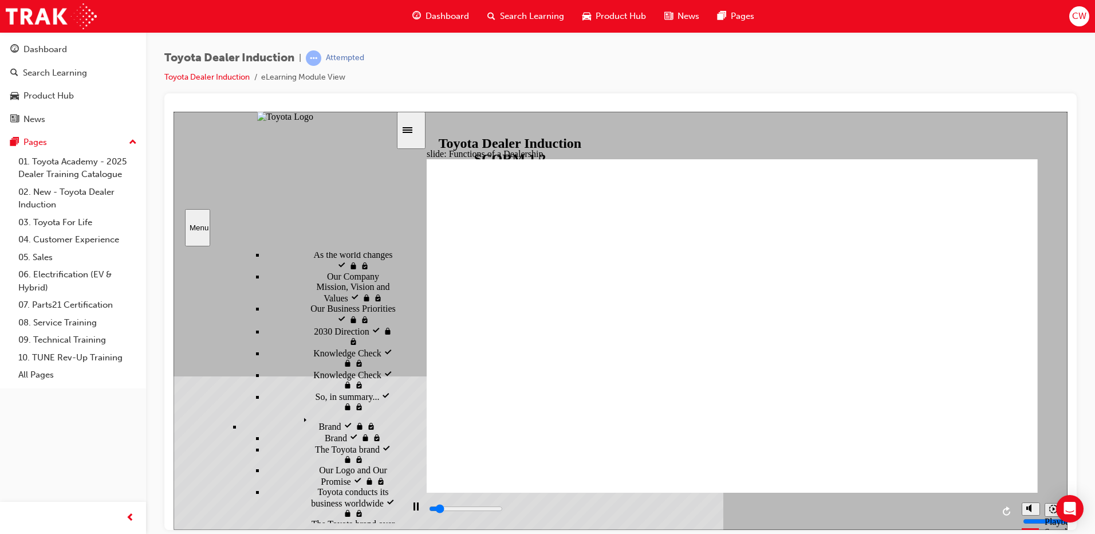
scroll to position [755, 0]
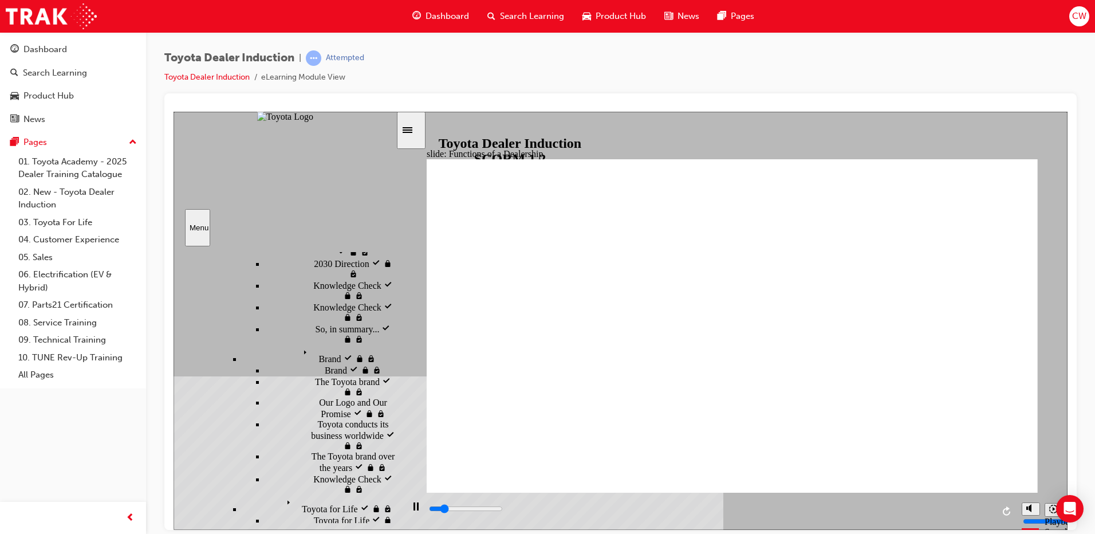
click at [190, 225] on div "Menu" at bounding box center [198, 227] width 16 height 9
click at [419, 127] on icon "Sidebar Toggle" at bounding box center [411, 128] width 17 height 7
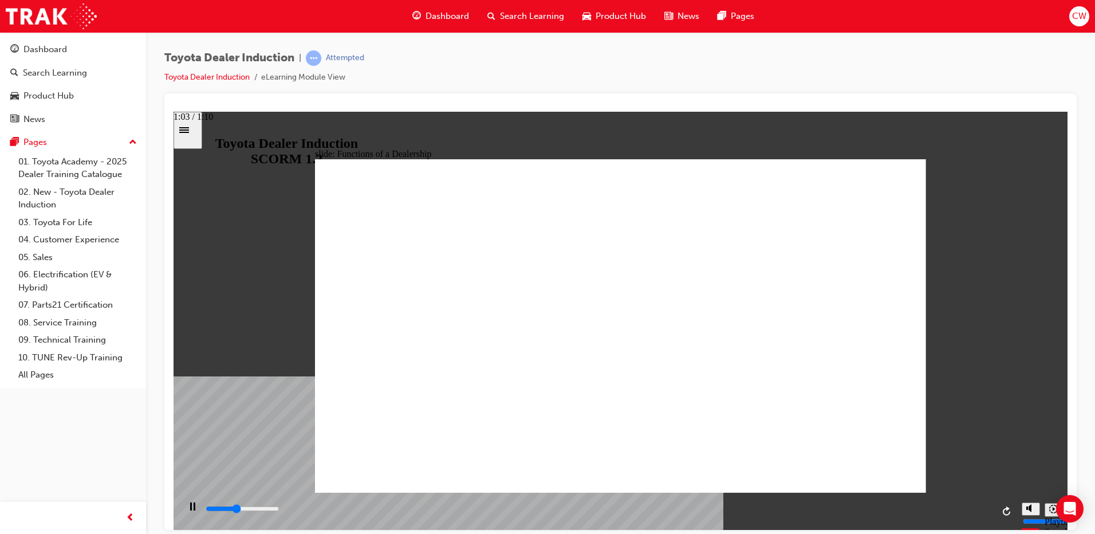
click at [934, 506] on div "playback controls" at bounding box center [599, 508] width 789 height 13
click at [983, 512] on div "playback controls" at bounding box center [599, 508] width 789 height 13
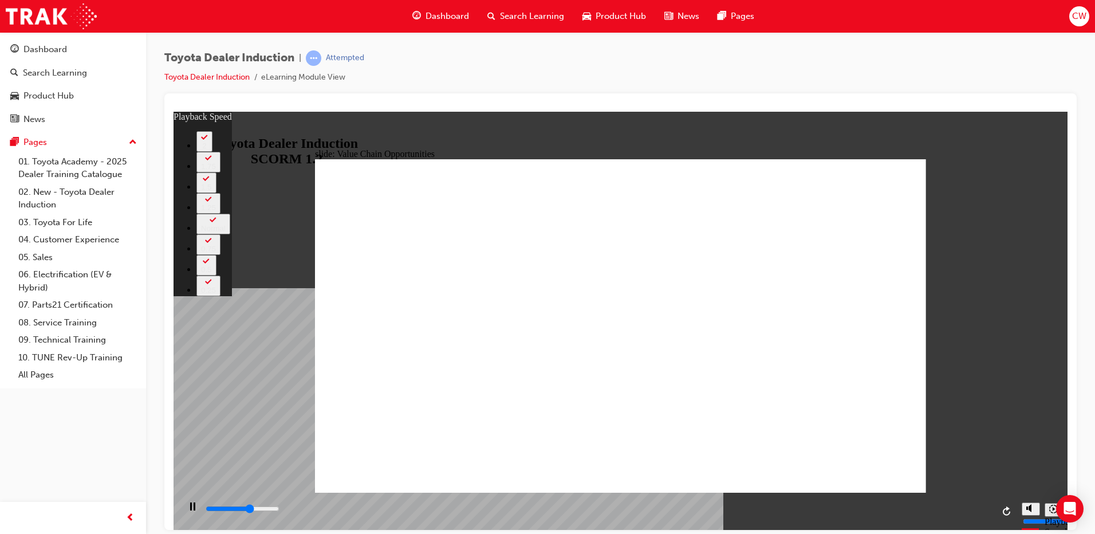
type input "6900"
type input "0"
type input "7300"
type input "1"
type input "7400"
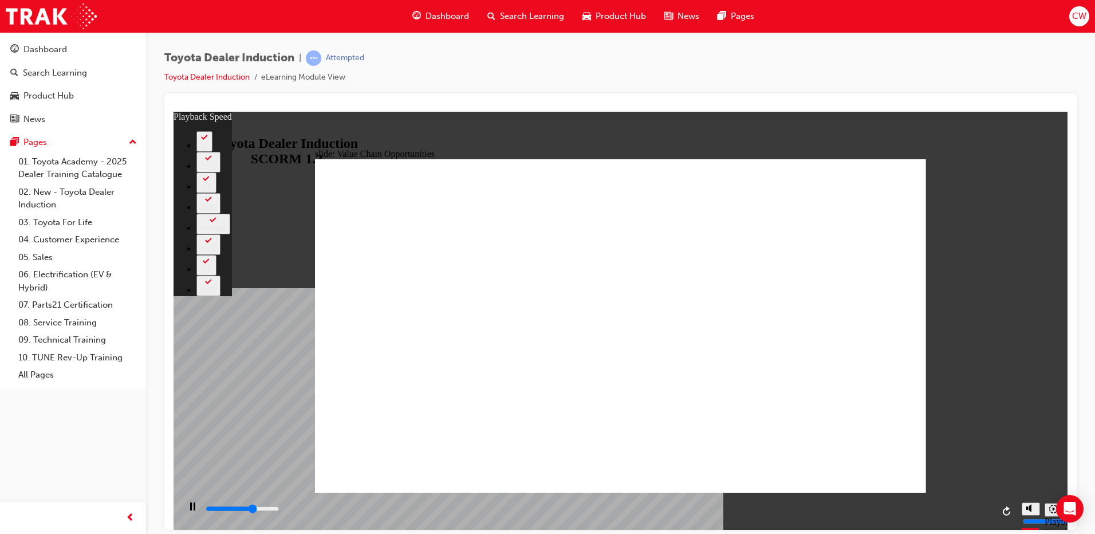
type input "1"
type input "7900"
type input "1"
type input "8400"
type input "2"
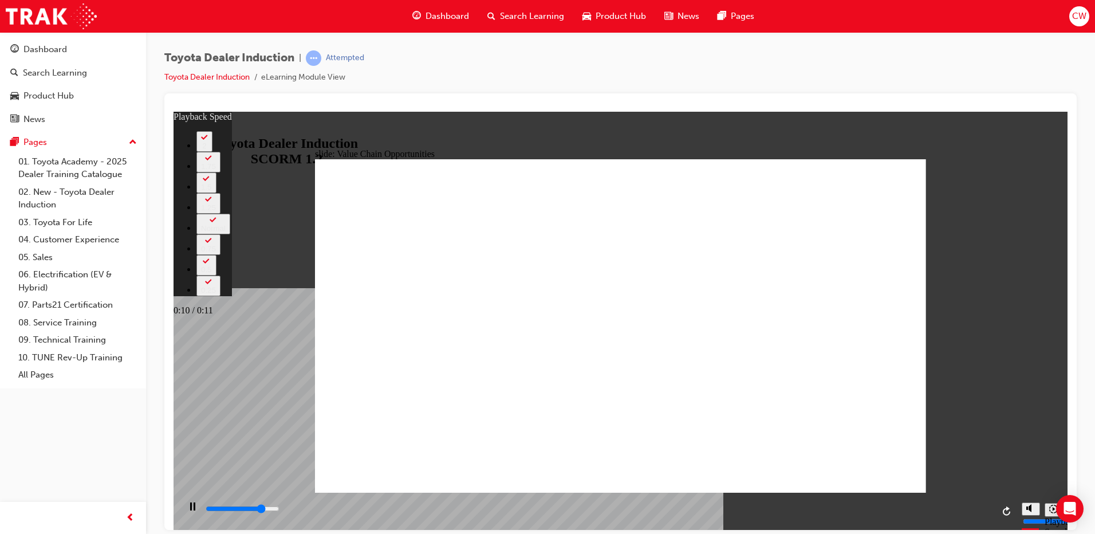
type input "8900"
type input "2"
type input "9500"
type input "3"
type input "9600"
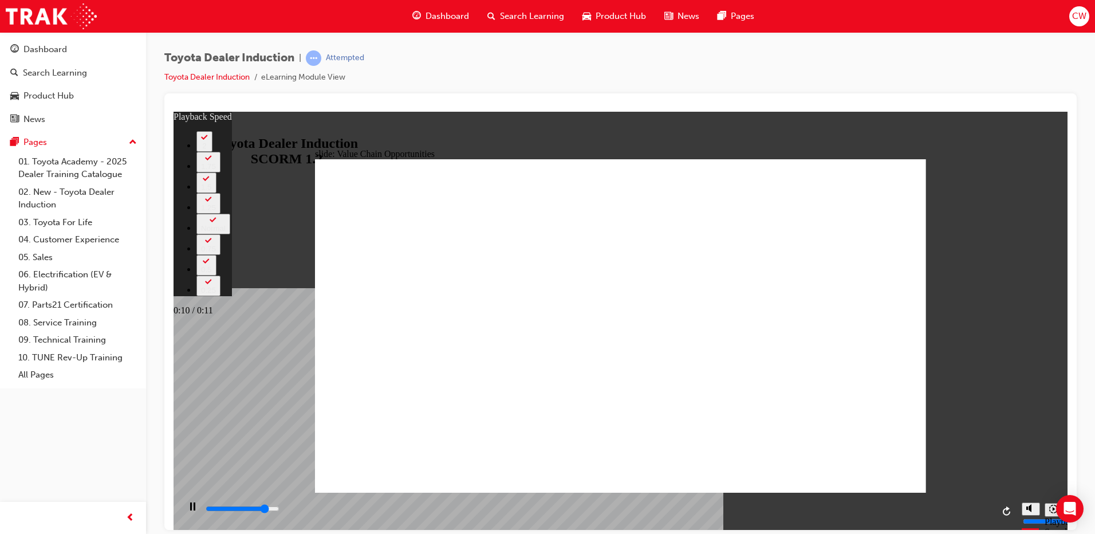
type input "3"
type input "10000"
type input "3"
type input "10600"
type input "4"
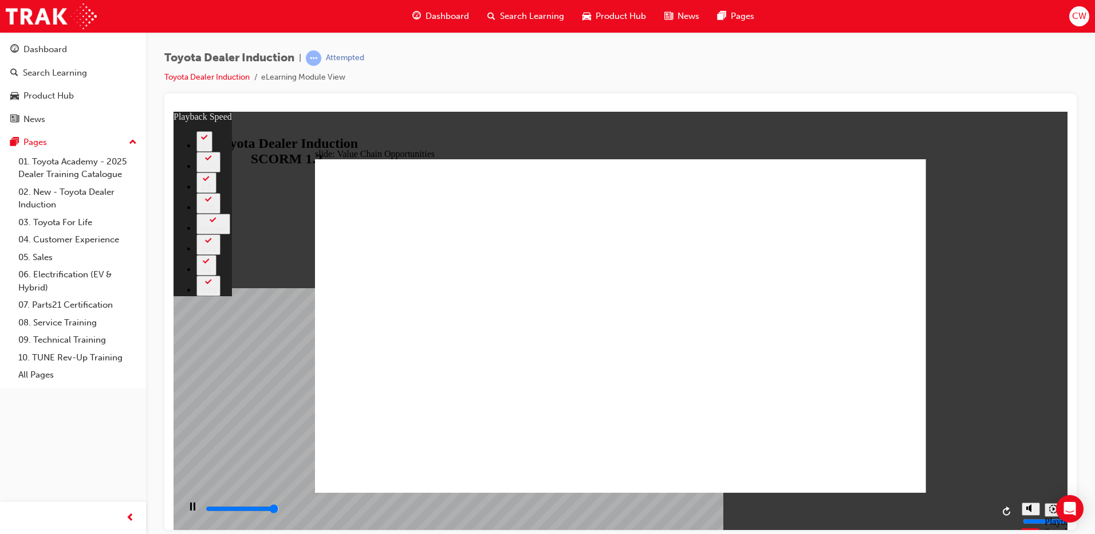
type input "11100"
type input "4"
type input "11300"
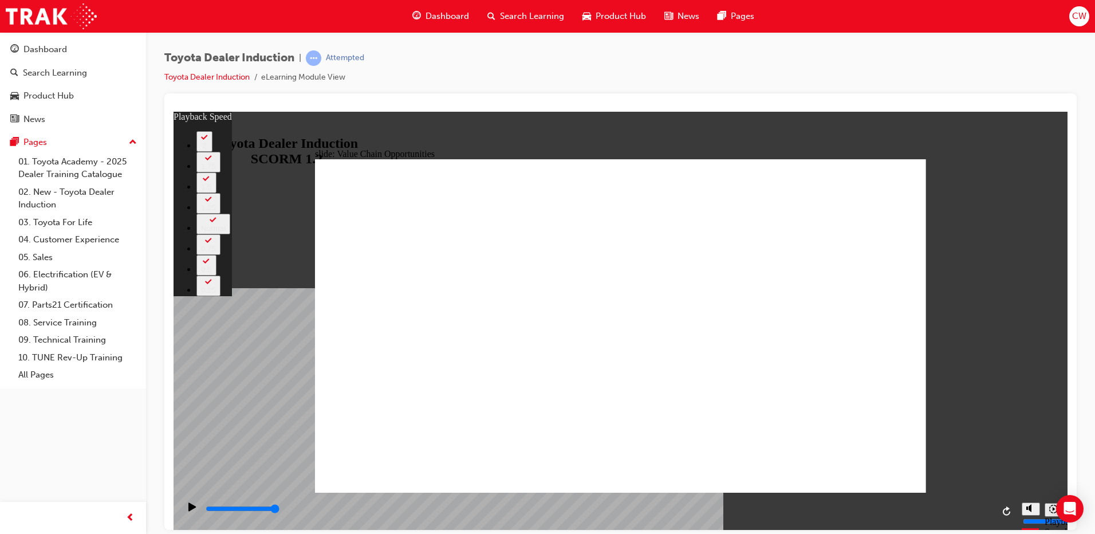
type input "64"
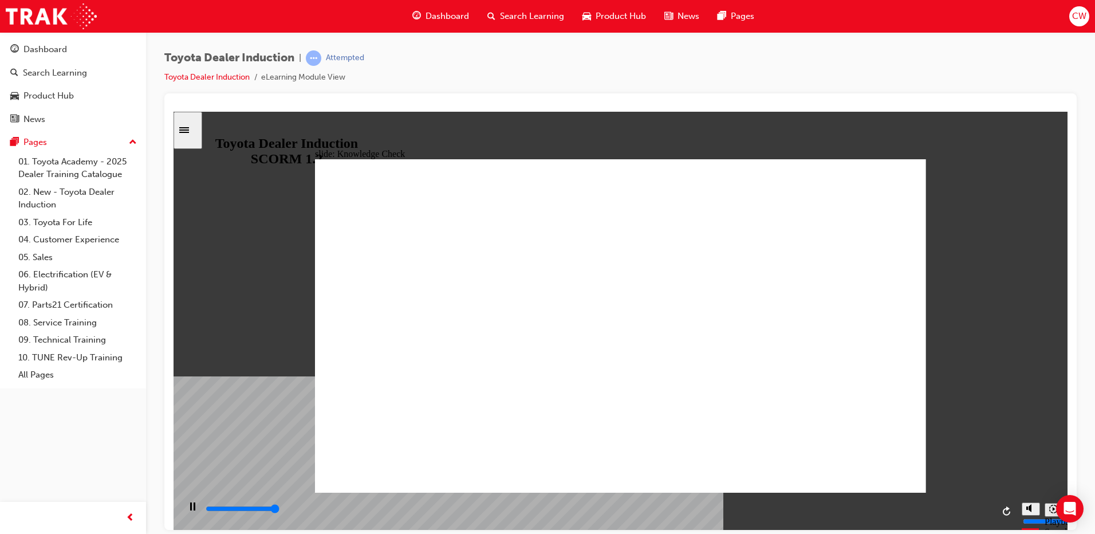
type input "5000"
radio input "true"
type input "5000"
radio input "true"
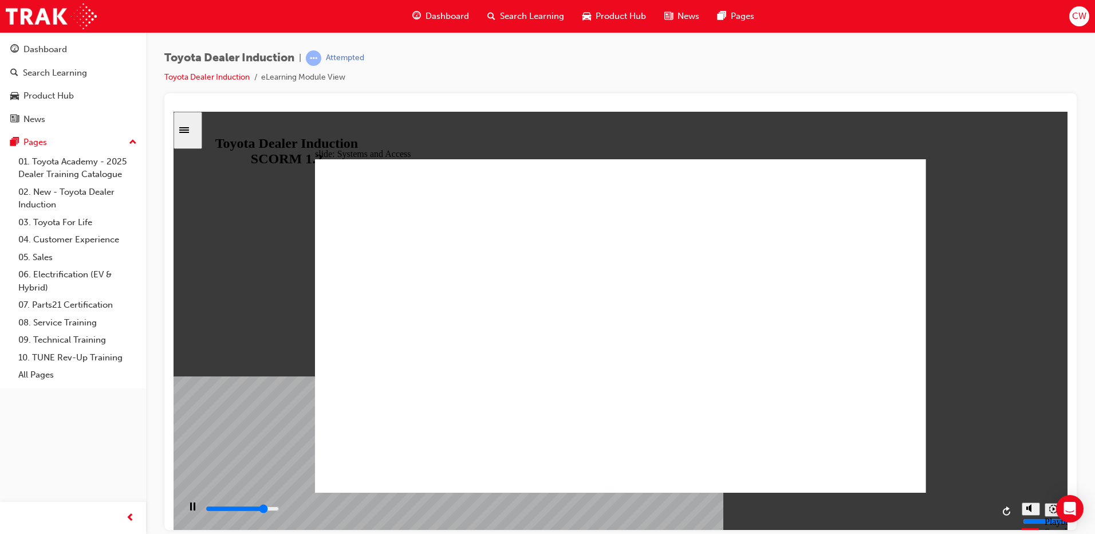
drag, startPoint x: 911, startPoint y: 160, endPoint x: 834, endPoint y: 231, distance: 104.6
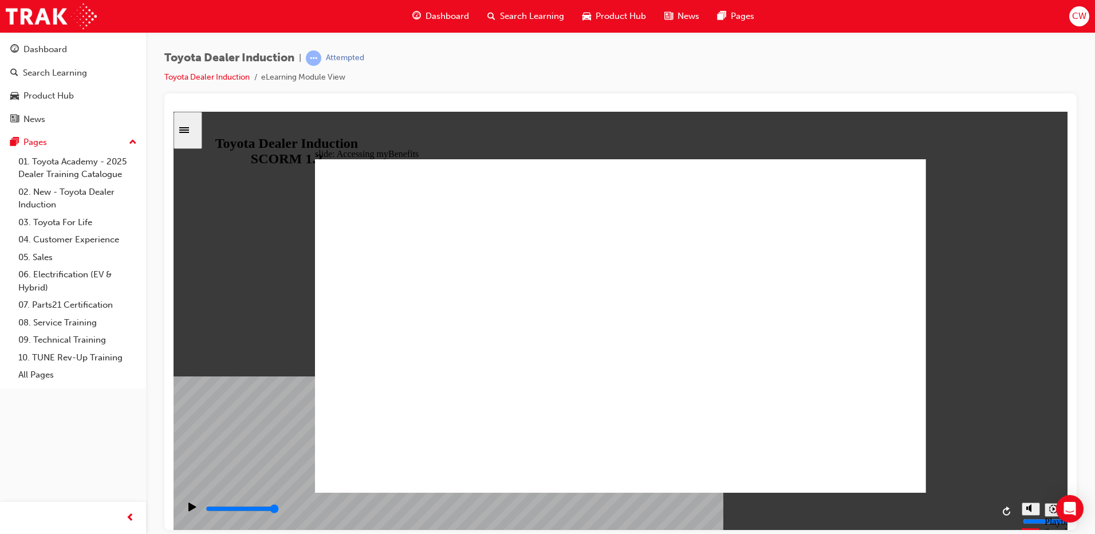
type input "5000"
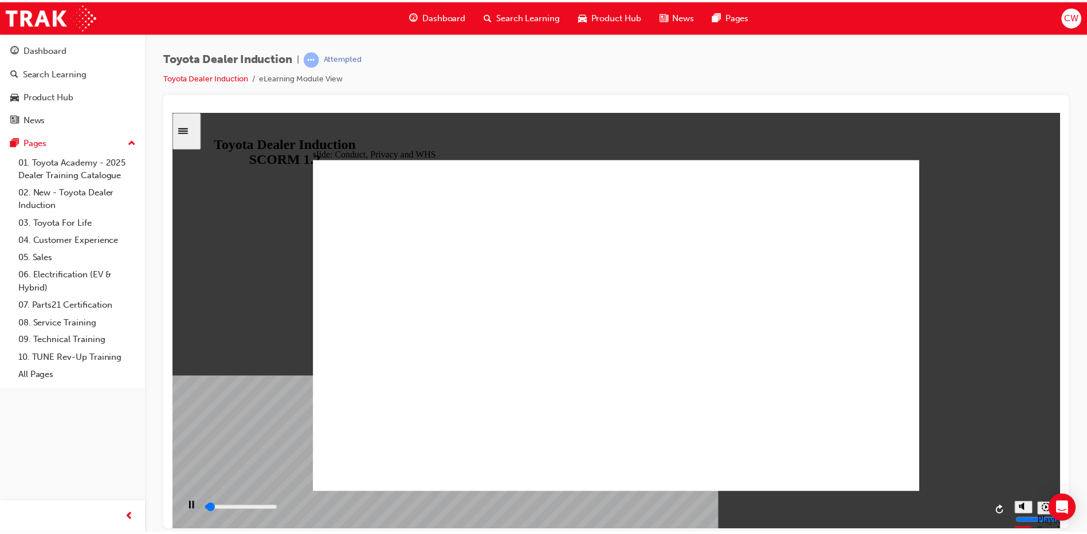
scroll to position [388, 0]
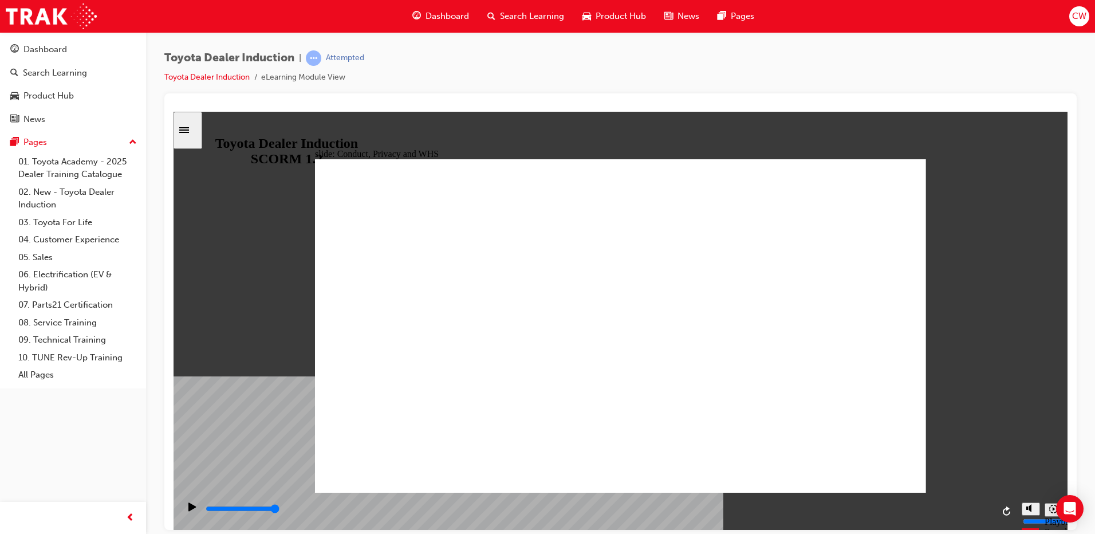
click at [945, 512] on div "playback controls" at bounding box center [599, 508] width 789 height 13
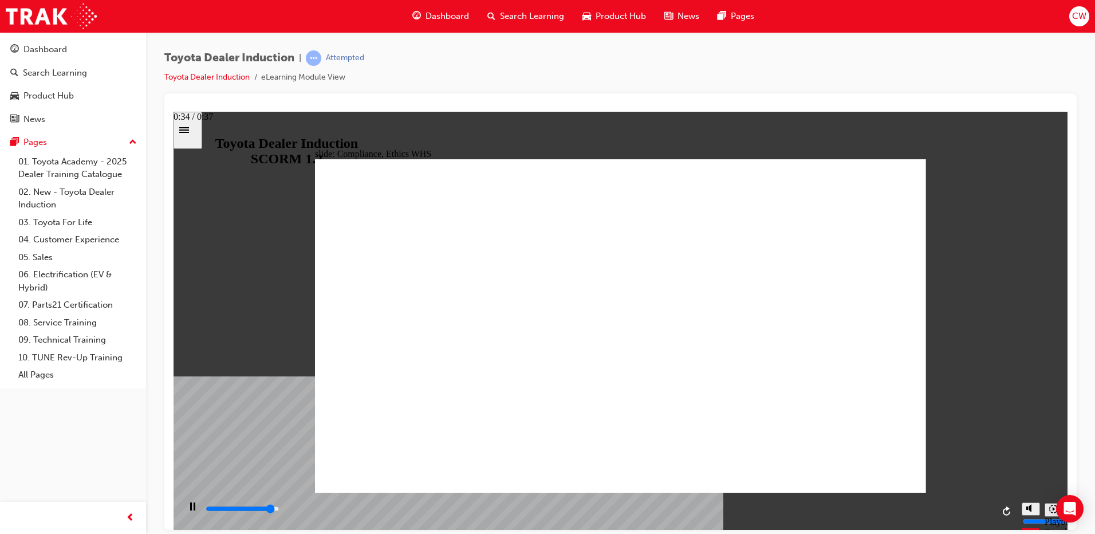
click at [935, 508] on div "playback controls" at bounding box center [599, 508] width 789 height 13
type input "8400"
checkbox input "true"
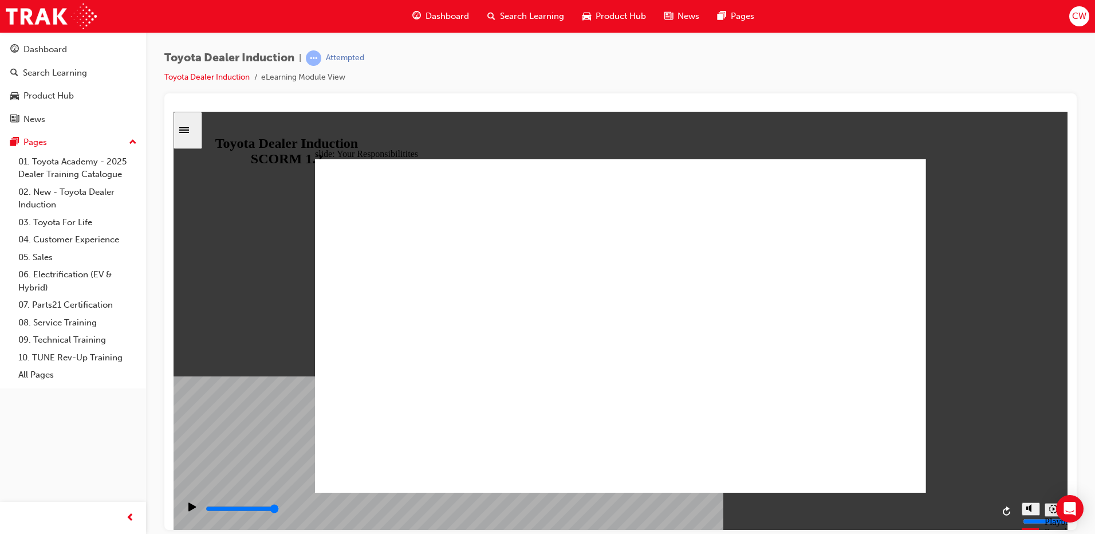
checkbox input "true"
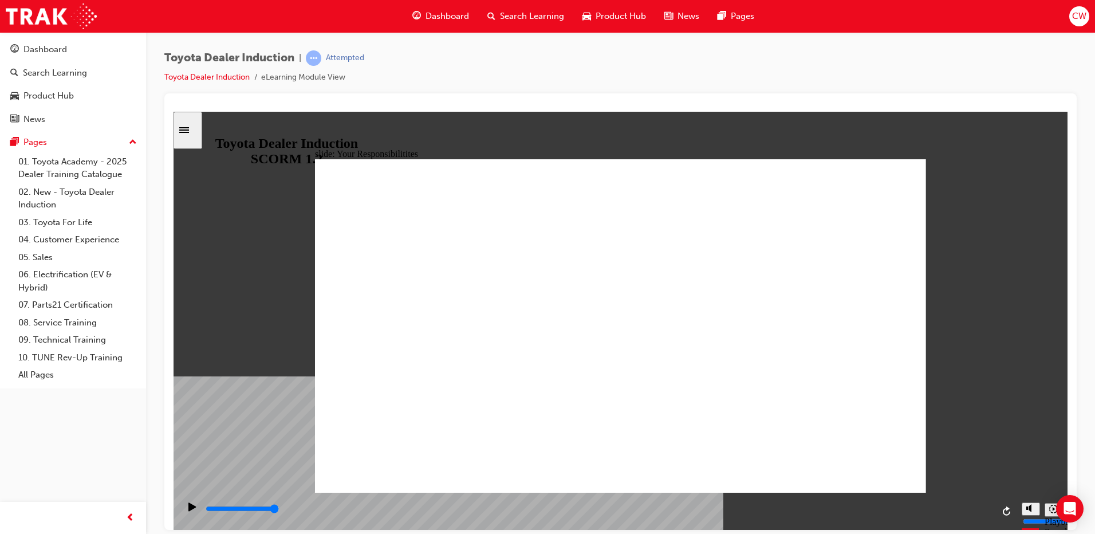
checkbox input "true"
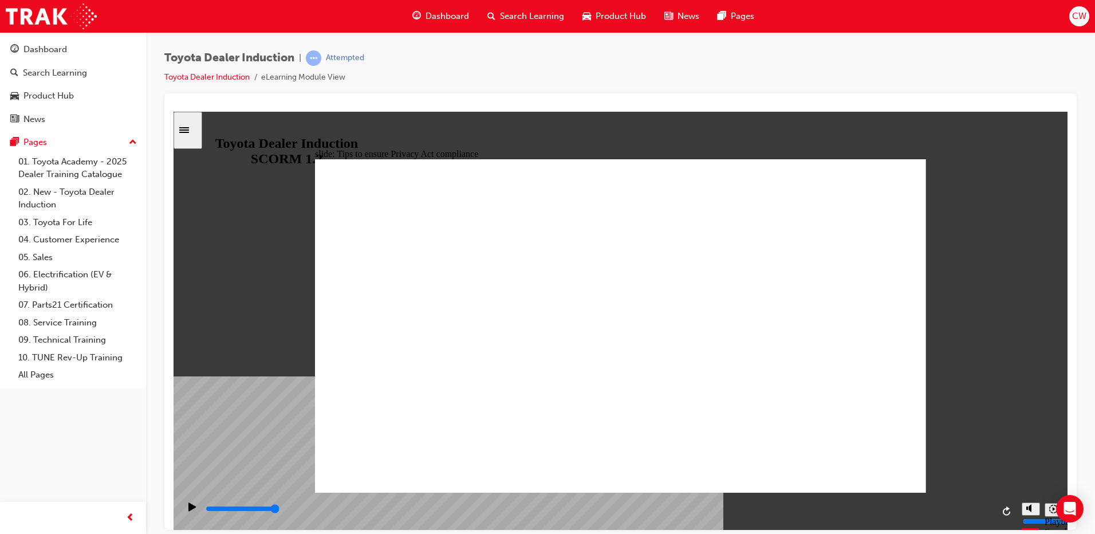
drag, startPoint x: 728, startPoint y: 435, endPoint x: 631, endPoint y: 433, distance: 97.4
type input "5000"
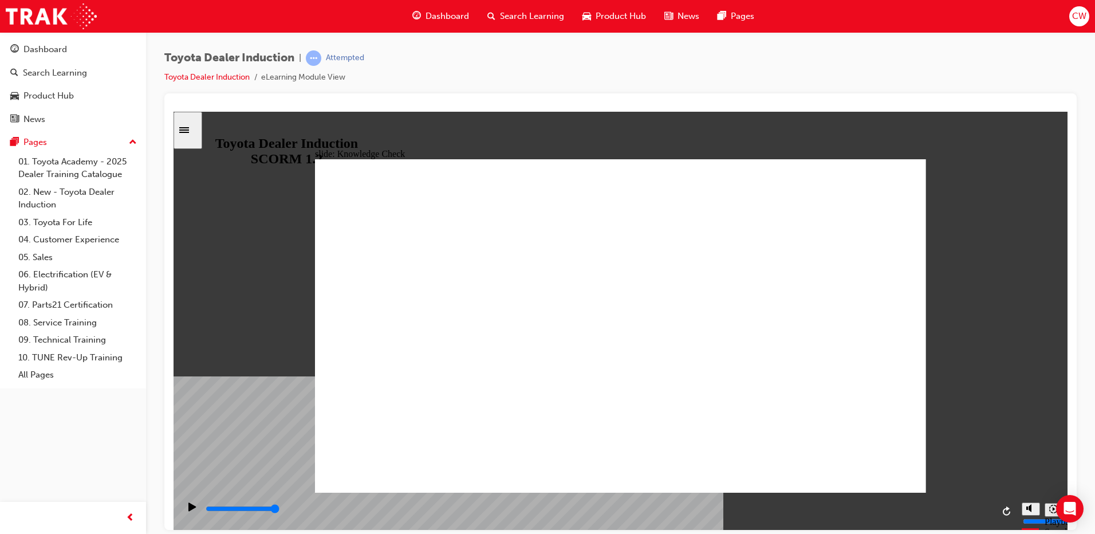
checkbox input "true"
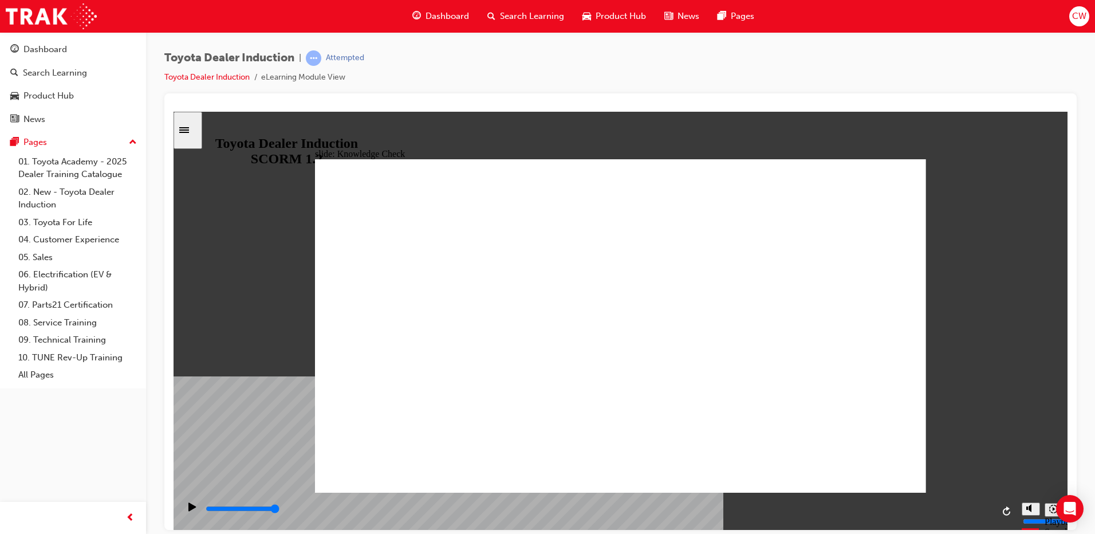
checkbox input "true"
drag, startPoint x: 877, startPoint y: 180, endPoint x: 871, endPoint y: 176, distance: 7.2
type input "5000"
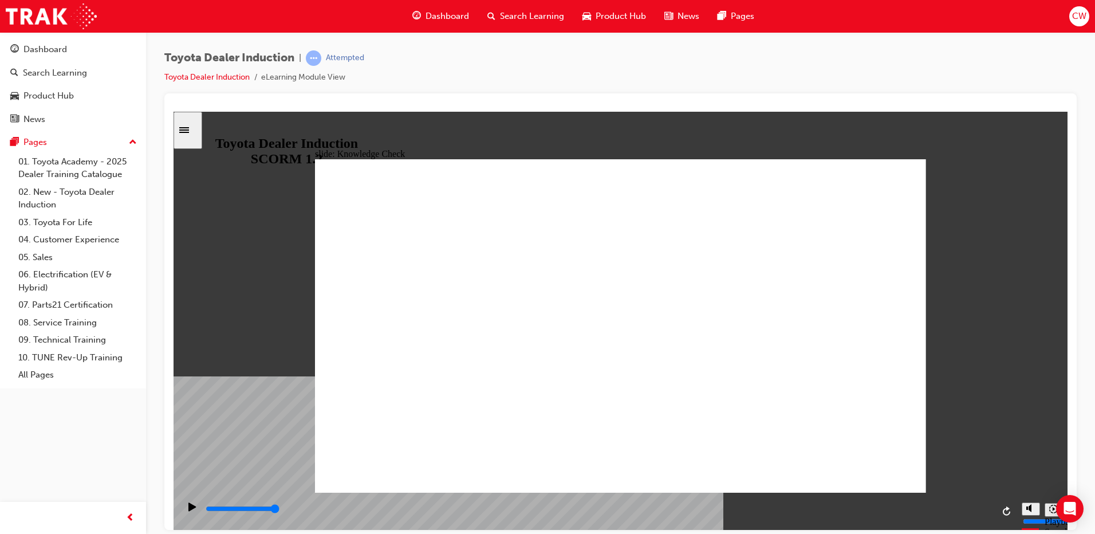
radio input "true"
type input "5000"
checkbox input "true"
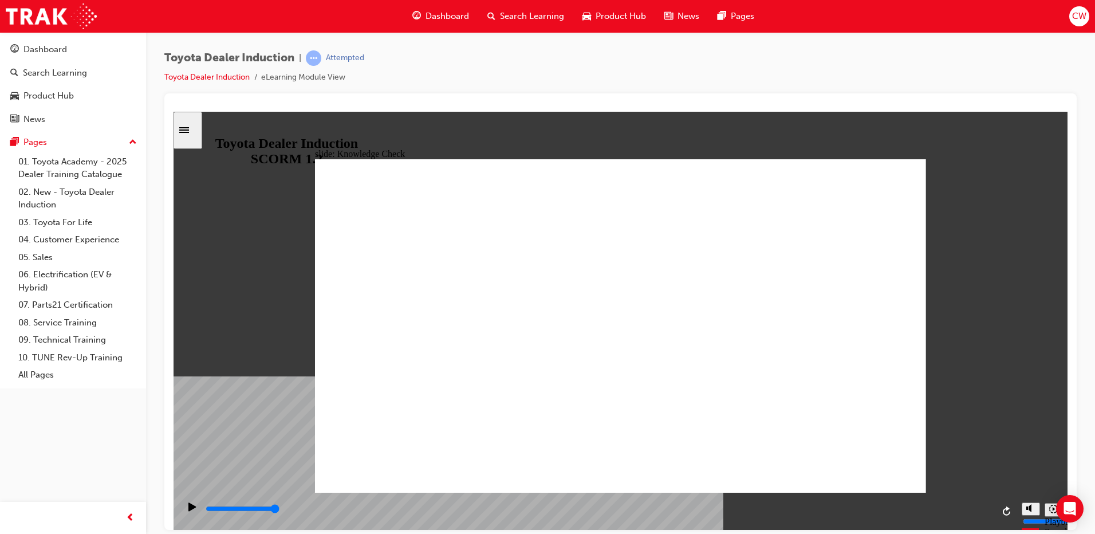
checkbox input "true"
type input "5000"
checkbox input "true"
checkbox input "false"
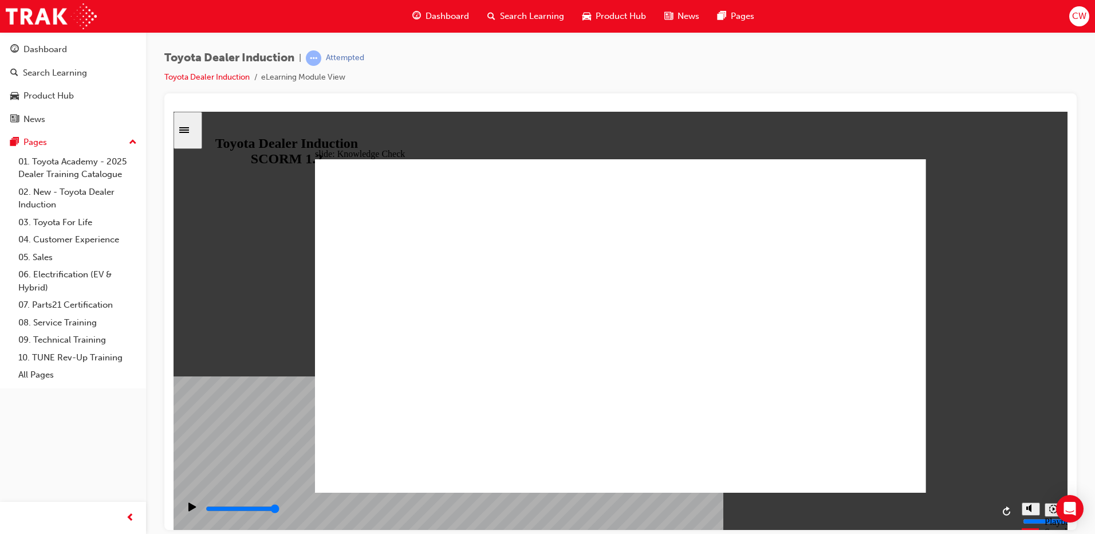
checkbox input "true"
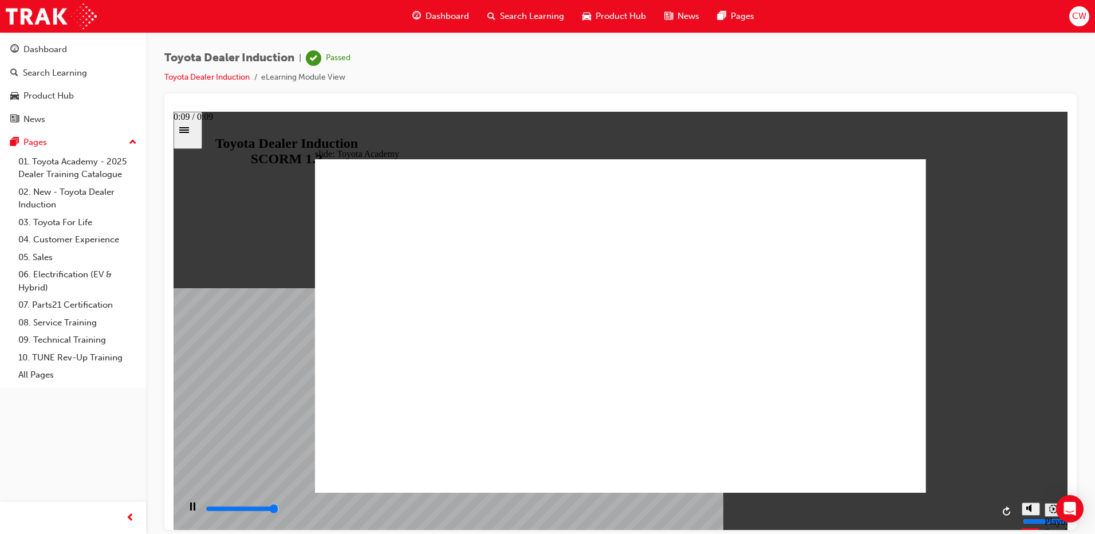
click at [980, 508] on div "playback controls" at bounding box center [599, 508] width 789 height 13
type input "9900"
drag, startPoint x: 672, startPoint y: 329, endPoint x: 503, endPoint y: 437, distance: 200.4
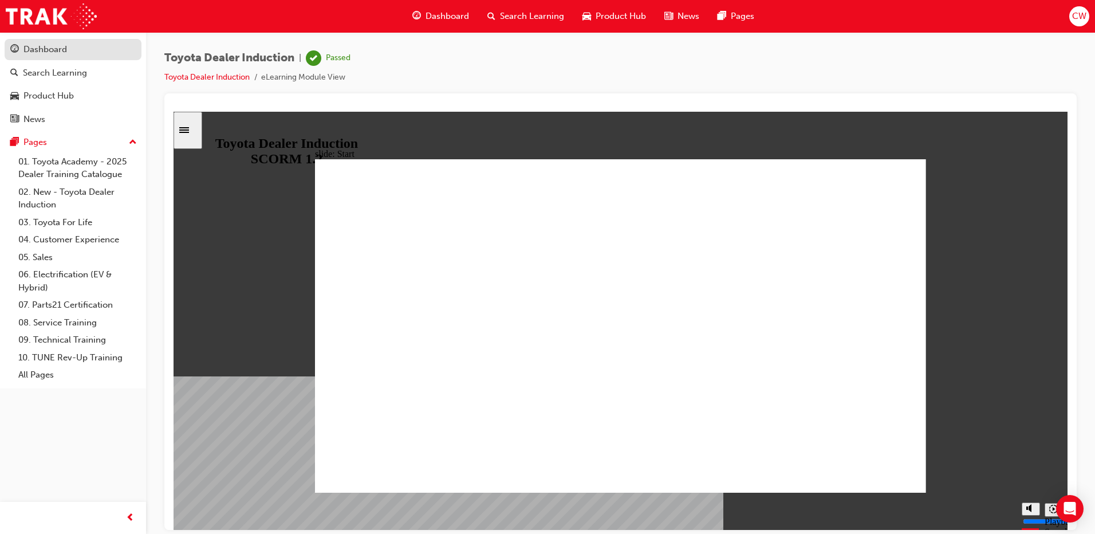
click at [54, 52] on div "Dashboard" at bounding box center [45, 49] width 44 height 13
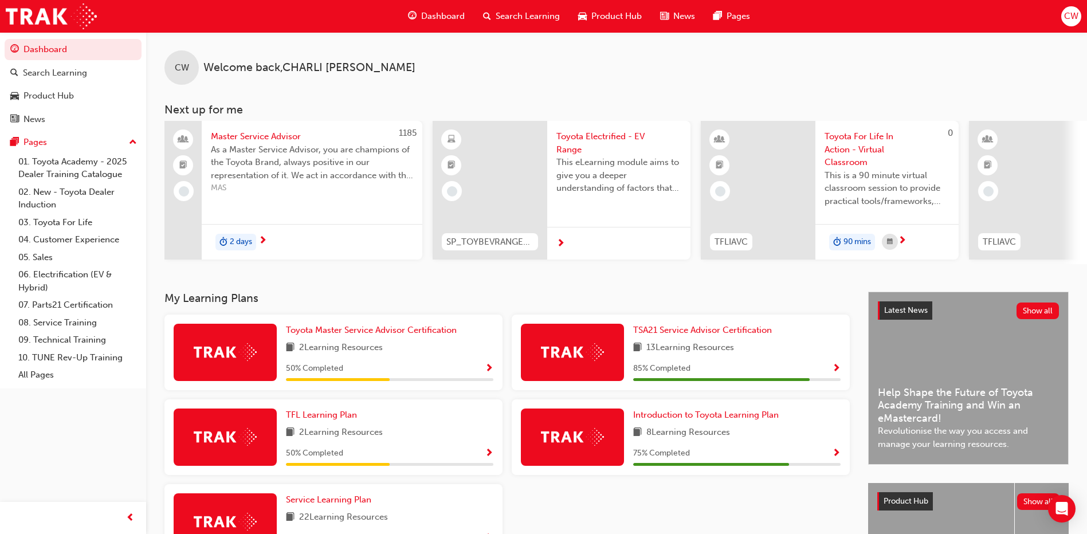
click at [362, 355] on span "2 Learning Resources" at bounding box center [341, 348] width 84 height 14
click at [387, 333] on span "Toyota Master Service Advisor Certification" at bounding box center [371, 330] width 171 height 10
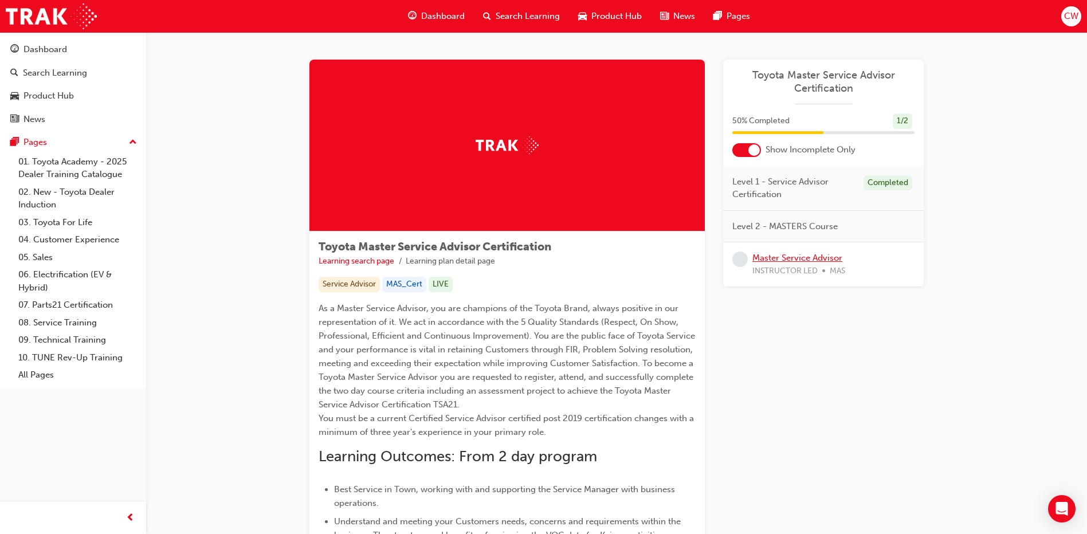
click at [821, 256] on link "Master Service Advisor" at bounding box center [797, 258] width 90 height 10
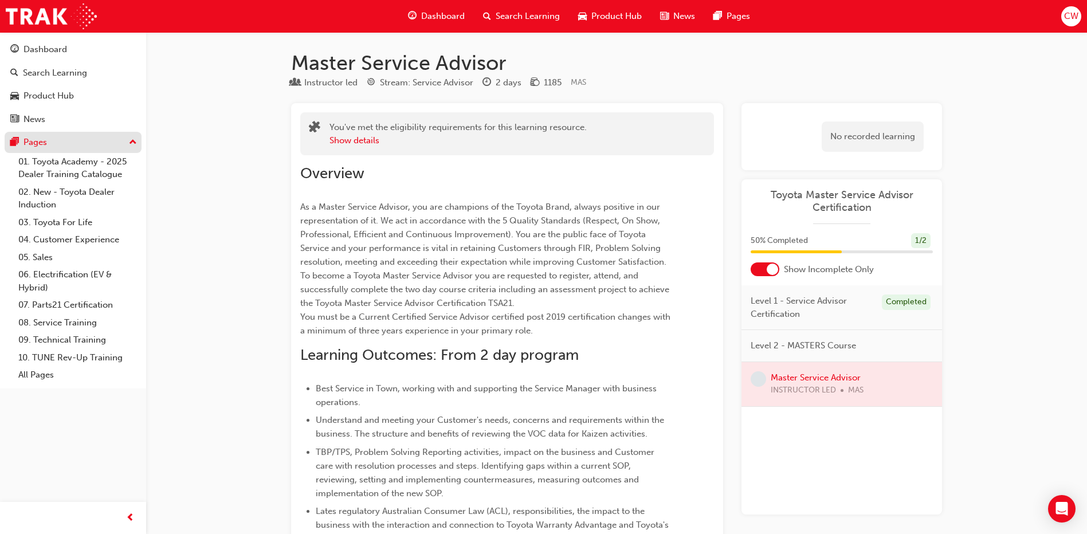
click at [76, 142] on div "Pages" at bounding box center [72, 142] width 125 height 14
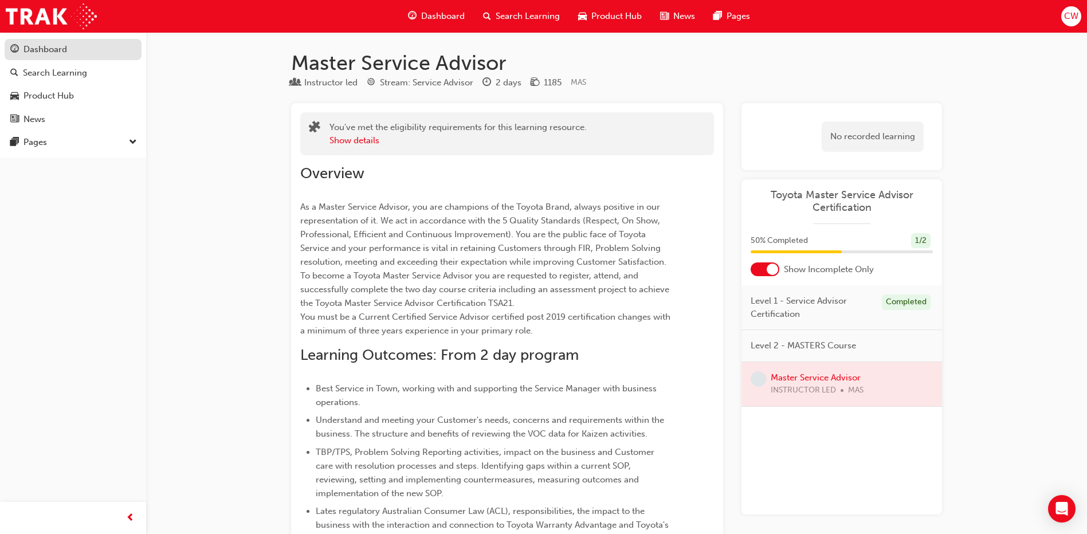
click at [66, 45] on div "Dashboard" at bounding box center [45, 49] width 44 height 13
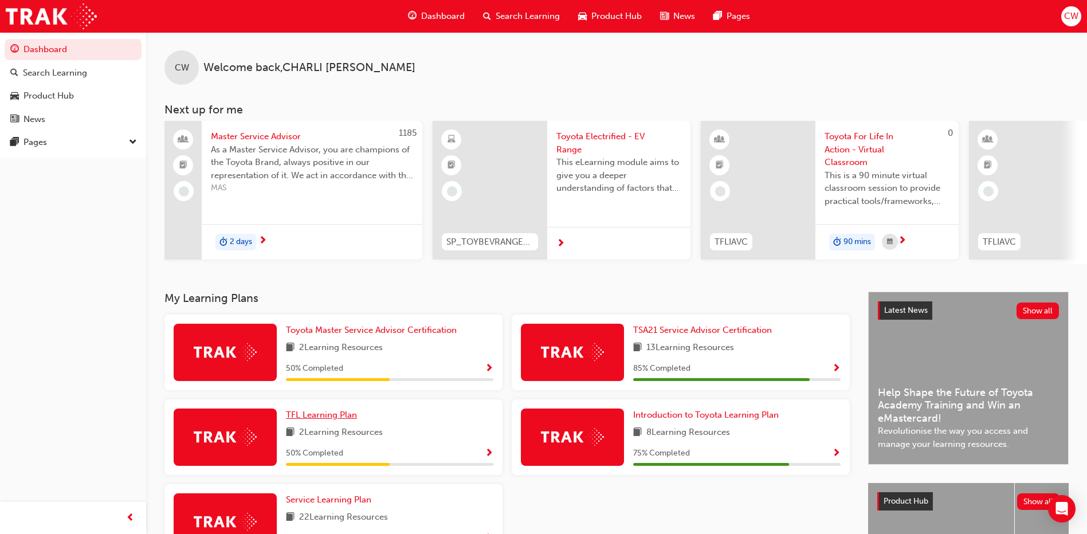
click at [327, 416] on span "TFL Learning Plan" at bounding box center [321, 415] width 71 height 10
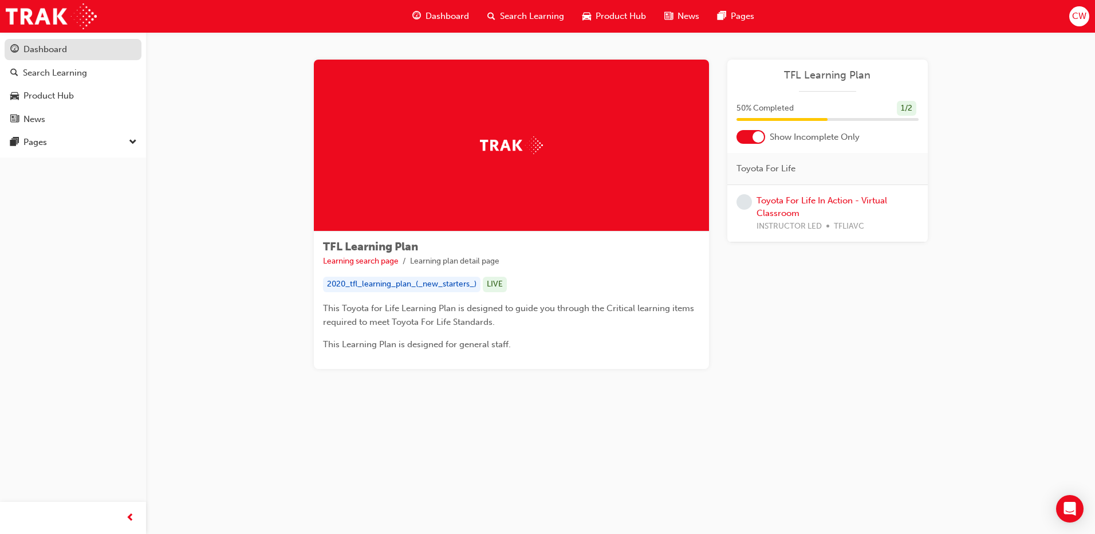
click at [49, 39] on link "Dashboard" at bounding box center [73, 49] width 137 height 21
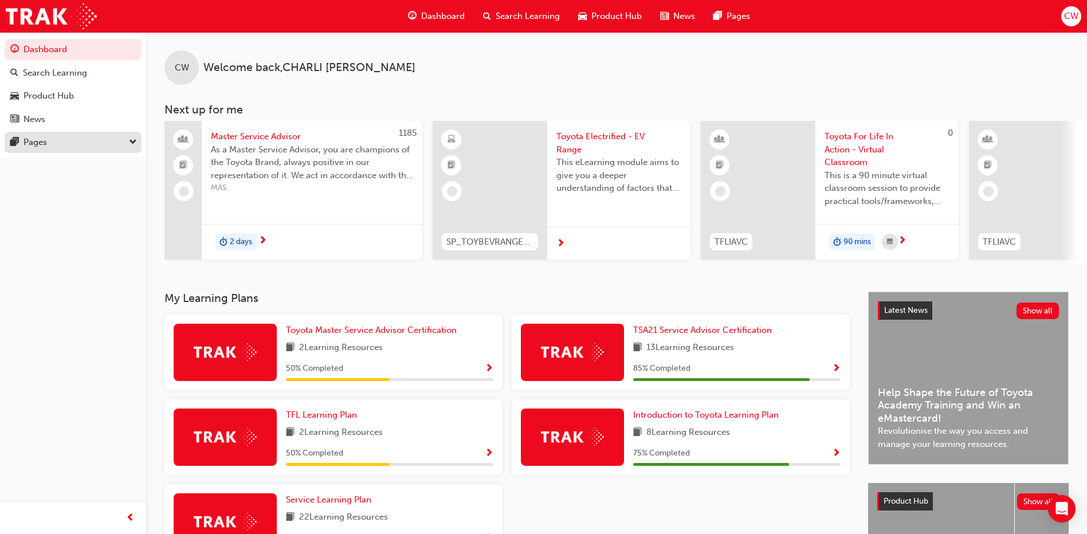
click at [126, 146] on div "Pages" at bounding box center [72, 142] width 125 height 14
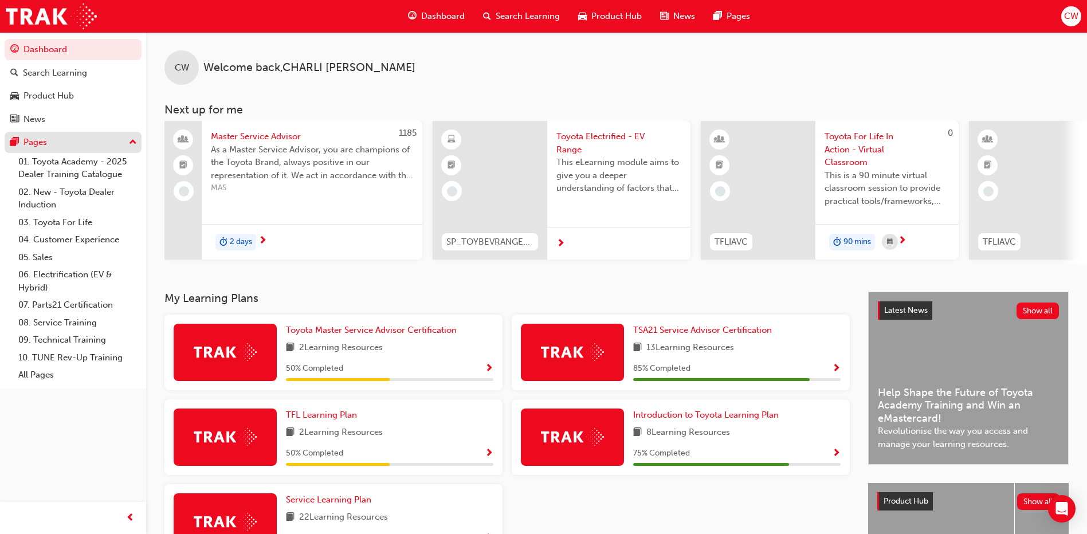
click at [127, 146] on div "Pages" at bounding box center [72, 142] width 125 height 14
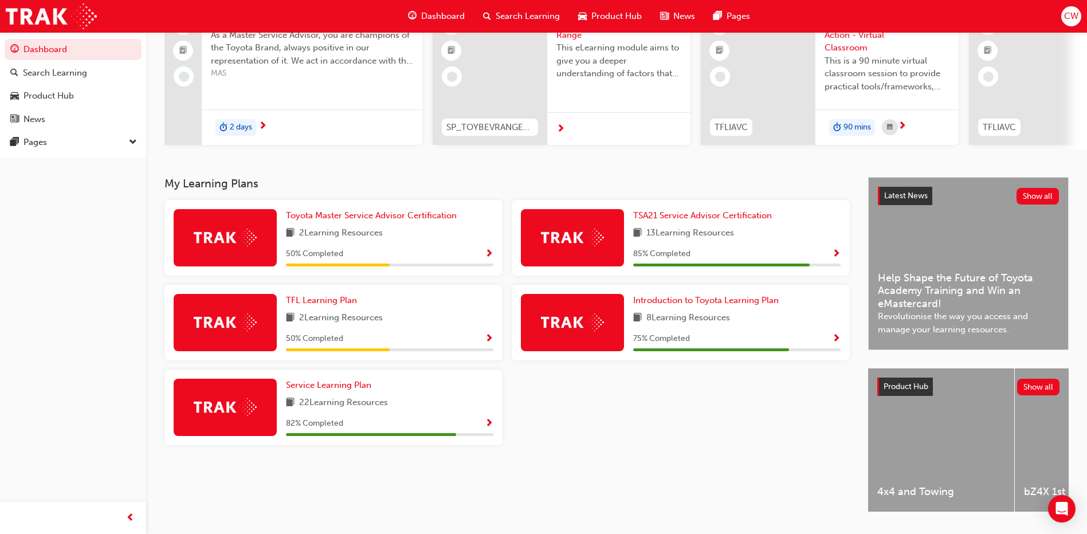
scroll to position [151, 0]
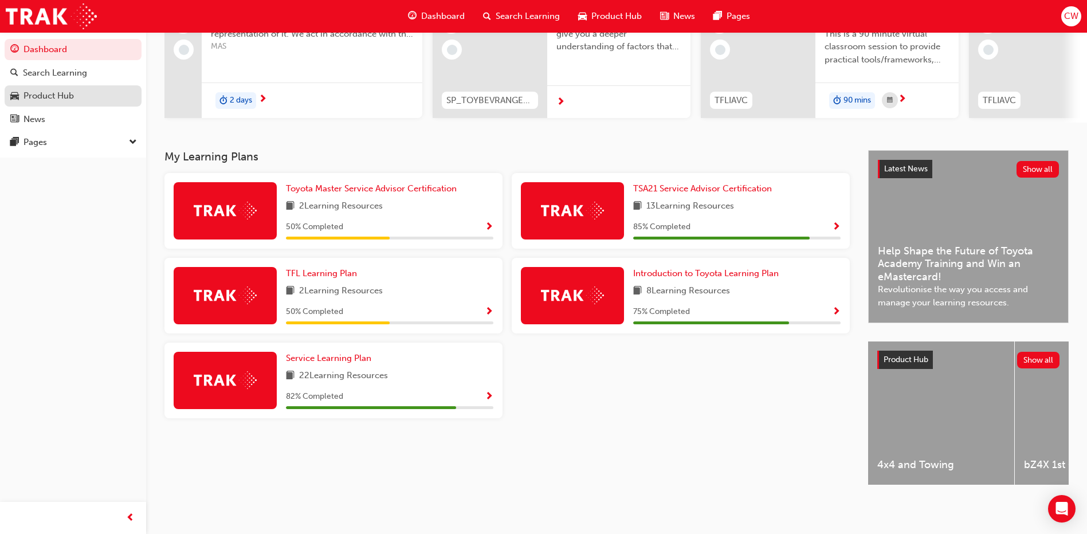
click at [54, 95] on div "Product Hub" at bounding box center [48, 95] width 50 height 13
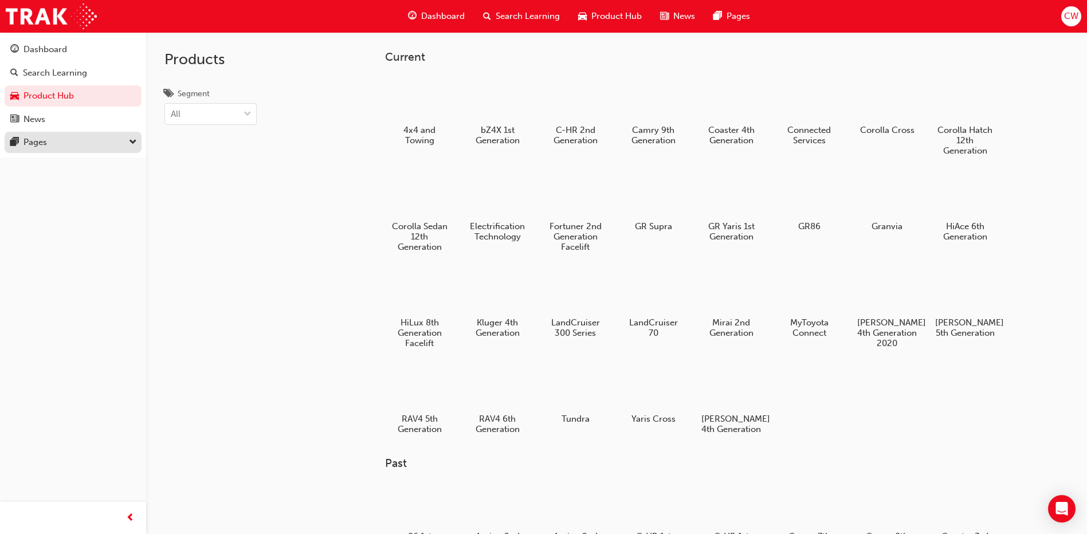
drag, startPoint x: 91, startPoint y: 149, endPoint x: 97, endPoint y: 144, distance: 7.8
click at [91, 148] on div "Pages" at bounding box center [72, 142] width 125 height 14
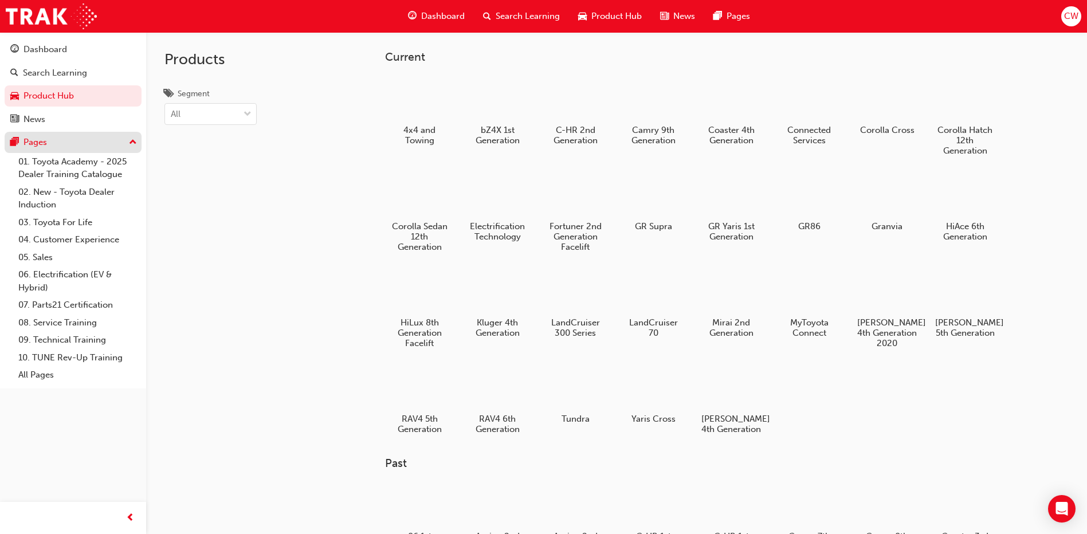
click at [91, 142] on div "Pages" at bounding box center [72, 142] width 125 height 14
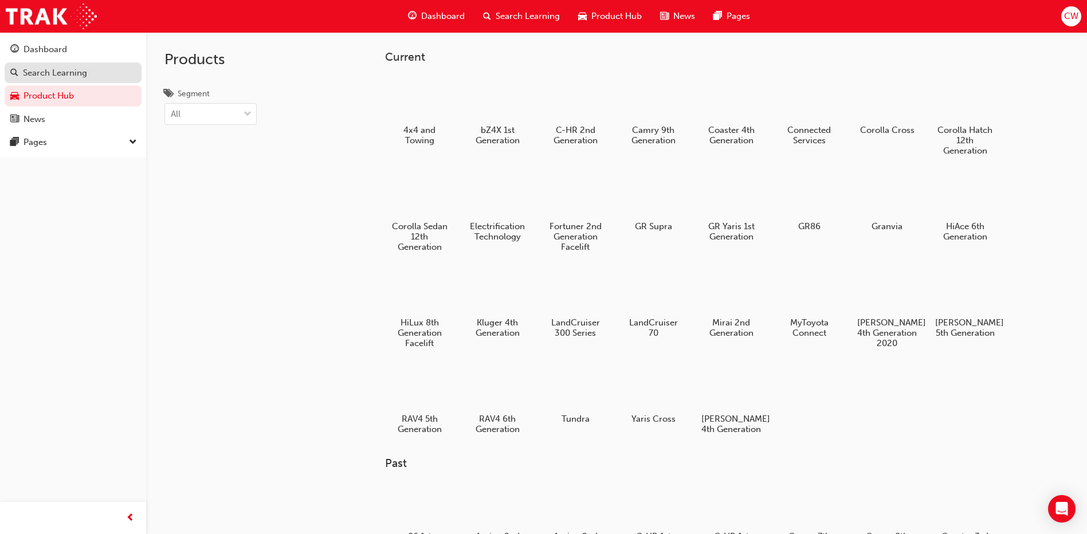
click at [92, 71] on div "Search Learning" at bounding box center [72, 73] width 125 height 14
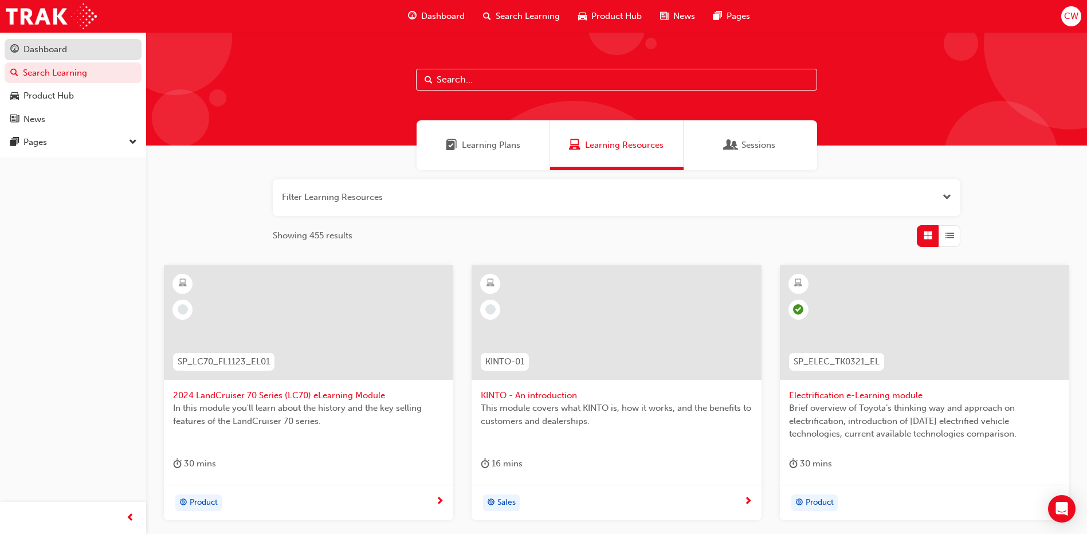
click at [47, 52] on div "Dashboard" at bounding box center [45, 49] width 44 height 13
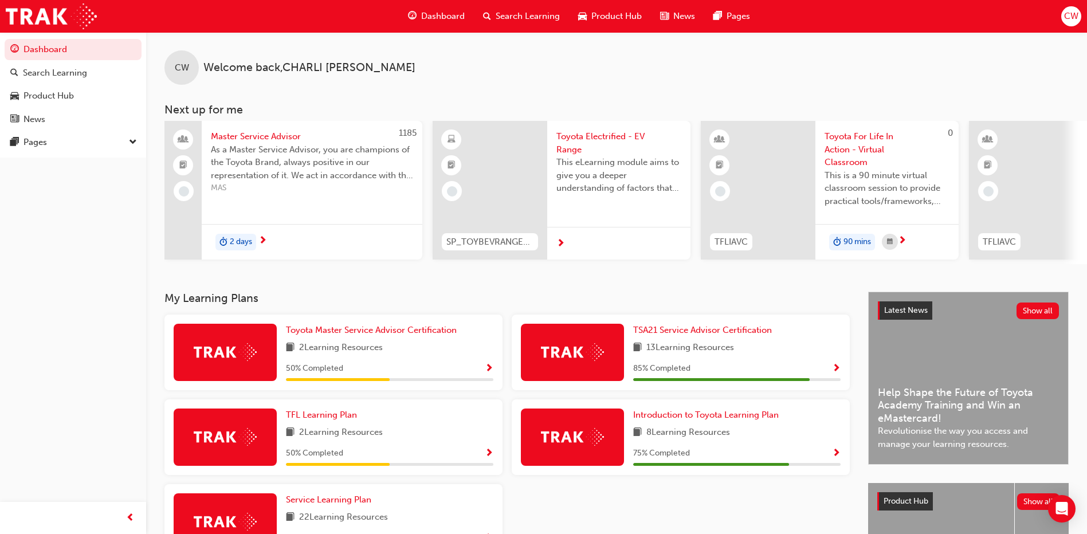
scroll to position [151, 0]
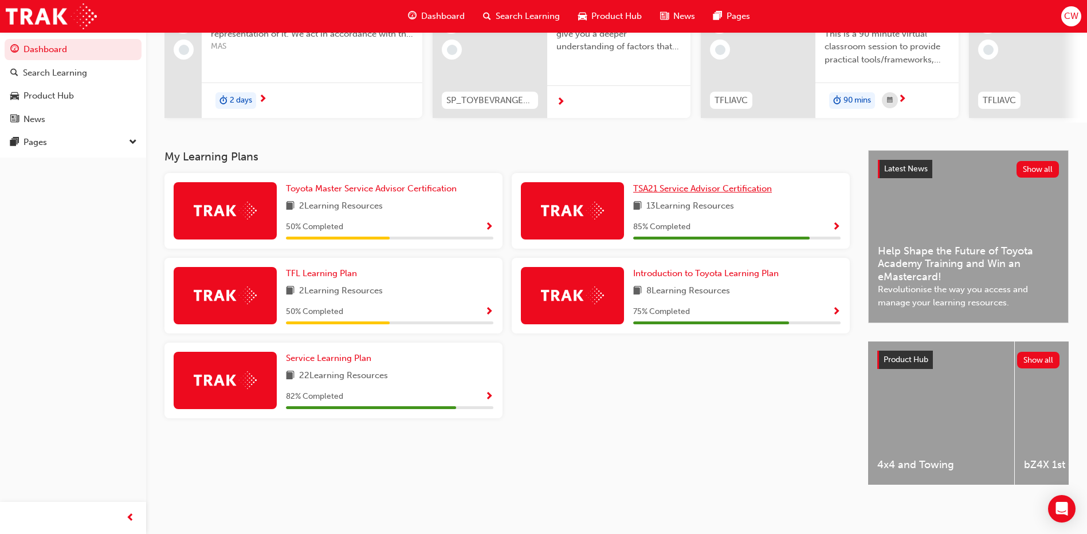
click at [706, 183] on span "TSA21 Service Advisor Certification" at bounding box center [702, 188] width 139 height 10
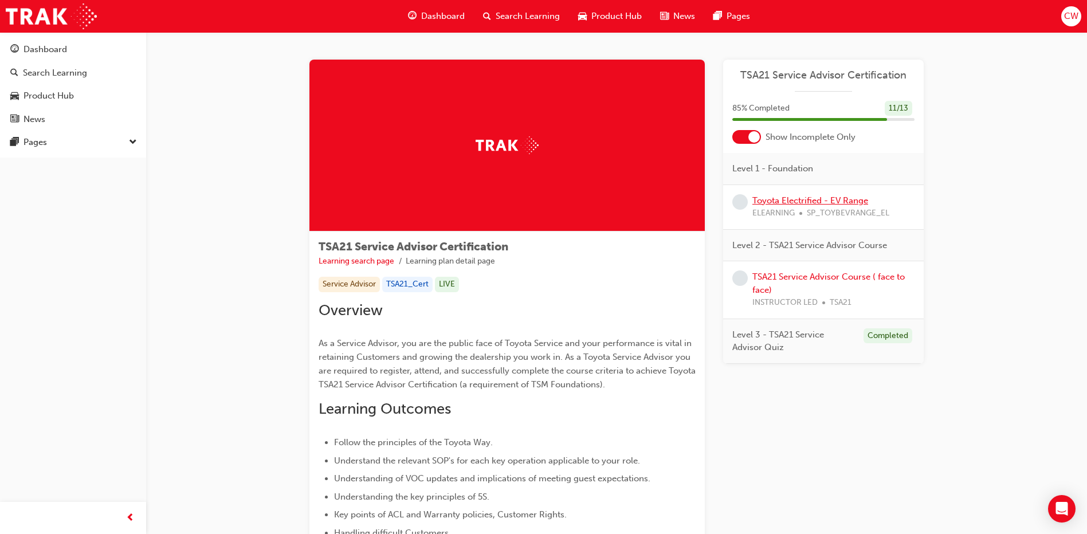
click at [844, 198] on link "Toyota Electrified - EV Range" at bounding box center [810, 200] width 116 height 10
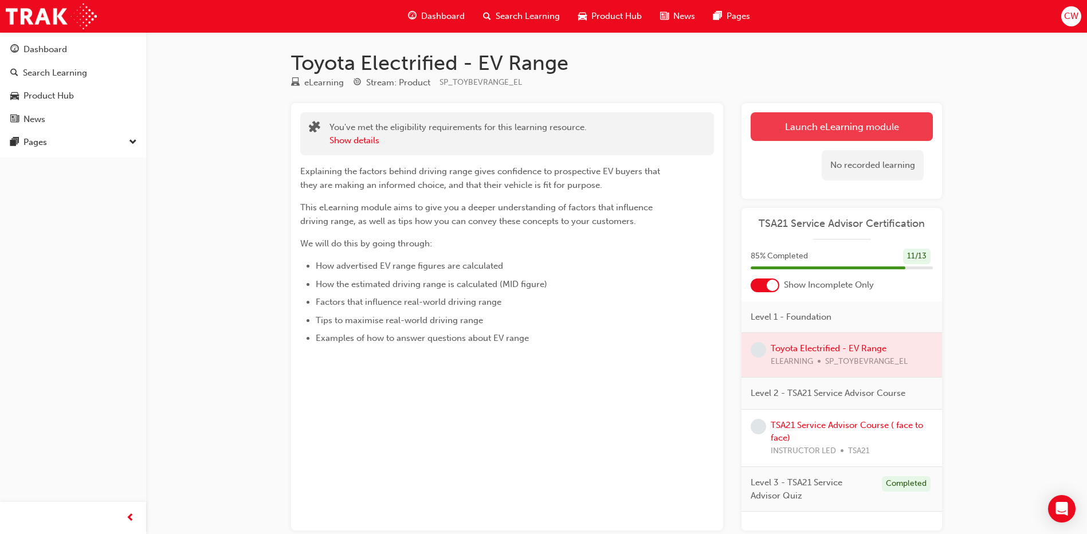
click at [823, 135] on link "Launch eLearning module" at bounding box center [841, 126] width 182 height 29
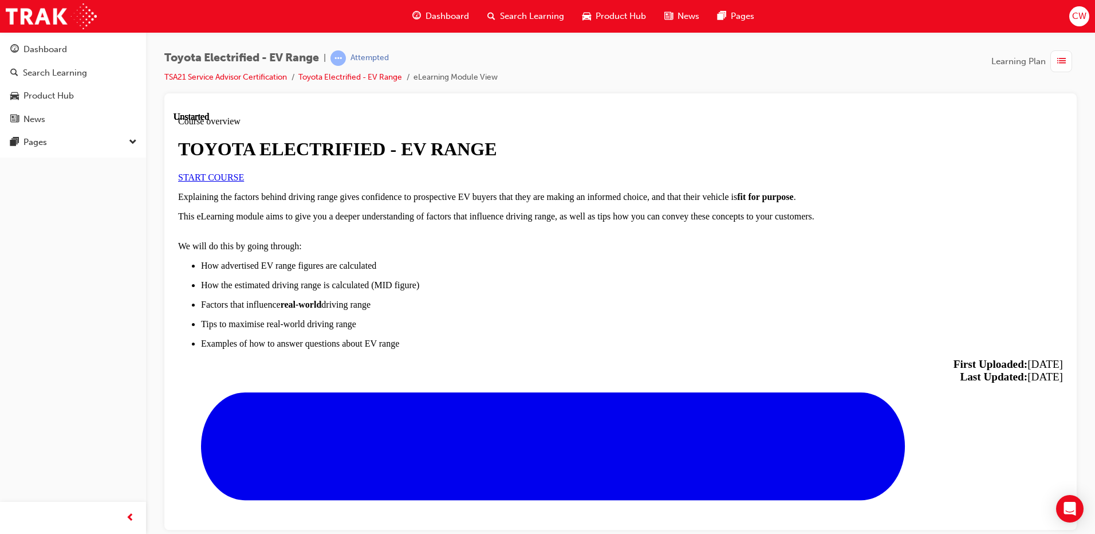
click at [244, 182] on link "START COURSE" at bounding box center [211, 177] width 66 height 10
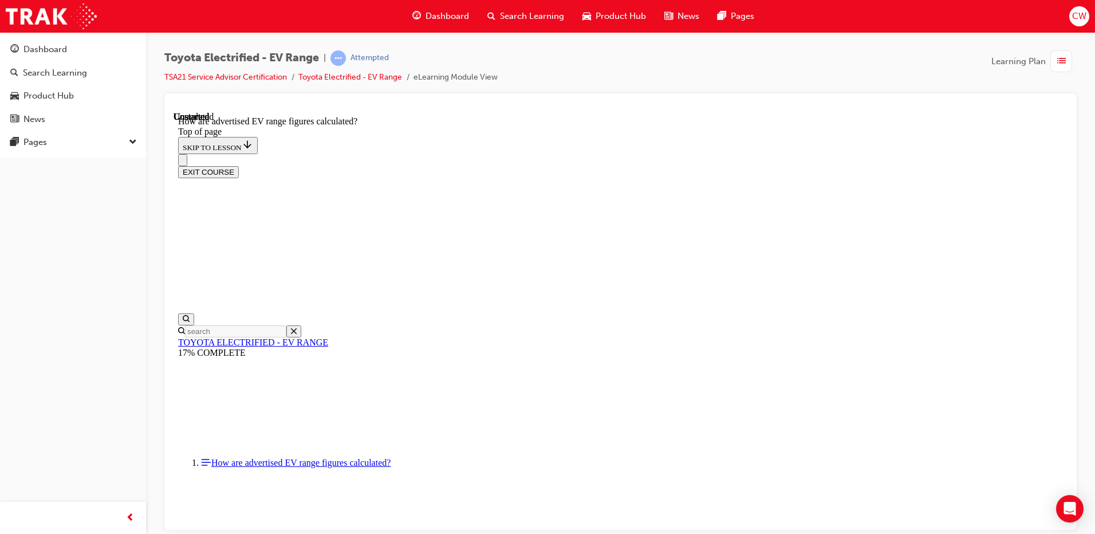
scroll to position [603, 0]
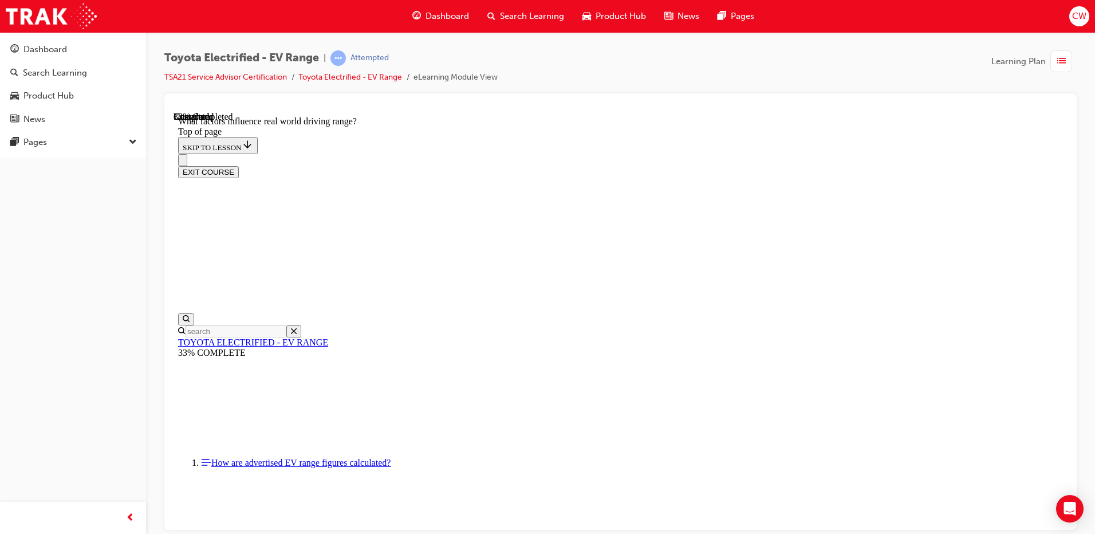
drag, startPoint x: 518, startPoint y: 177, endPoint x: 744, endPoint y: 186, distance: 225.3
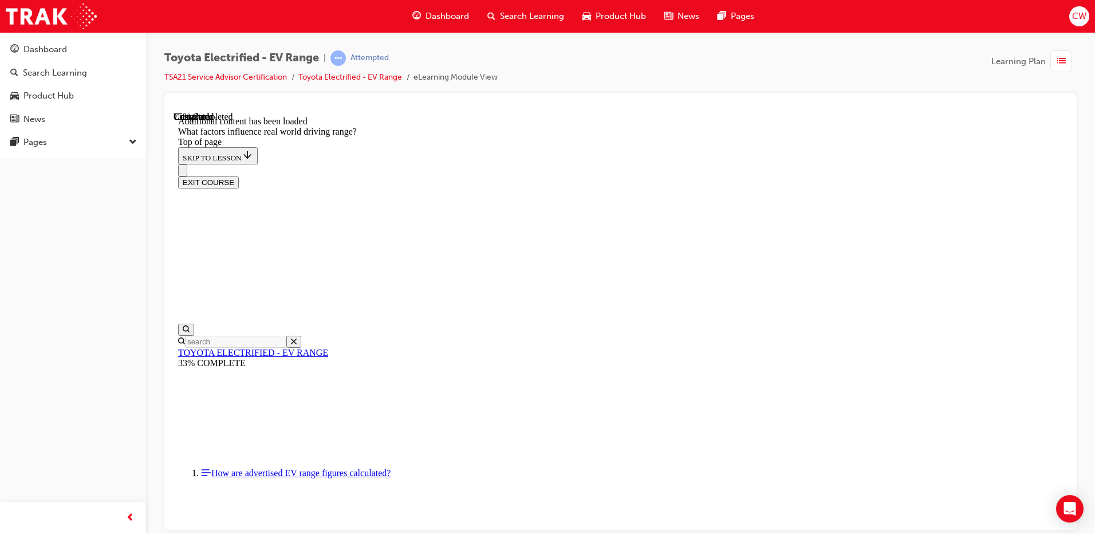
scroll to position [1383, 0]
drag, startPoint x: 708, startPoint y: 251, endPoint x: 850, endPoint y: 433, distance: 230.9
drag, startPoint x: 699, startPoint y: 313, endPoint x: 830, endPoint y: 480, distance: 211.8
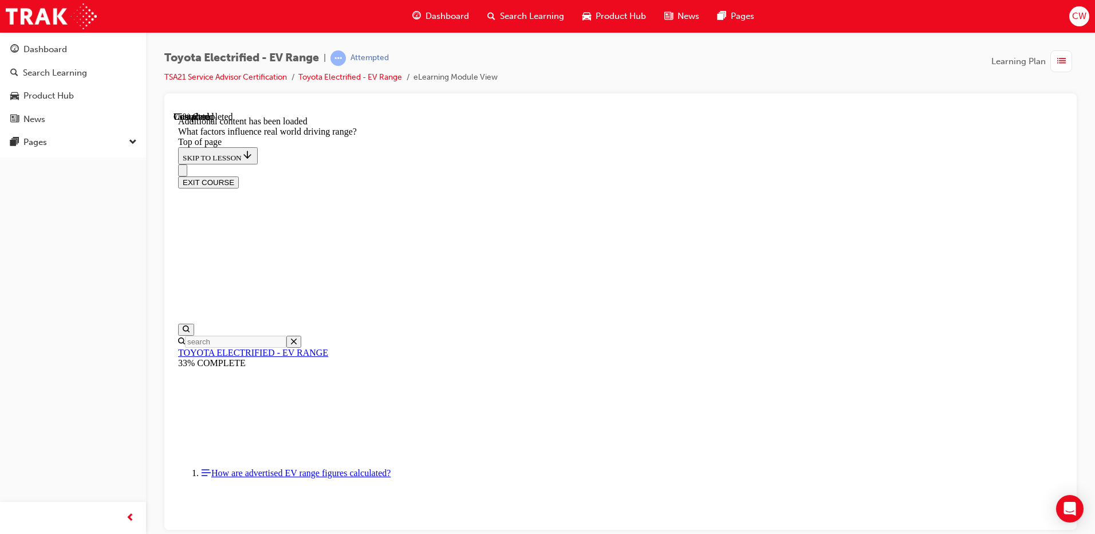
drag, startPoint x: 749, startPoint y: 286, endPoint x: 556, endPoint y: 457, distance: 258.1
drag, startPoint x: 716, startPoint y: 332, endPoint x: 844, endPoint y: 460, distance: 181.9
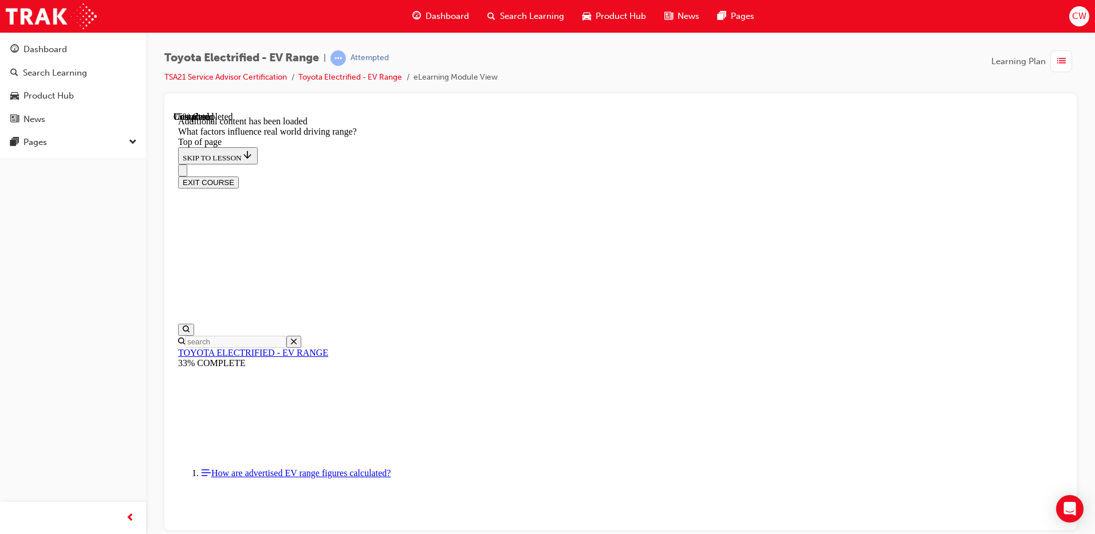
drag, startPoint x: 728, startPoint y: 336, endPoint x: 553, endPoint y: 464, distance: 216.8
drag, startPoint x: 682, startPoint y: 340, endPoint x: 571, endPoint y: 474, distance: 174.1
drag, startPoint x: 681, startPoint y: 319, endPoint x: 814, endPoint y: 458, distance: 192.5
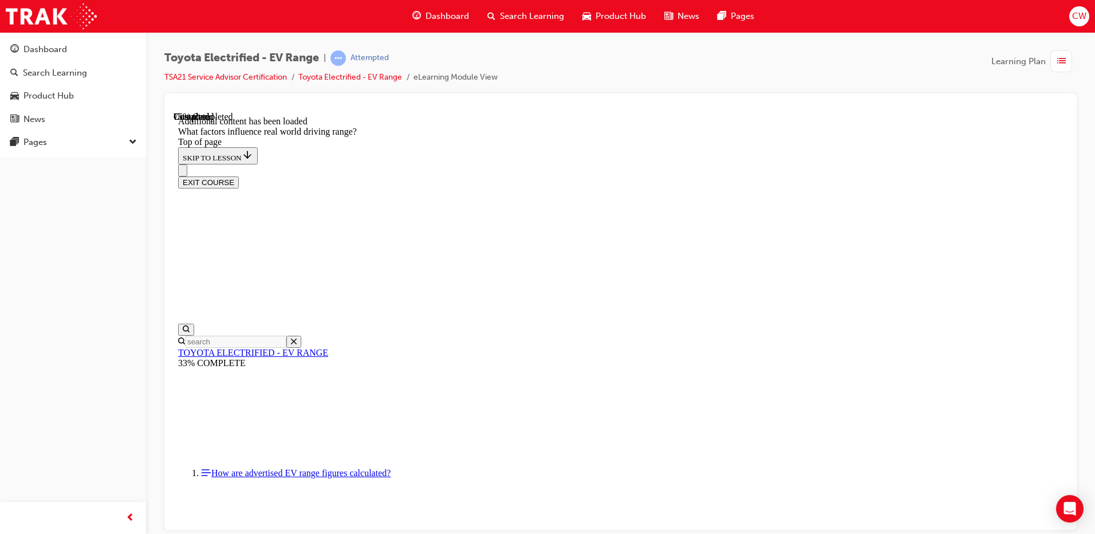
drag, startPoint x: 740, startPoint y: 337, endPoint x: 795, endPoint y: 458, distance: 133.3
drag, startPoint x: 693, startPoint y: 320, endPoint x: 583, endPoint y: 446, distance: 167.3
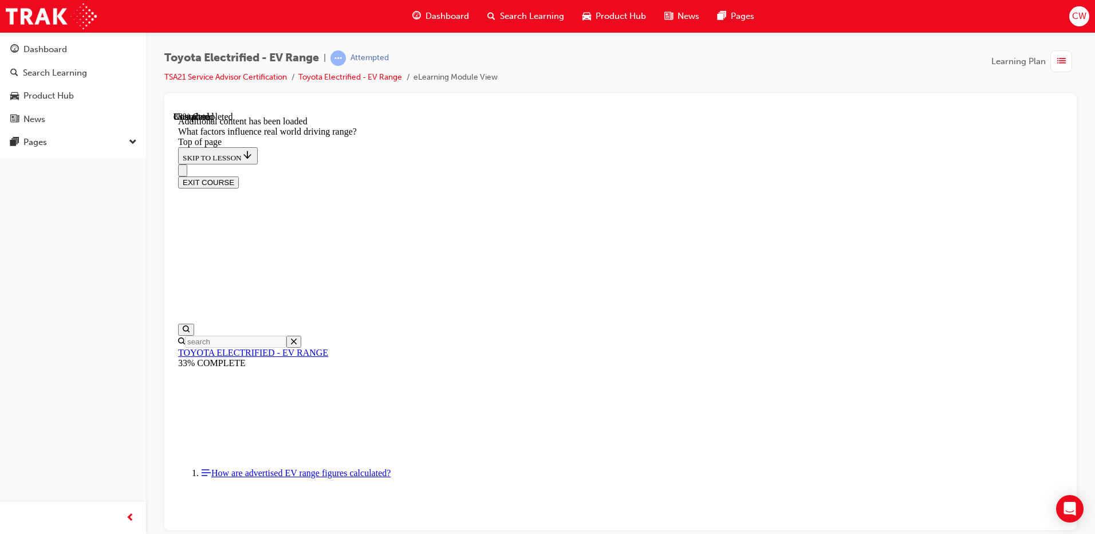
scroll to position [1540, 0]
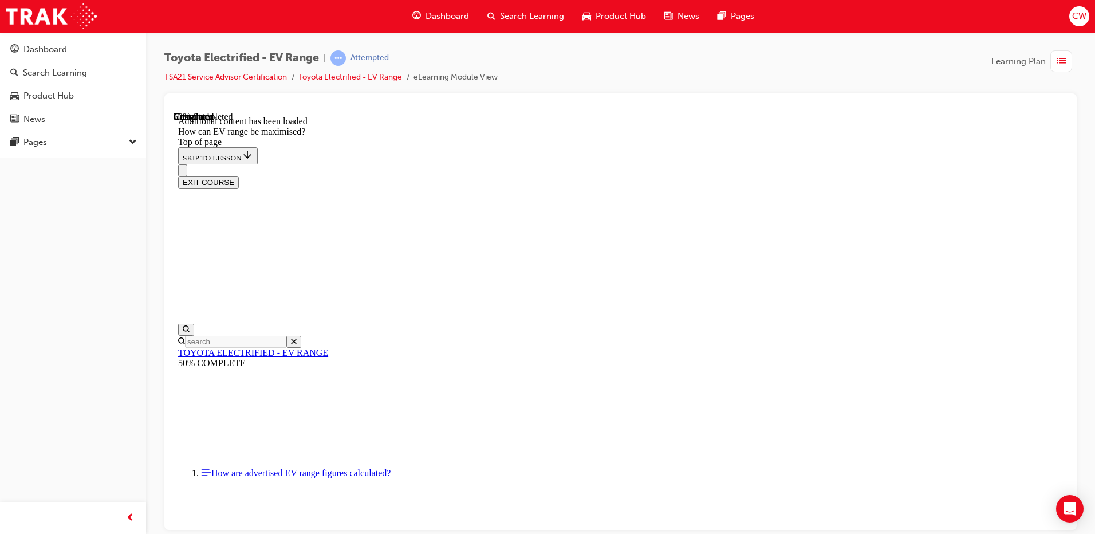
drag, startPoint x: 783, startPoint y: 296, endPoint x: 774, endPoint y: 278, distance: 20.0
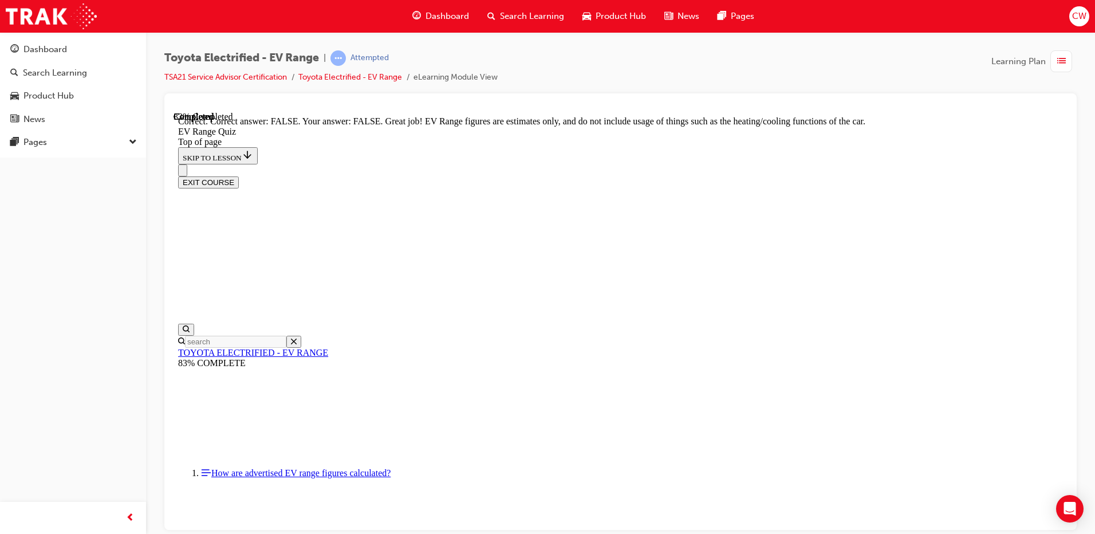
scroll to position [198, 0]
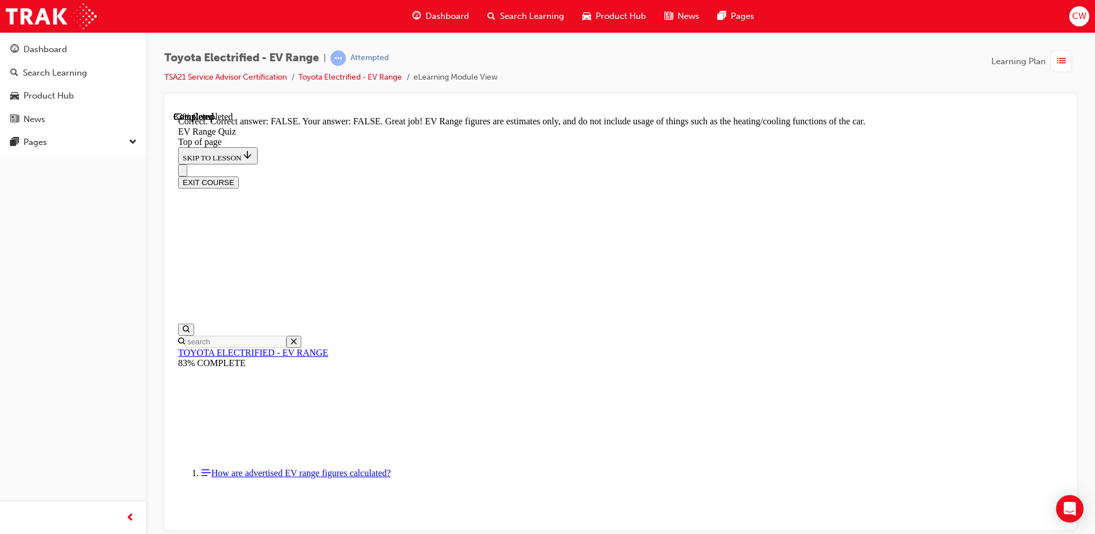
scroll to position [202, 0]
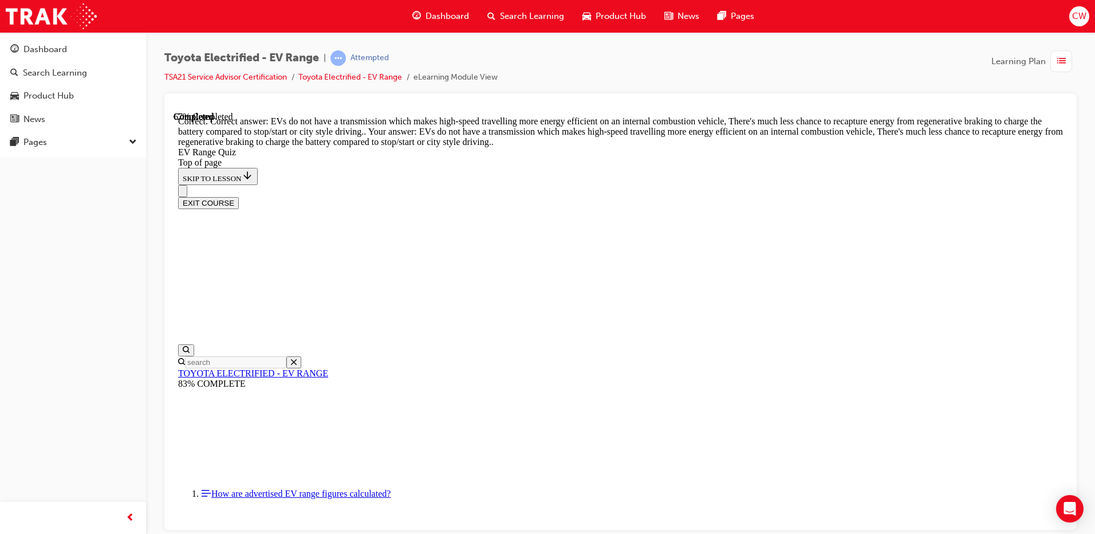
scroll to position [273, 0]
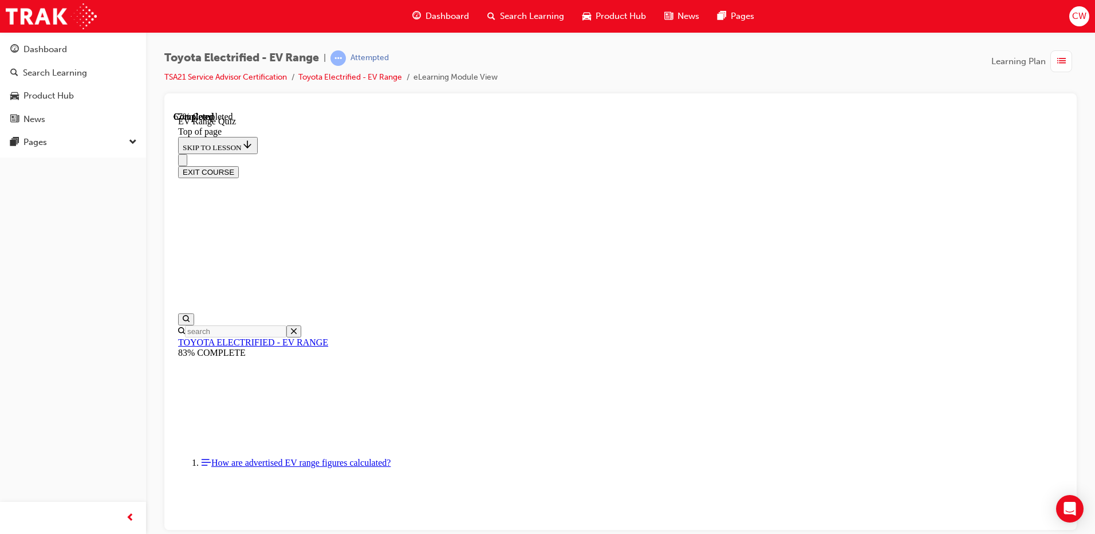
scroll to position [195, 0]
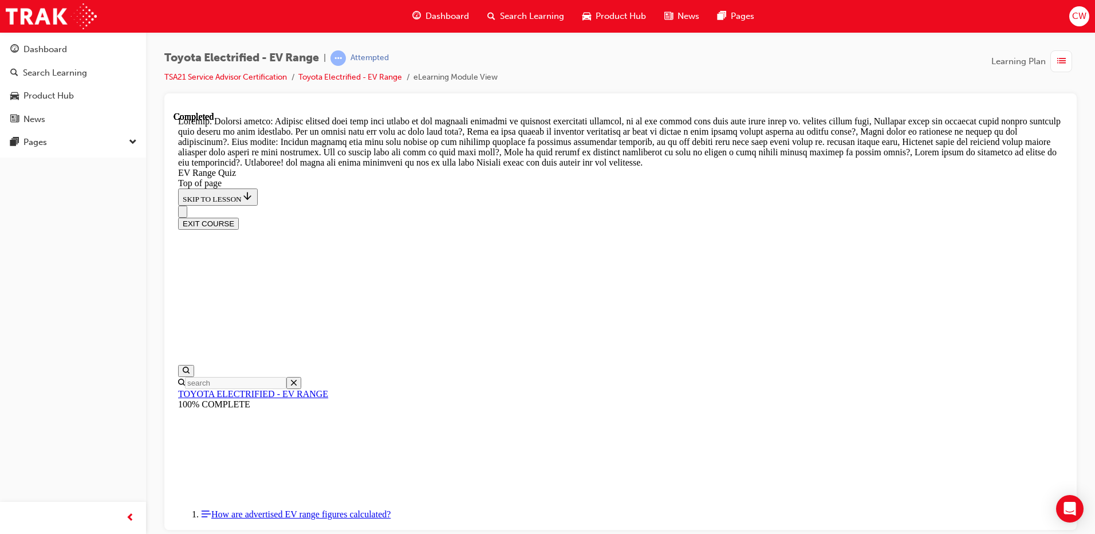
scroll to position [367, 0]
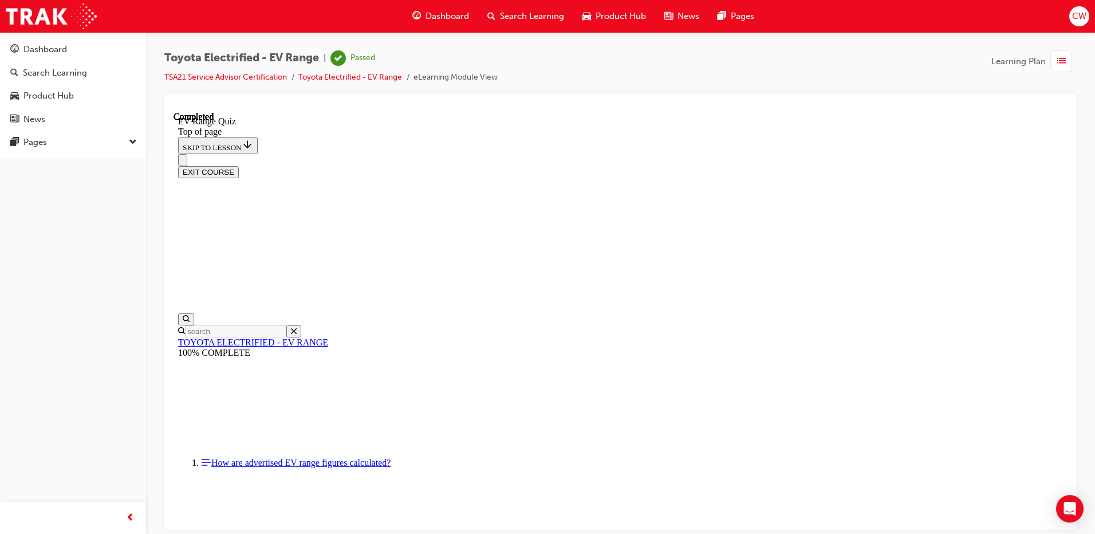
scroll to position [169, 0]
click at [239, 166] on button "EXIT COURSE" at bounding box center [208, 172] width 61 height 12
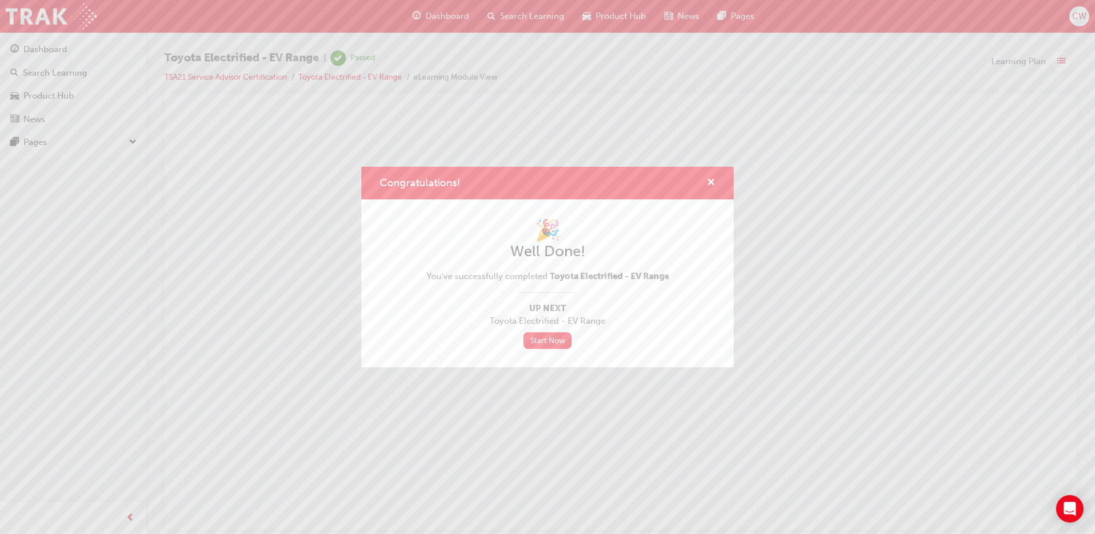
scroll to position [0, 0]
click at [557, 340] on link "Start Now" at bounding box center [548, 340] width 48 height 17
click at [552, 335] on link "Start Now" at bounding box center [548, 340] width 48 height 17
click at [550, 341] on link "Start Now" at bounding box center [548, 340] width 48 height 17
click at [541, 343] on link "Start Now" at bounding box center [548, 340] width 48 height 17
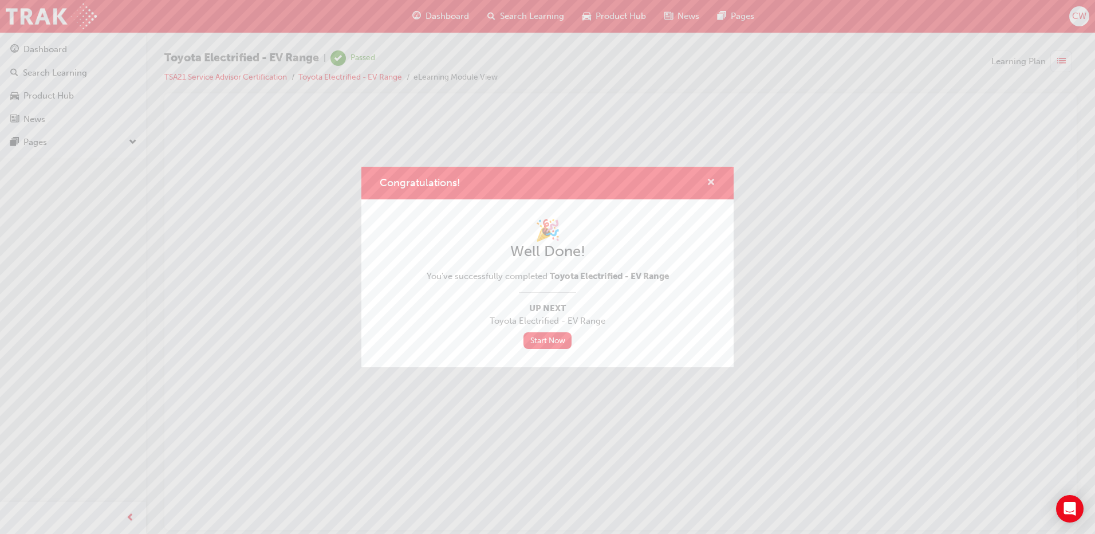
click at [712, 181] on span "cross-icon" at bounding box center [711, 183] width 9 height 10
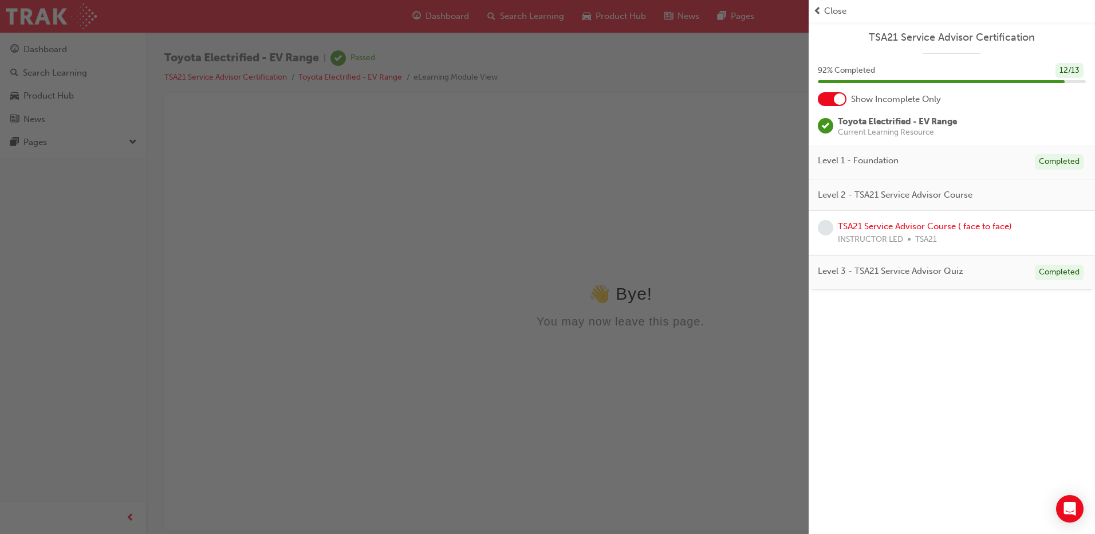
click at [836, 98] on div at bounding box center [839, 98] width 11 height 11
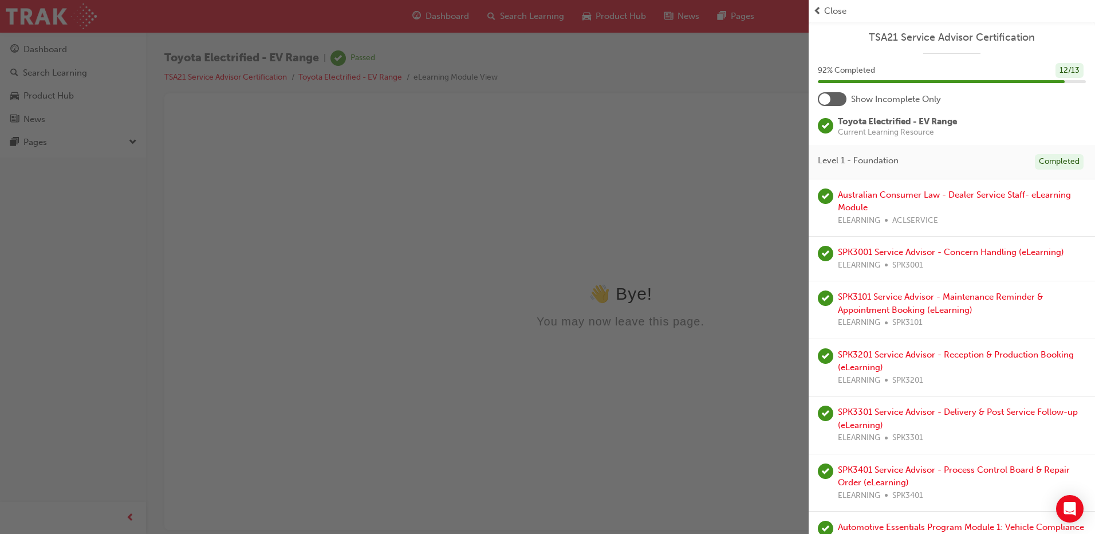
click at [843, 101] on div at bounding box center [832, 99] width 29 height 14
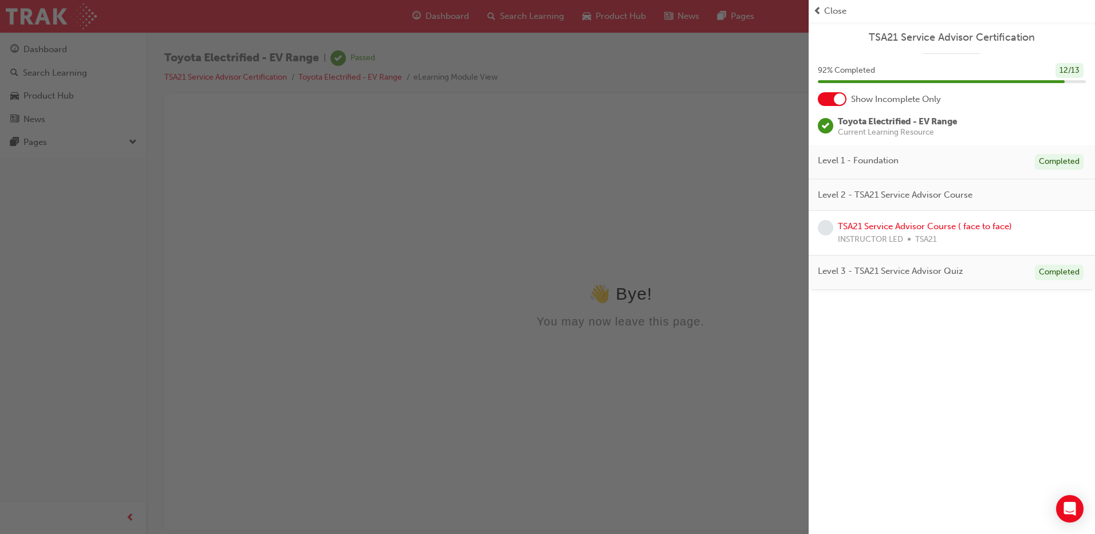
click at [823, 13] on div "Close" at bounding box center [951, 11] width 277 height 13
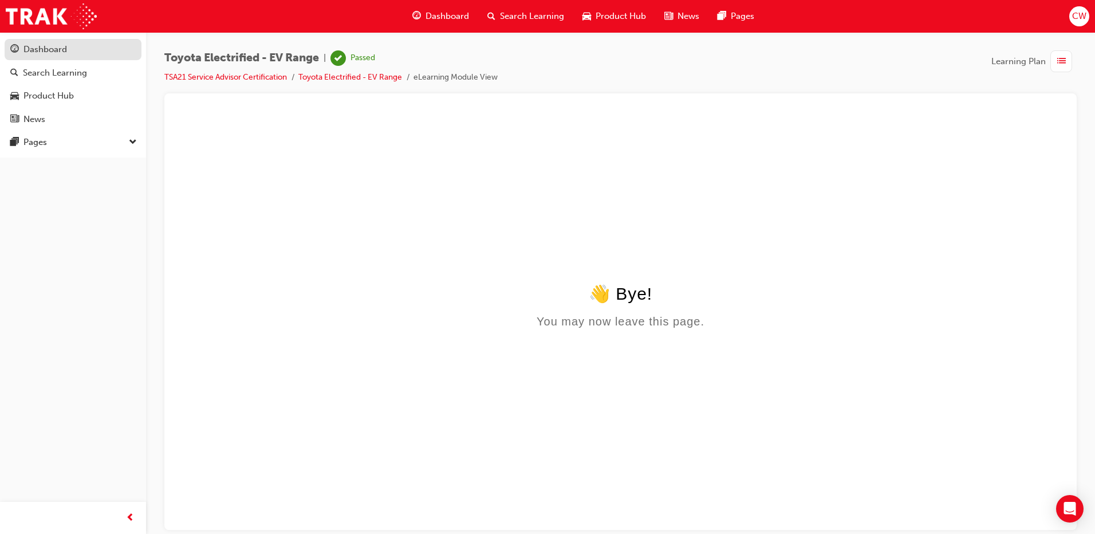
click at [31, 48] on div "Dashboard" at bounding box center [45, 49] width 44 height 13
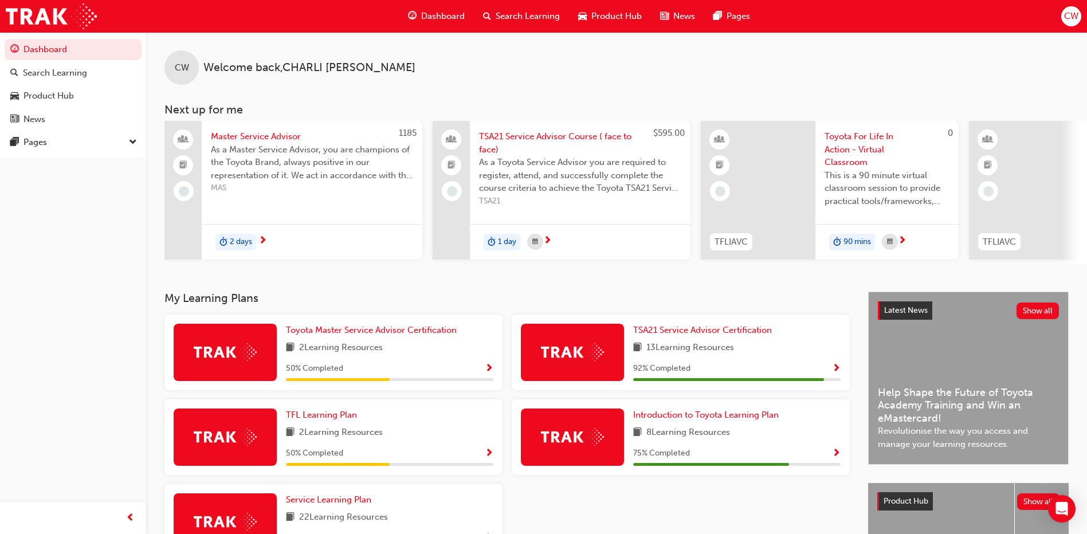
scroll to position [115, 0]
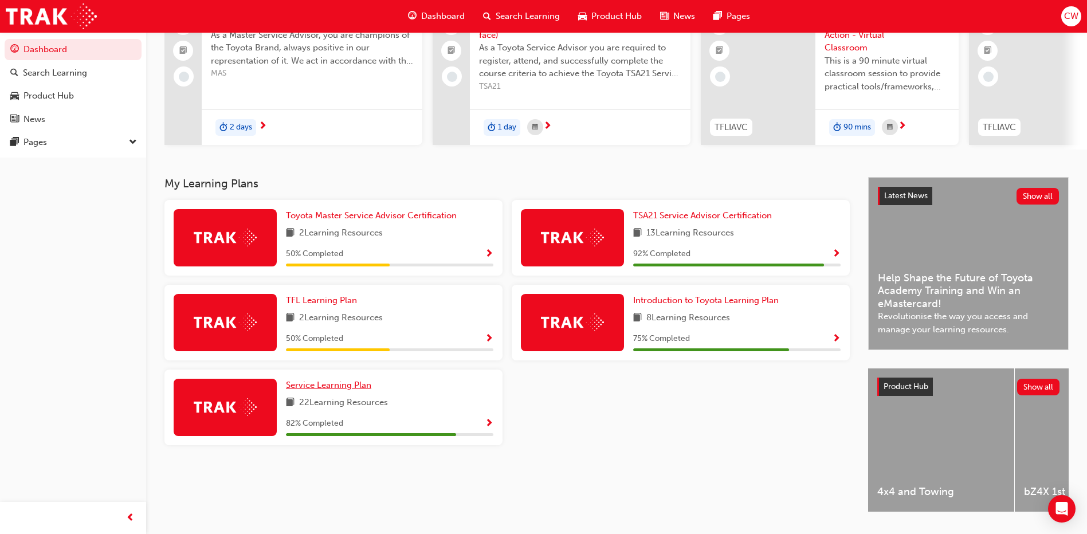
click at [330, 390] on span "Service Learning Plan" at bounding box center [328, 385] width 85 height 10
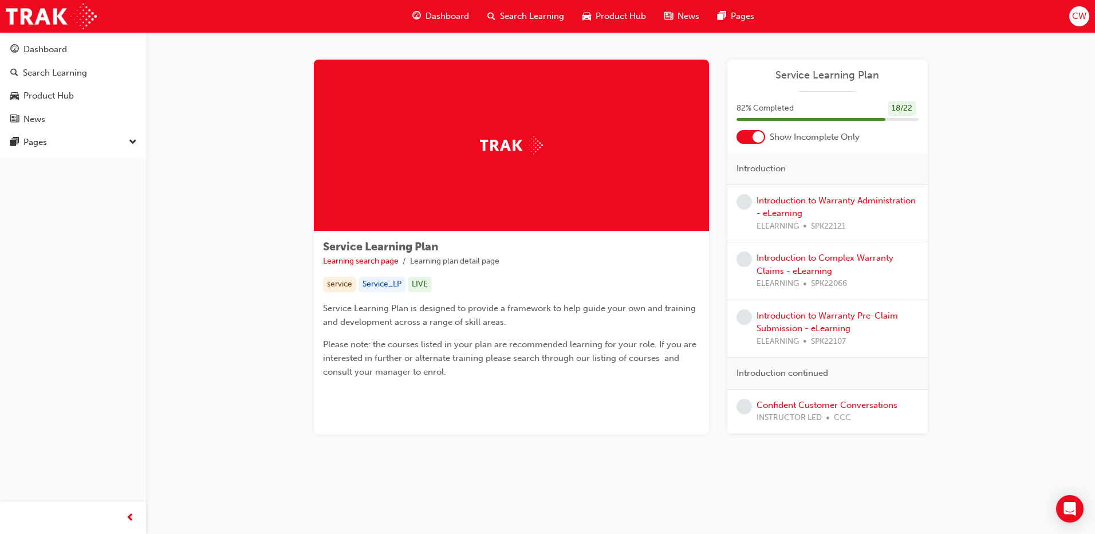
click at [752, 141] on div at bounding box center [751, 137] width 29 height 14
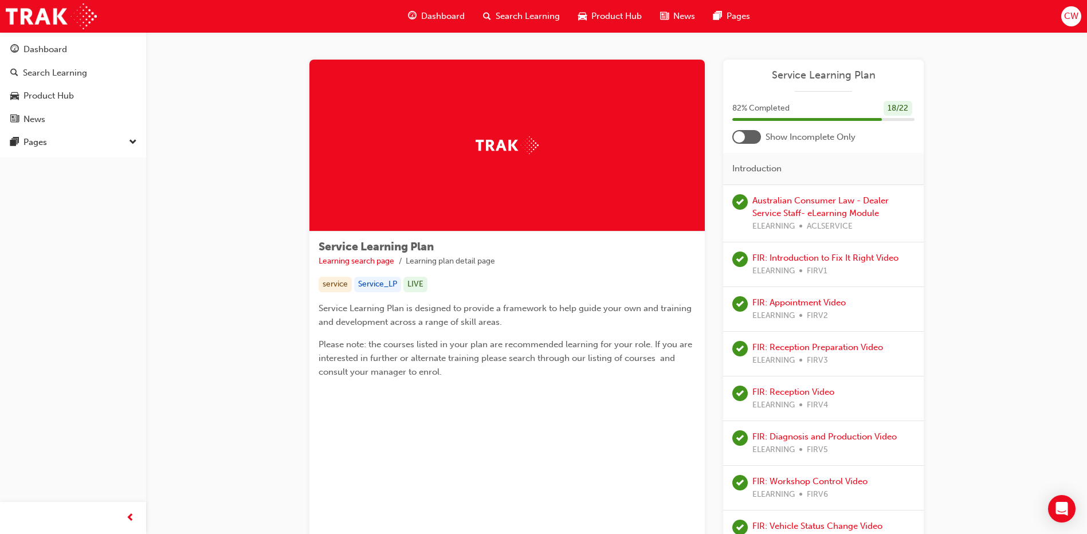
click at [744, 131] on div at bounding box center [746, 137] width 29 height 14
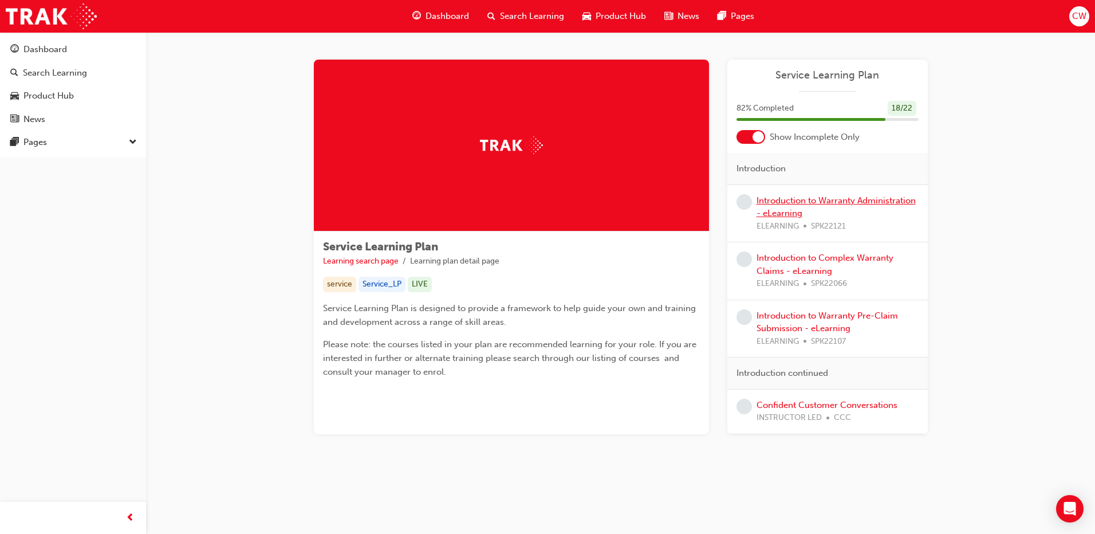
click at [821, 202] on link "Introduction to Warranty Administration - eLearning" at bounding box center [836, 206] width 159 height 23
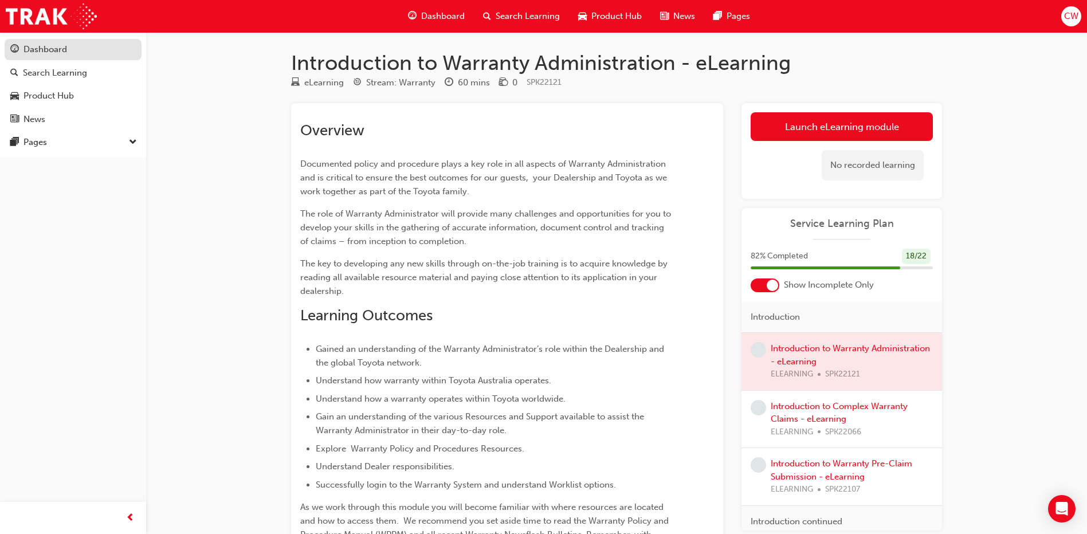
click at [80, 41] on link "Dashboard" at bounding box center [73, 49] width 137 height 21
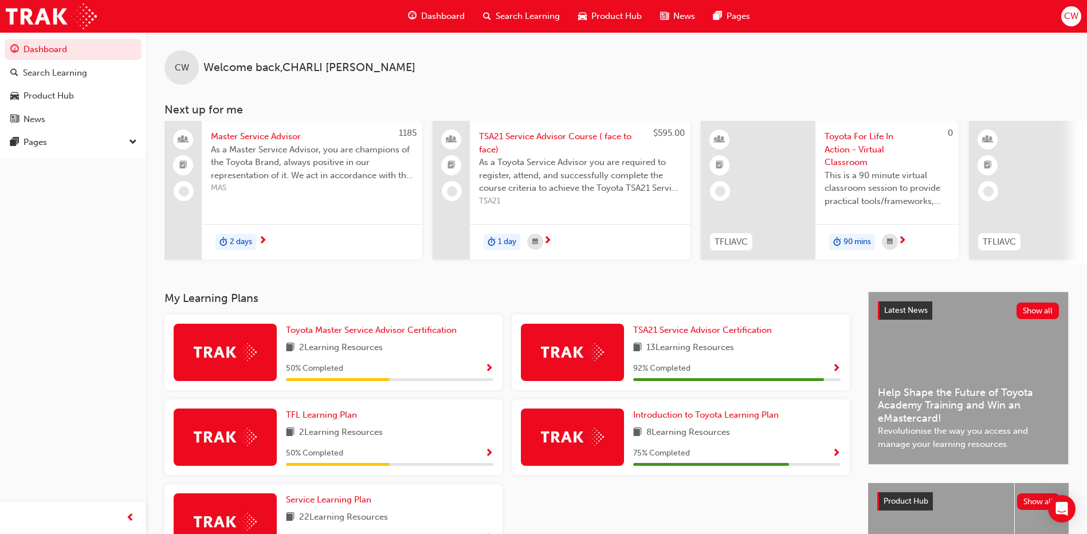
click at [443, 13] on span "Dashboard" at bounding box center [443, 16] width 44 height 13
click at [418, 11] on div "Dashboard" at bounding box center [436, 16] width 75 height 23
click at [412, 12] on span "guage-icon" at bounding box center [412, 16] width 9 height 14
click at [1081, 16] on div "Dashboard Search Learning Product Hub News Pages CW" at bounding box center [543, 16] width 1087 height 33
click at [1074, 17] on span "CW" at bounding box center [1071, 16] width 14 height 13
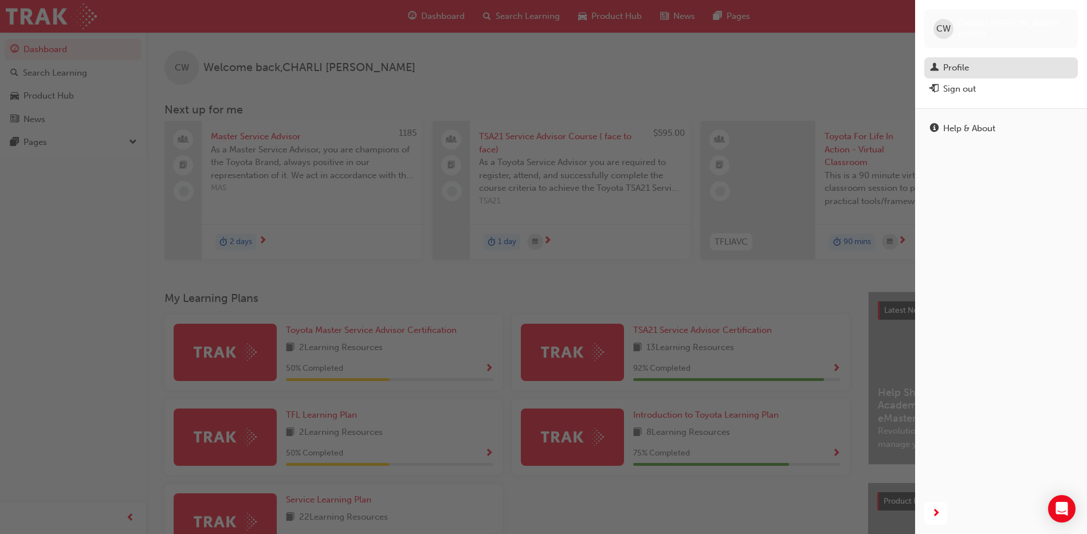
click at [957, 65] on div "Profile" at bounding box center [956, 67] width 26 height 13
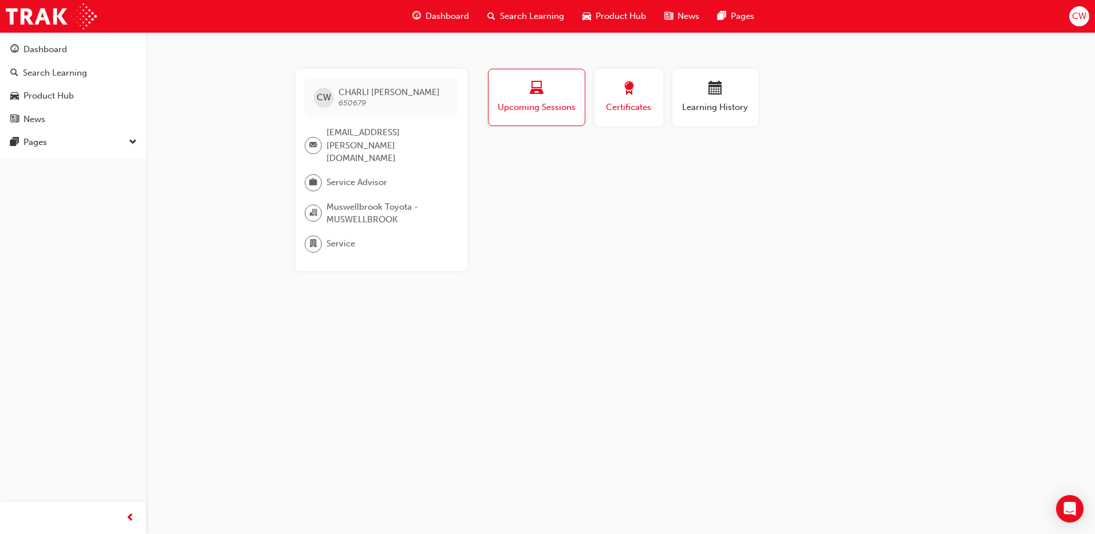
click at [653, 101] on span "Certificates" at bounding box center [629, 107] width 52 height 13
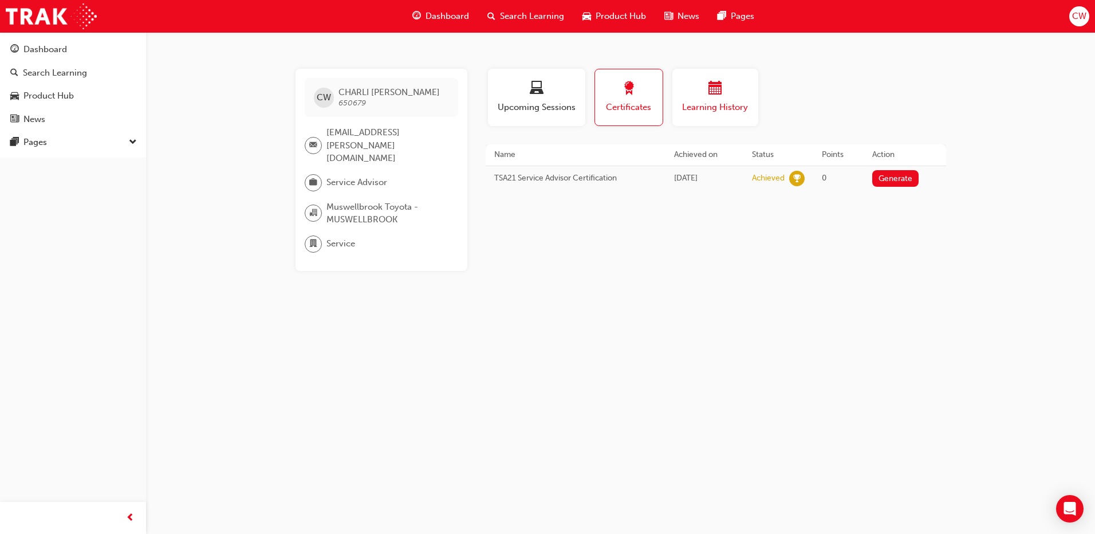
click at [702, 80] on button "Learning History" at bounding box center [716, 97] width 86 height 57
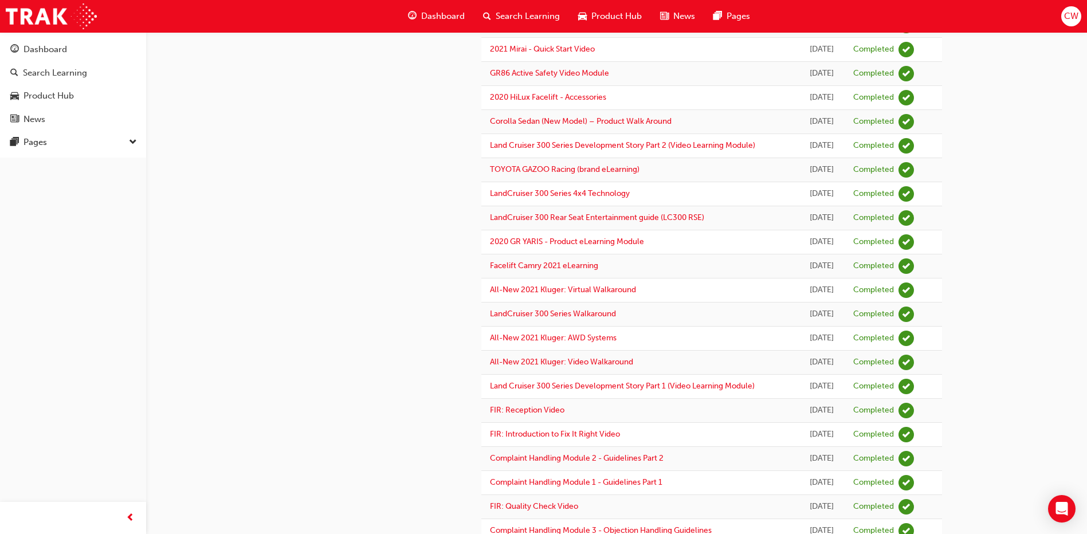
scroll to position [1004, 0]
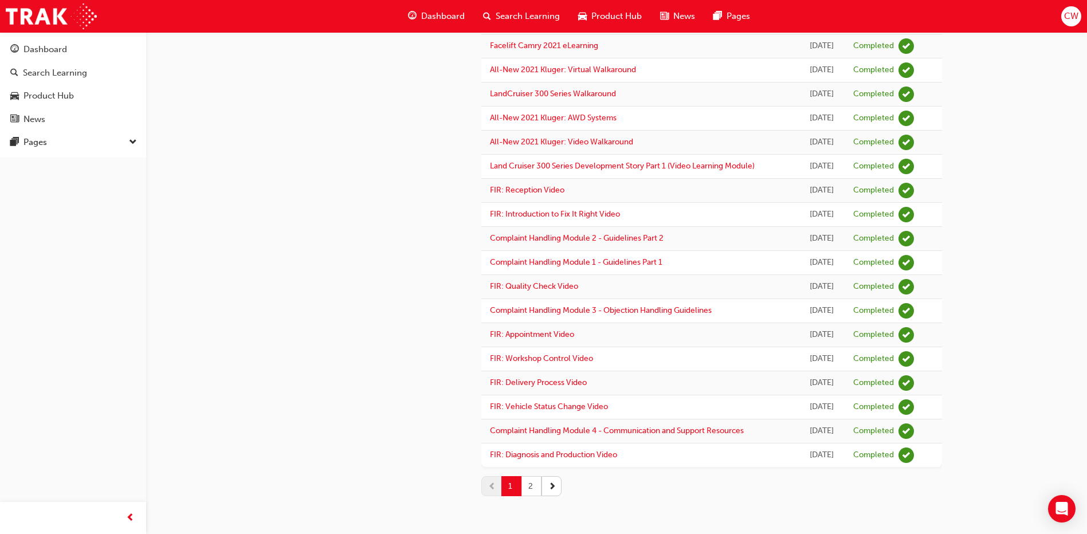
click at [532, 486] on button "2" at bounding box center [531, 486] width 20 height 20
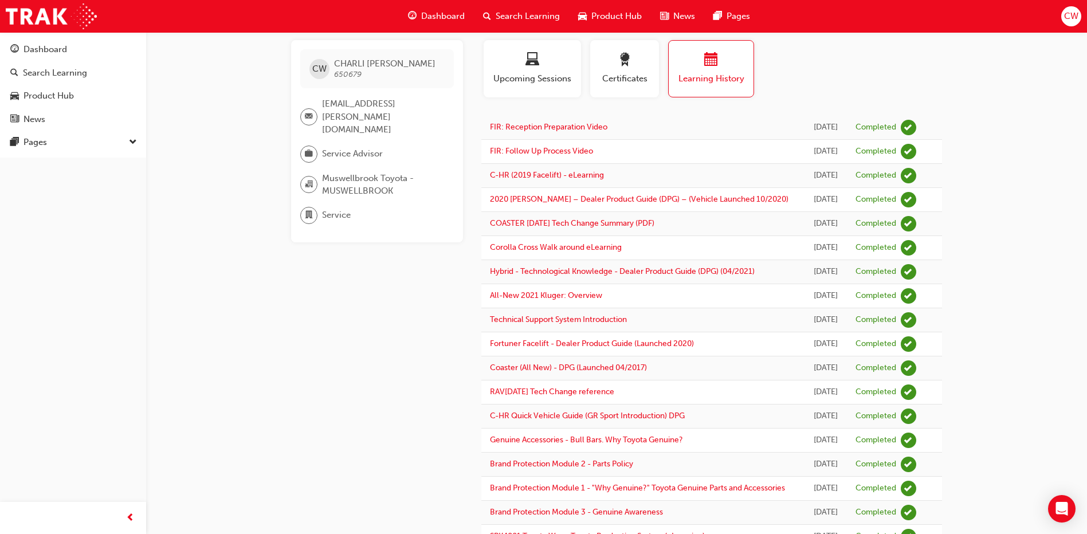
scroll to position [0, 0]
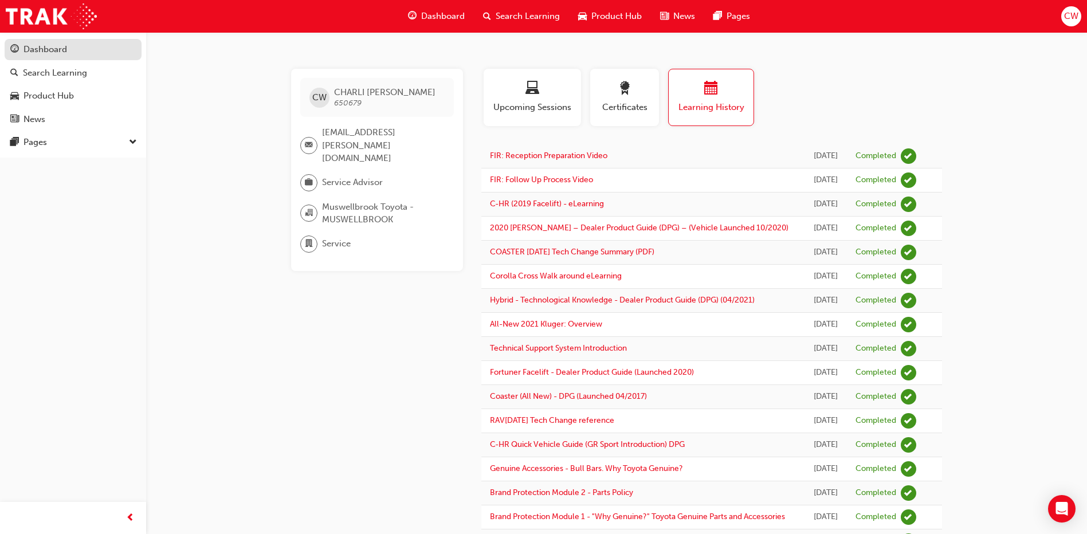
click at [60, 54] on div "Dashboard" at bounding box center [45, 49] width 44 height 13
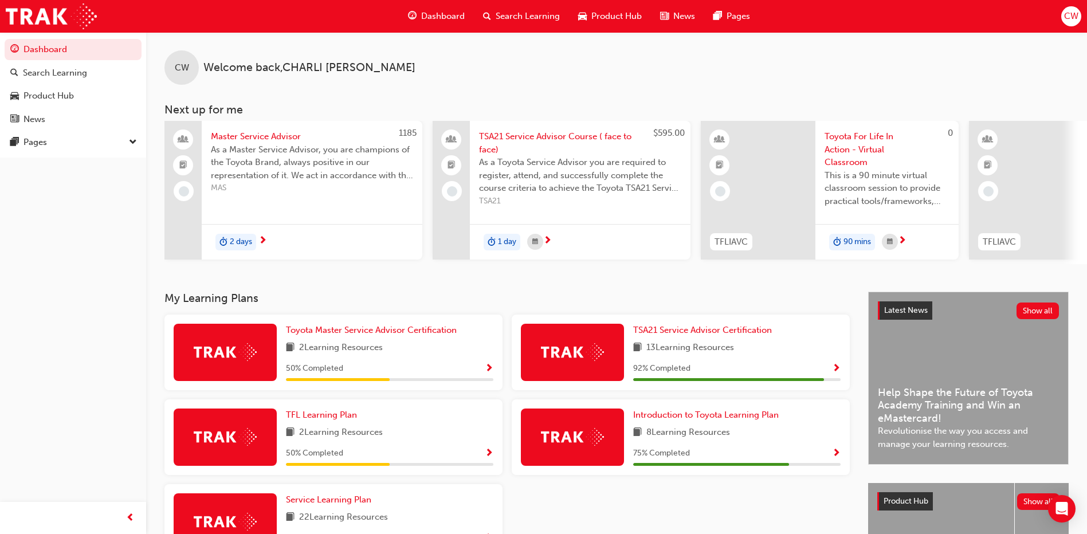
scroll to position [115, 0]
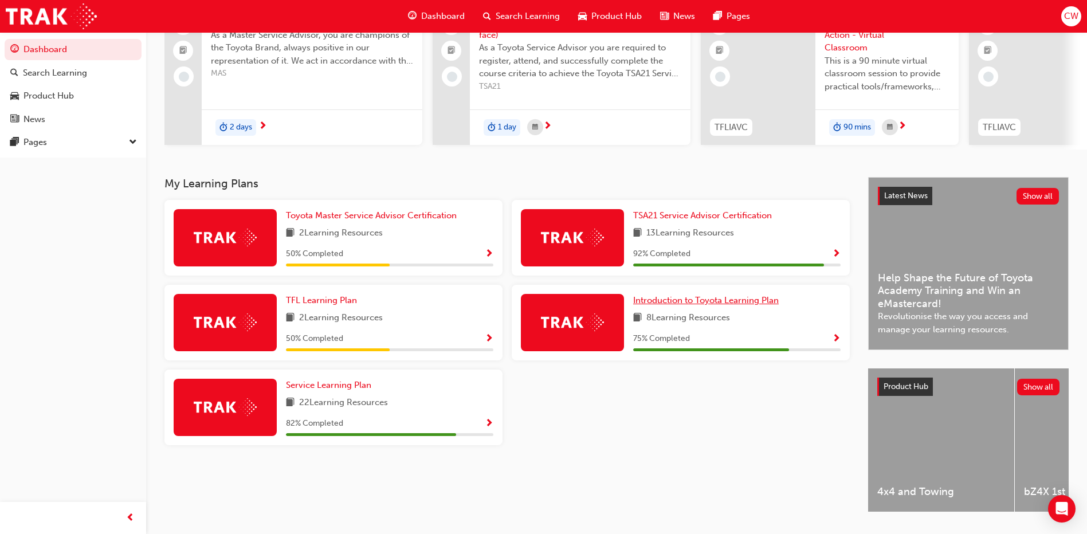
click at [728, 304] on span "Introduction to Toyota Learning Plan" at bounding box center [706, 300] width 146 height 10
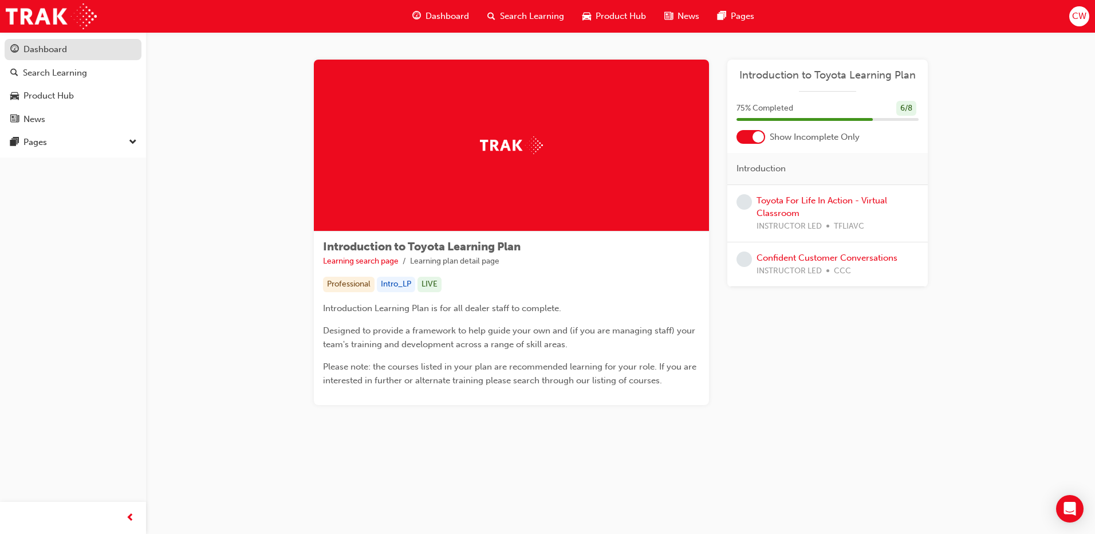
click at [46, 56] on div "Dashboard" at bounding box center [72, 49] width 125 height 14
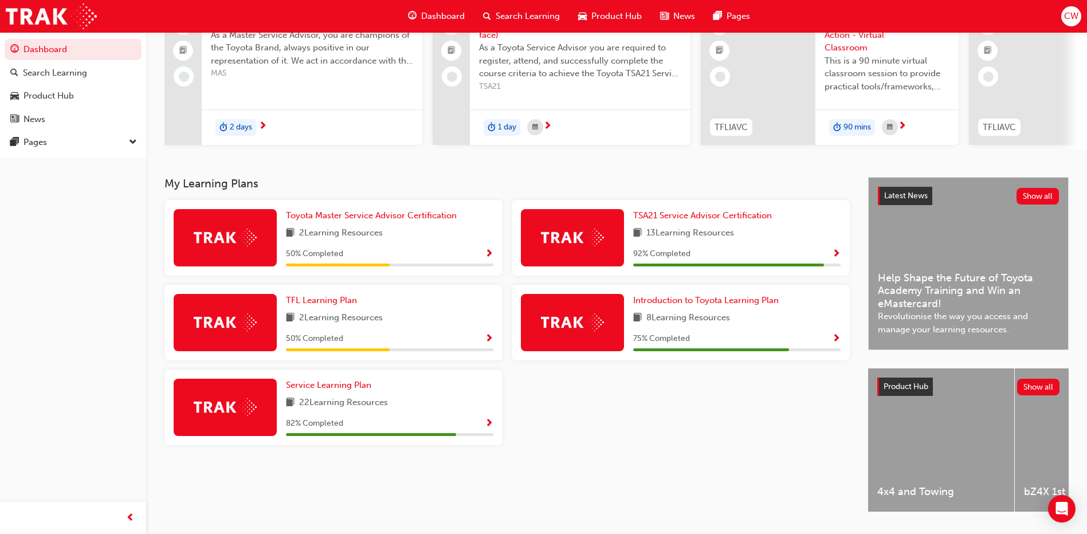
scroll to position [151, 0]
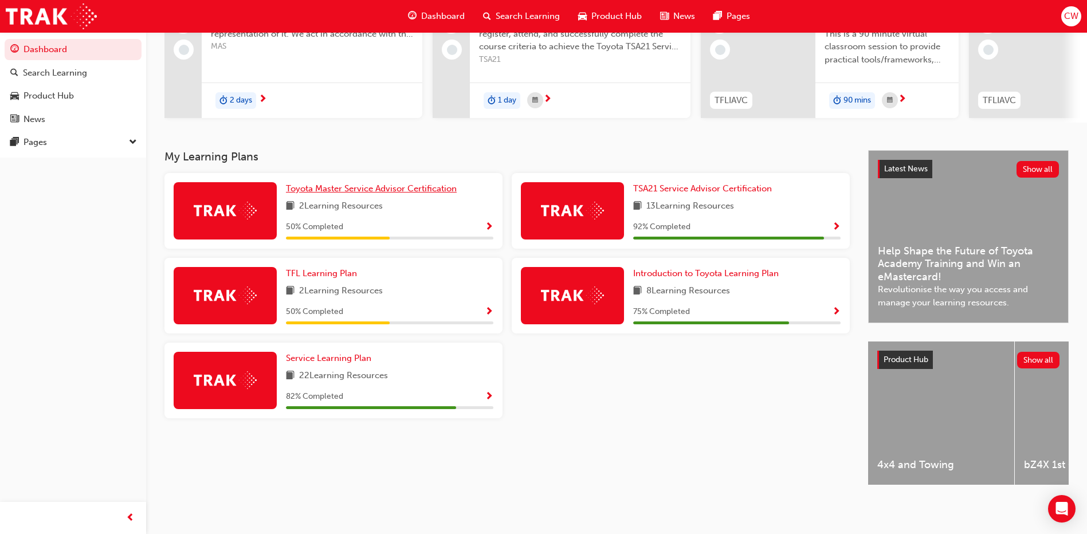
click at [396, 186] on span "Toyota Master Service Advisor Certification" at bounding box center [371, 188] width 171 height 10
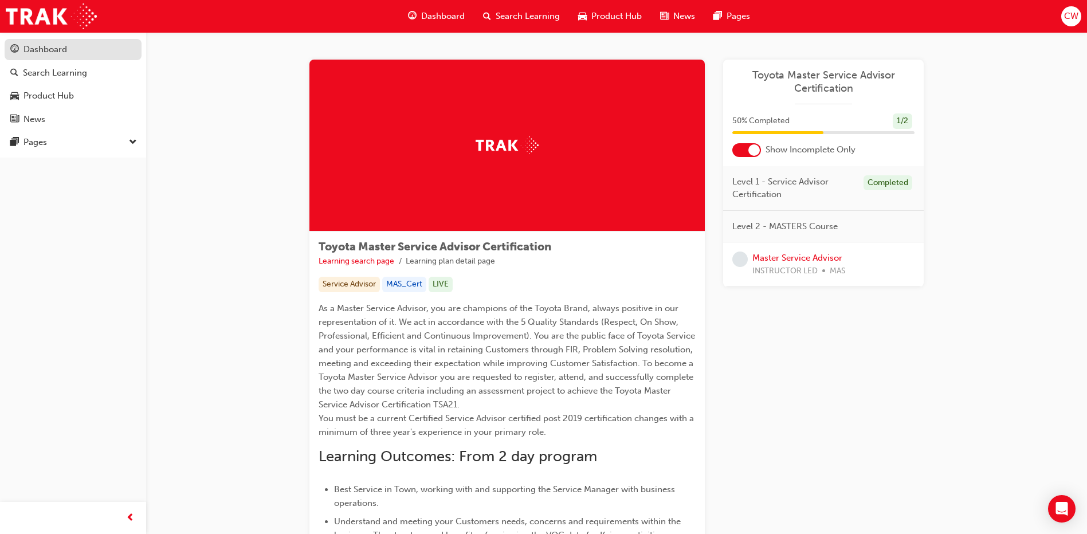
click at [47, 50] on div "Dashboard" at bounding box center [45, 49] width 44 height 13
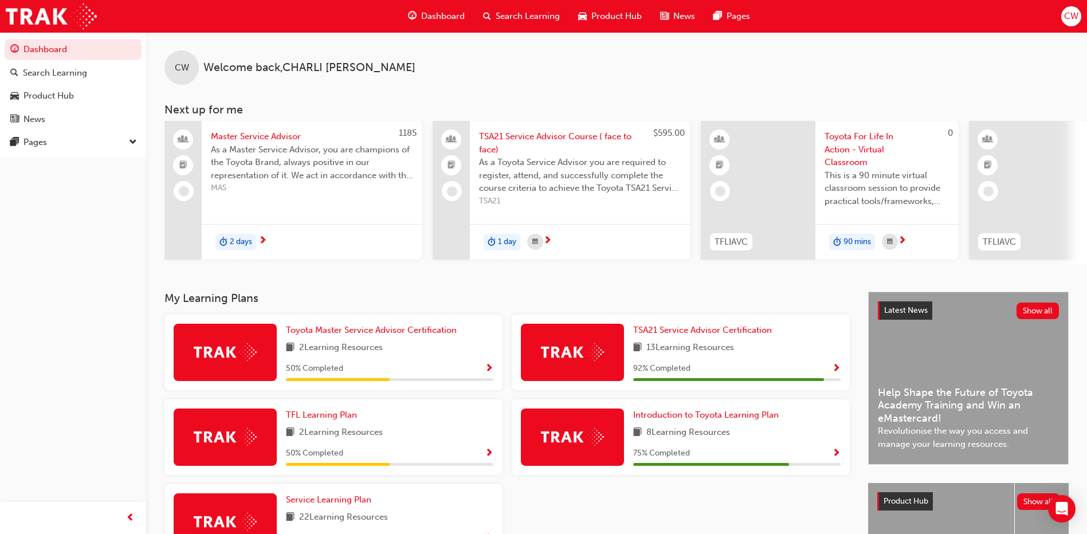
click at [349, 440] on span "2 Learning Resources" at bounding box center [341, 433] width 84 height 14
click at [341, 417] on span "TFL Learning Plan" at bounding box center [321, 415] width 71 height 10
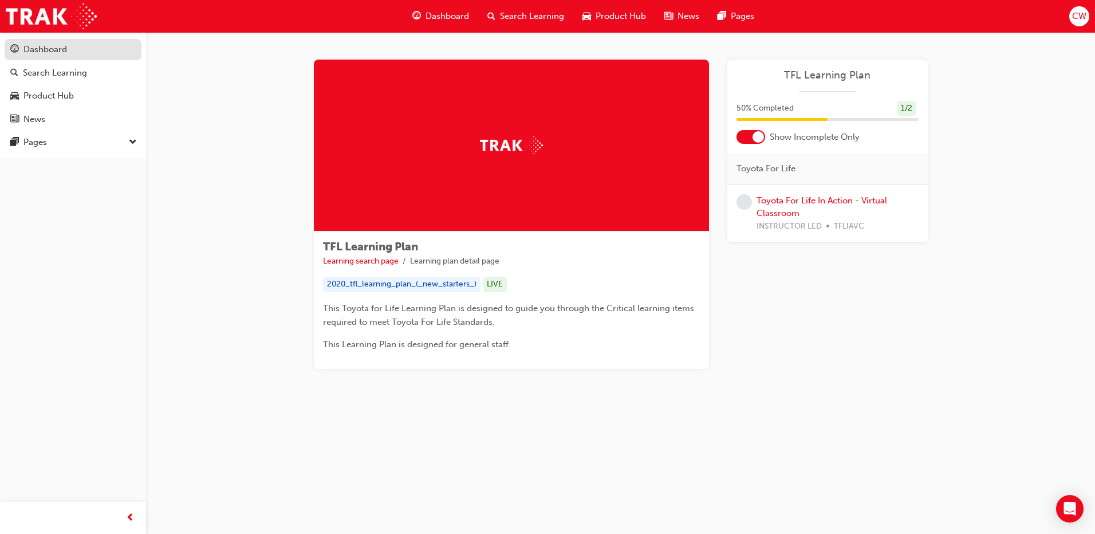
click at [23, 49] on div "Dashboard" at bounding box center [72, 49] width 125 height 14
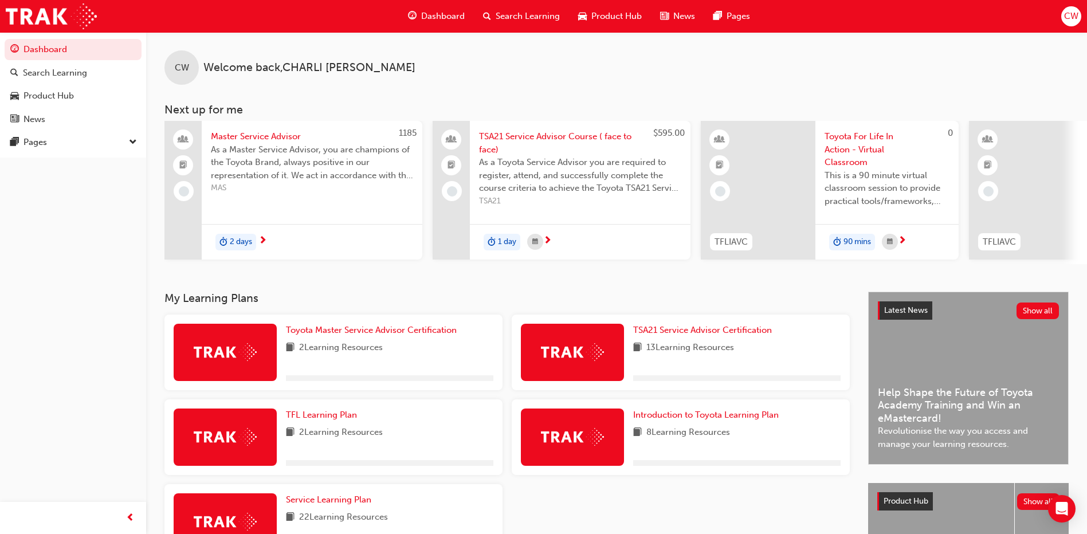
scroll to position [151, 0]
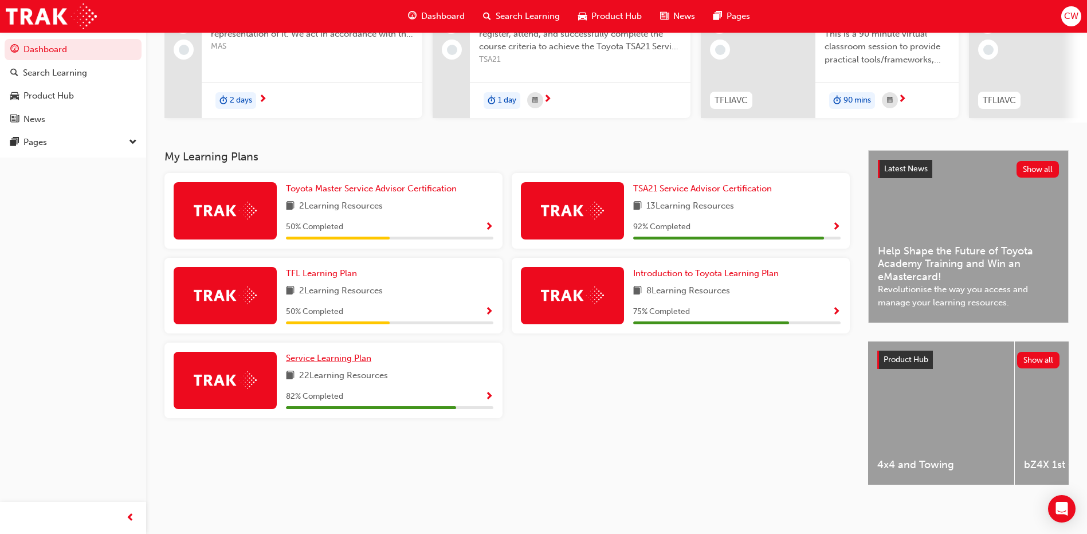
click at [352, 358] on span "Service Learning Plan" at bounding box center [328, 358] width 85 height 10
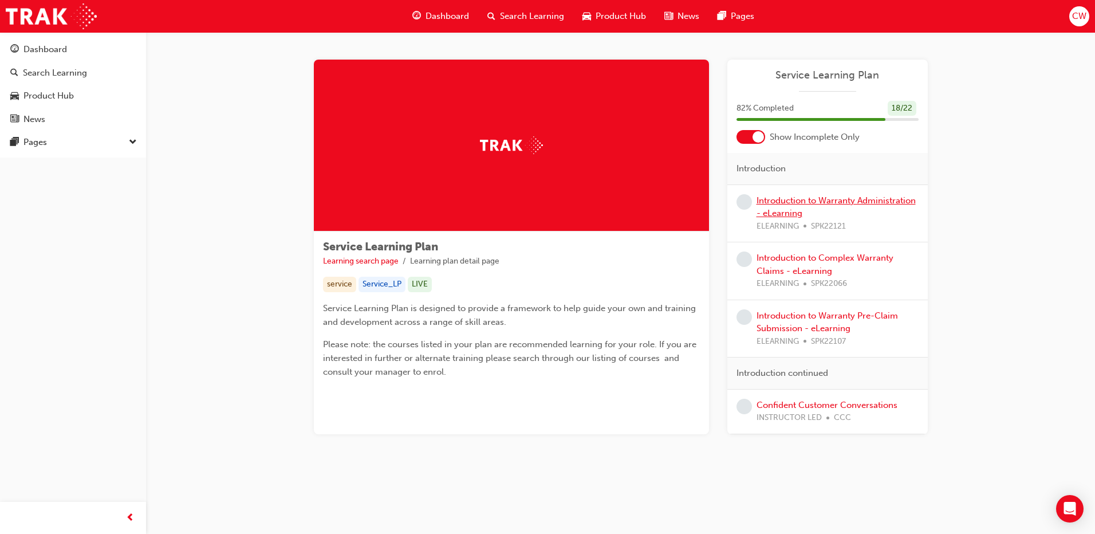
click at [806, 199] on link "Introduction to Warranty Administration - eLearning" at bounding box center [836, 206] width 159 height 23
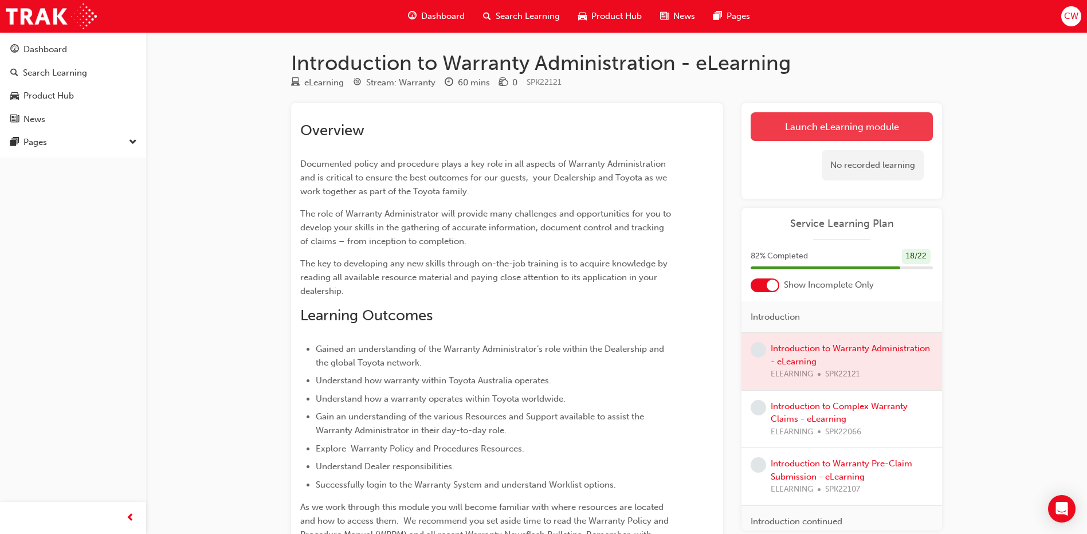
click at [828, 133] on link "Launch eLearning module" at bounding box center [841, 126] width 182 height 29
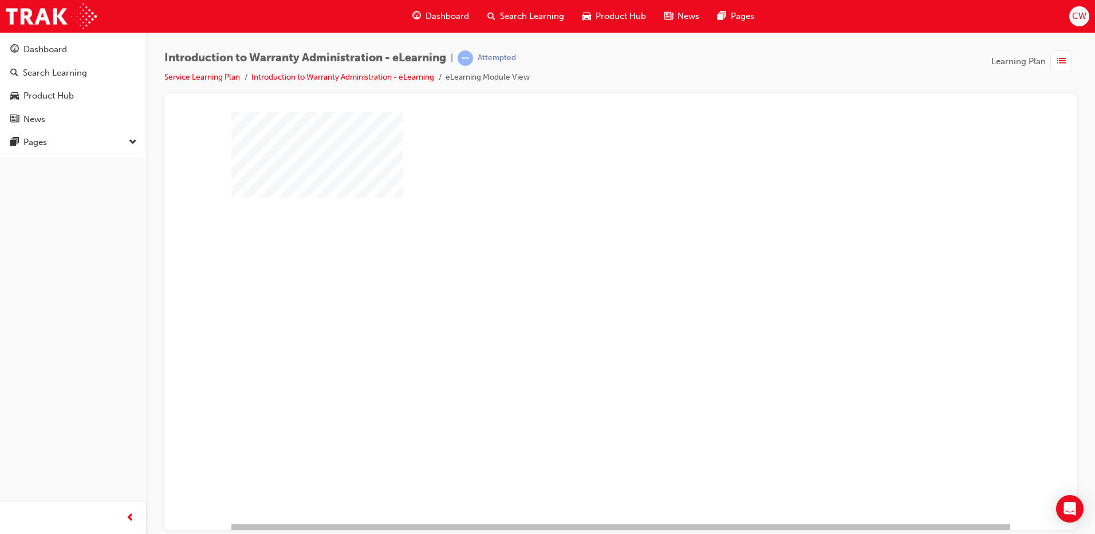
click at [588, 284] on div "play" at bounding box center [588, 284] width 0 height 0
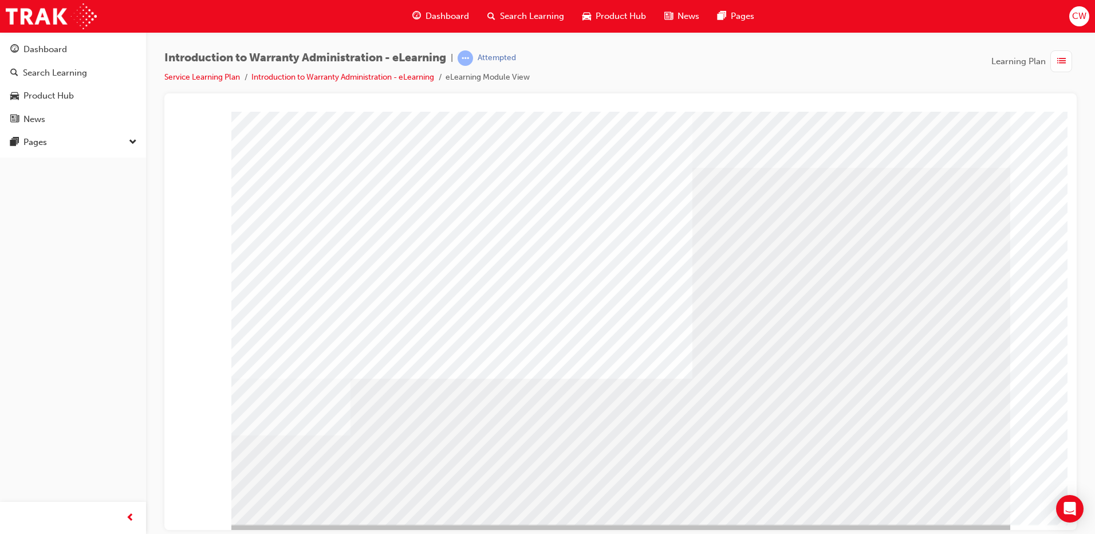
drag, startPoint x: 829, startPoint y: 191, endPoint x: 838, endPoint y: 185, distance: 10.8
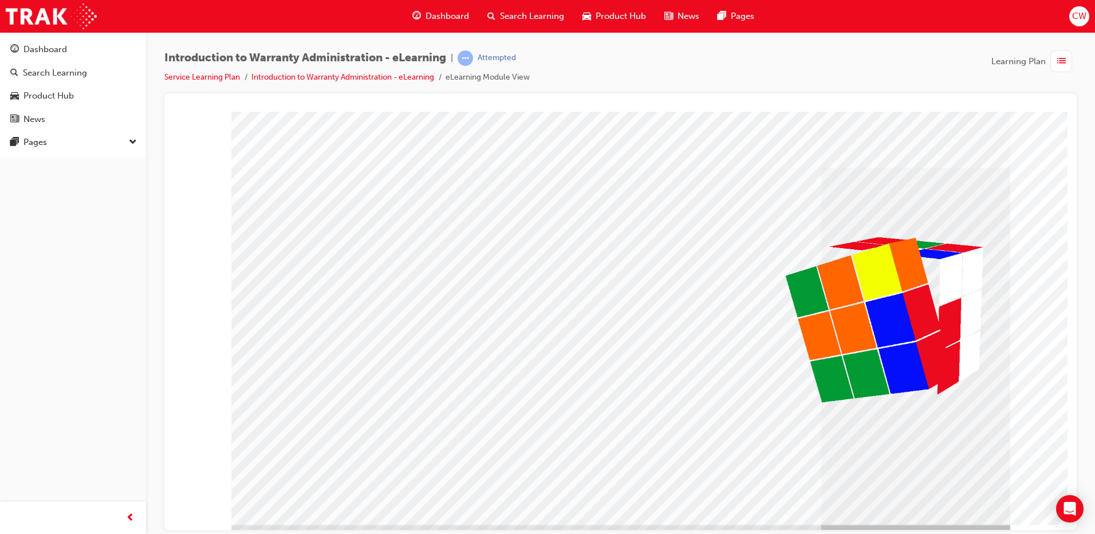
scroll to position [11, 0]
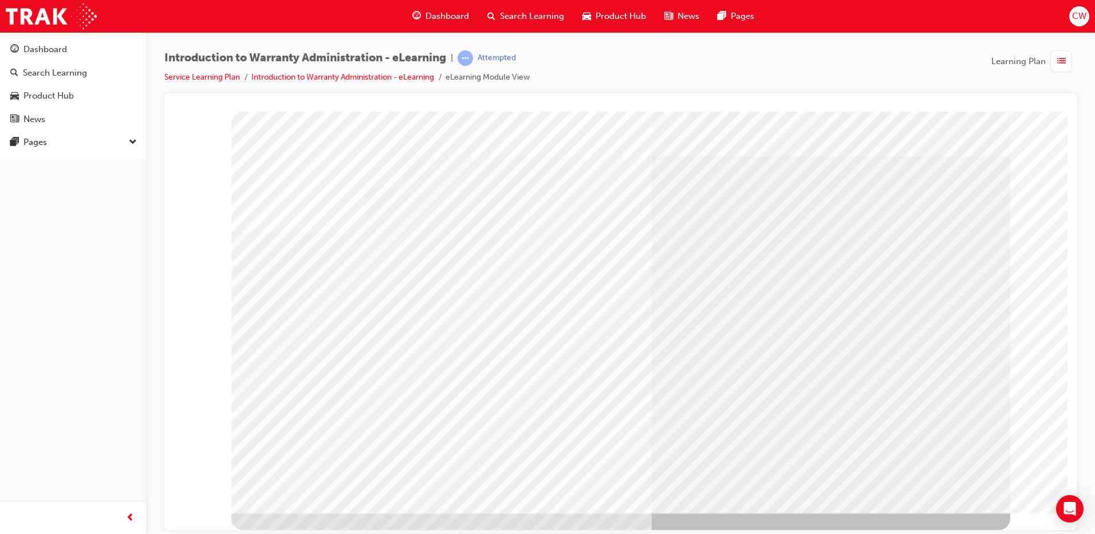
scroll to position [0, 0]
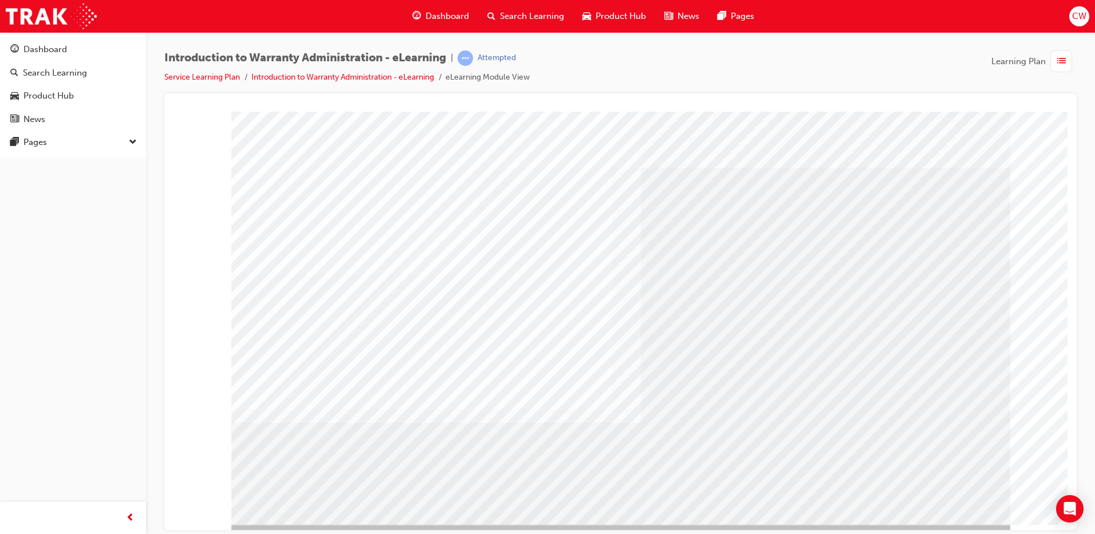
drag, startPoint x: 640, startPoint y: 500, endPoint x: 664, endPoint y: 482, distance: 29.4
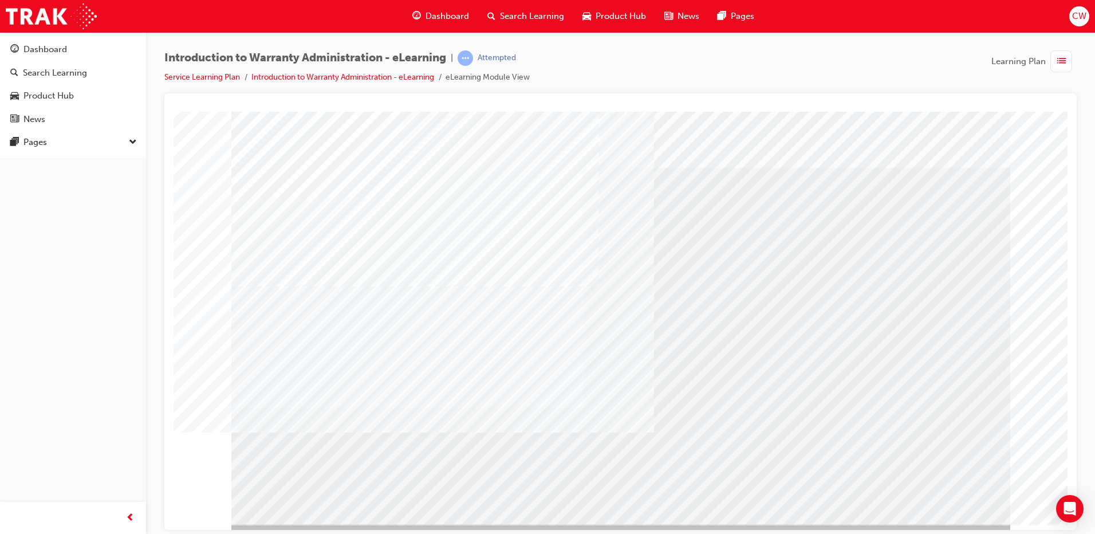
drag, startPoint x: 174, startPoint y: 111, endPoint x: 870, endPoint y: 478, distance: 787.0
drag, startPoint x: 962, startPoint y: 488, endPoint x: 955, endPoint y: 499, distance: 13.4
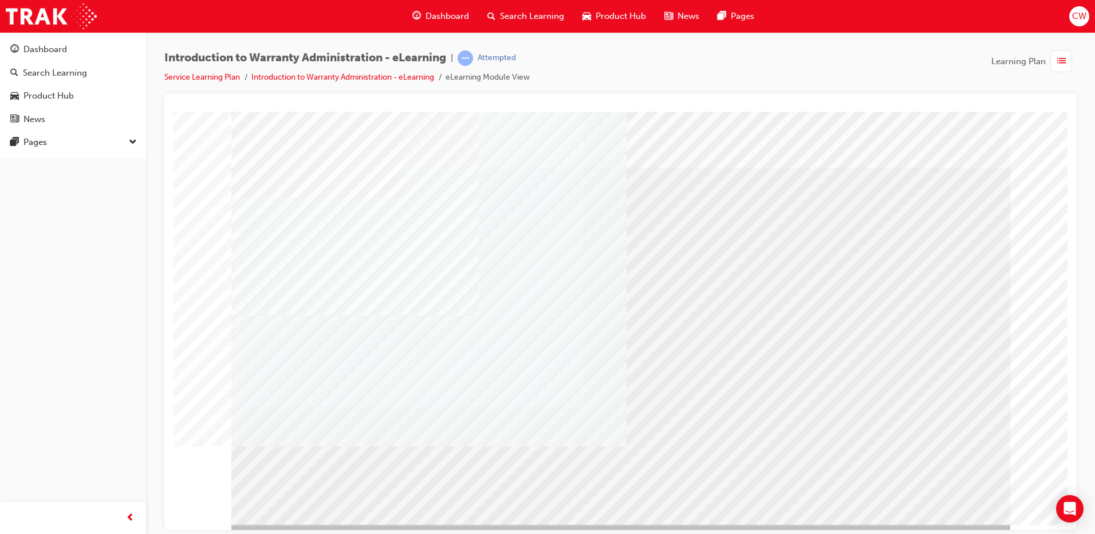
drag, startPoint x: 955, startPoint y: 499, endPoint x: 836, endPoint y: 496, distance: 119.2
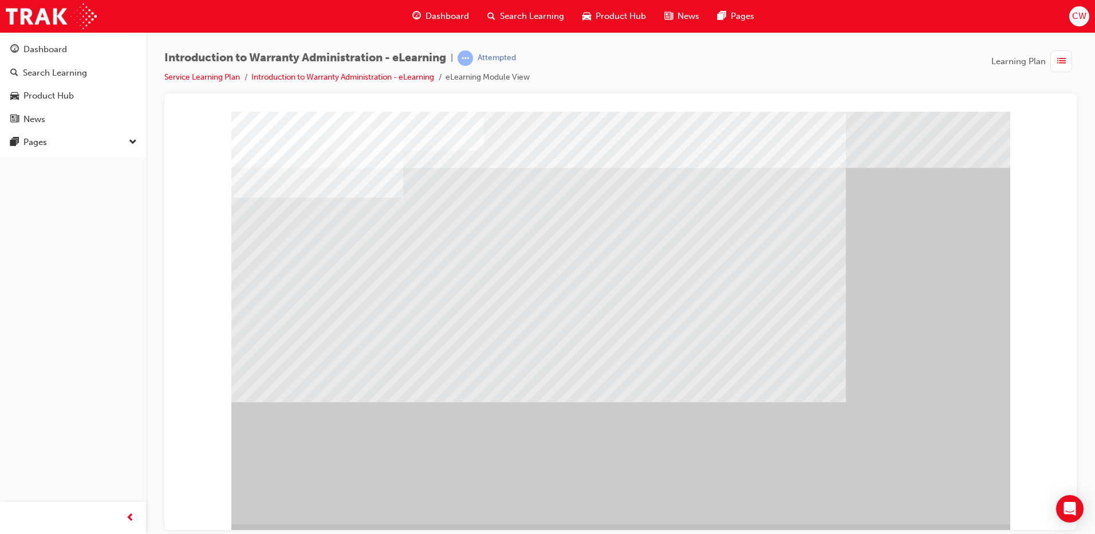
scroll to position [11, 0]
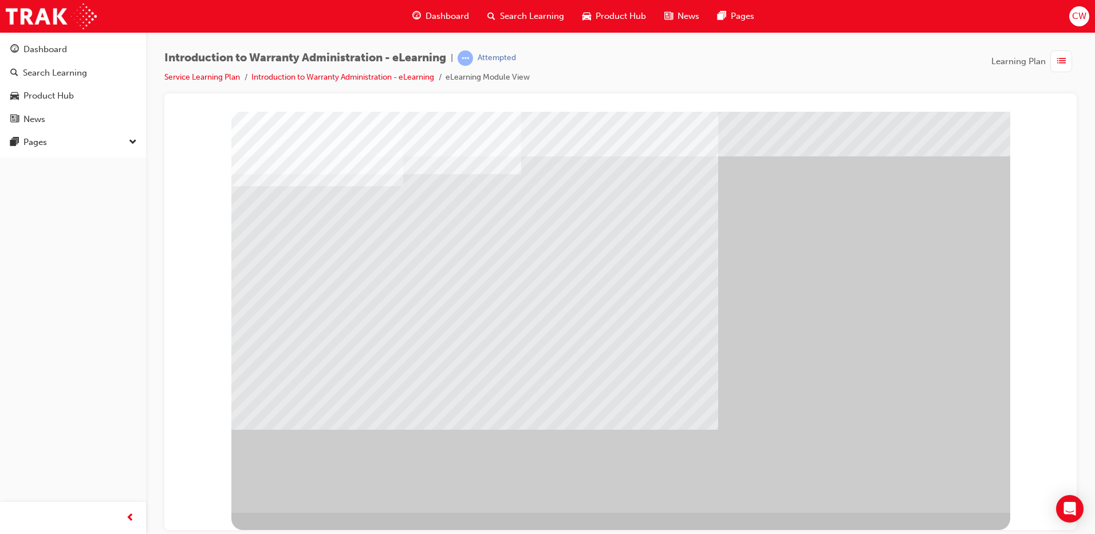
scroll to position [0, 0]
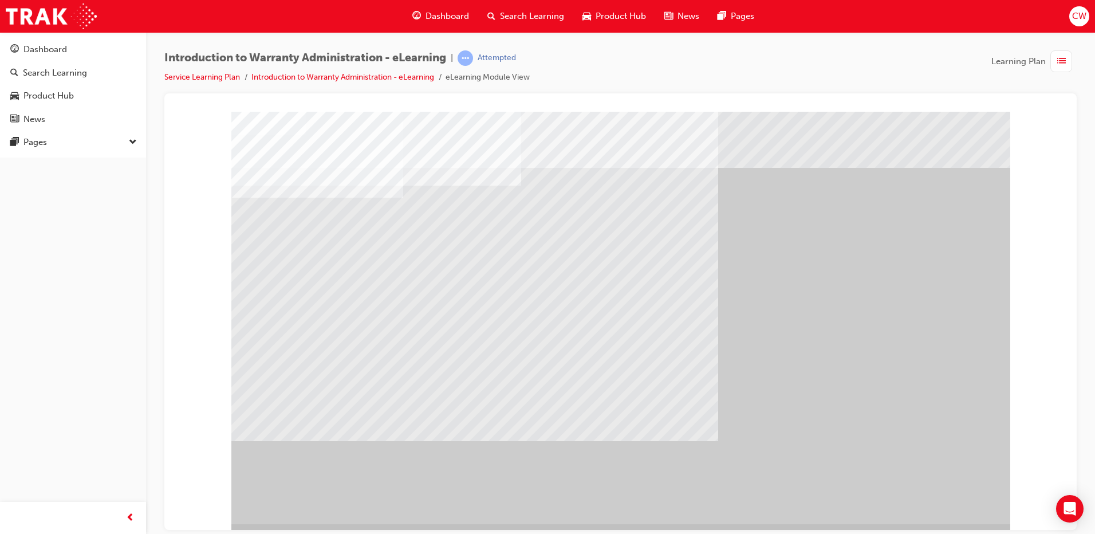
drag, startPoint x: 754, startPoint y: 410, endPoint x: 760, endPoint y: 408, distance: 6.0
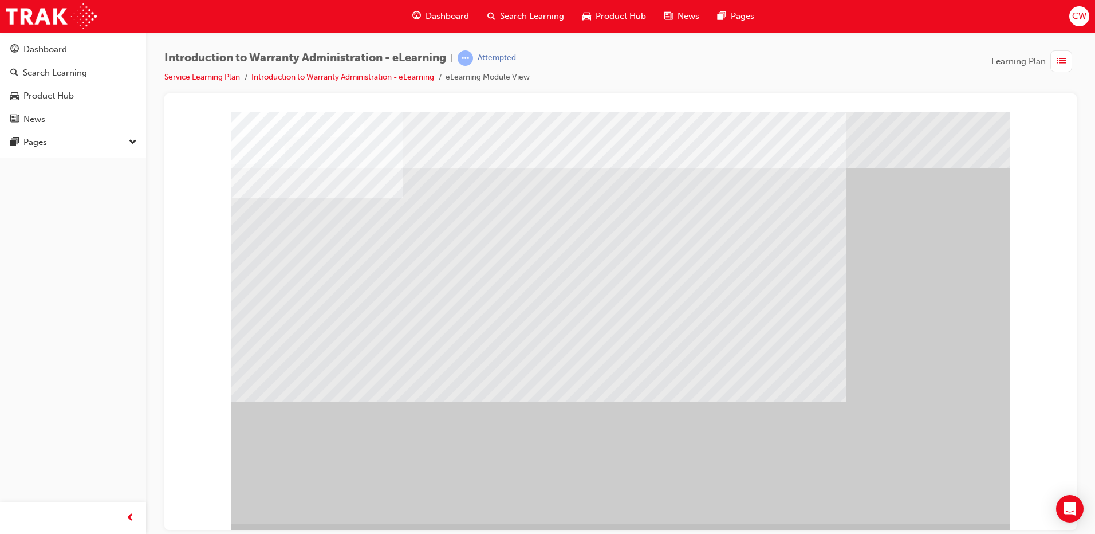
scroll to position [11, 0]
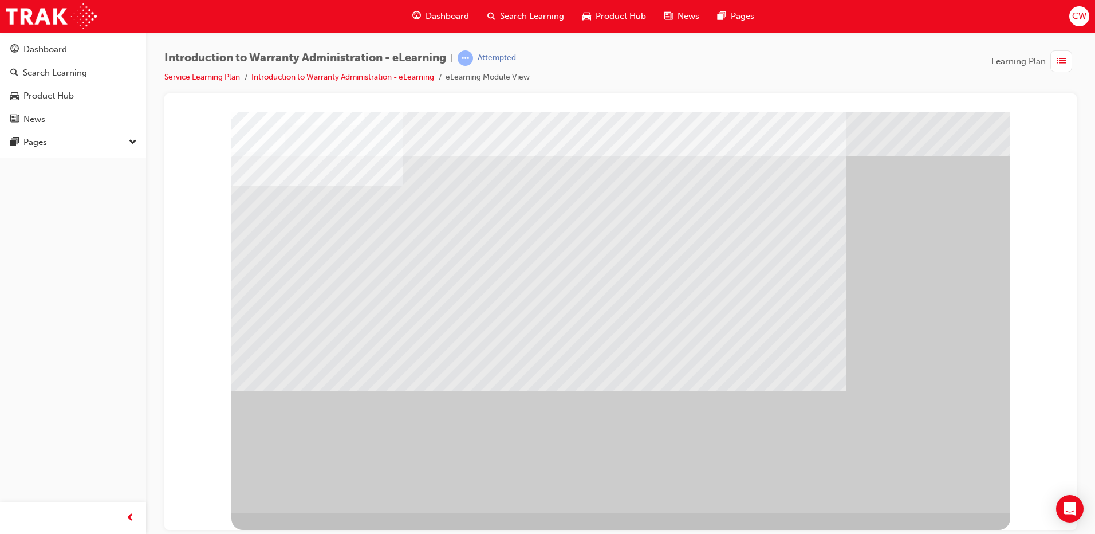
drag, startPoint x: 601, startPoint y: 304, endPoint x: 563, endPoint y: 282, distance: 43.6
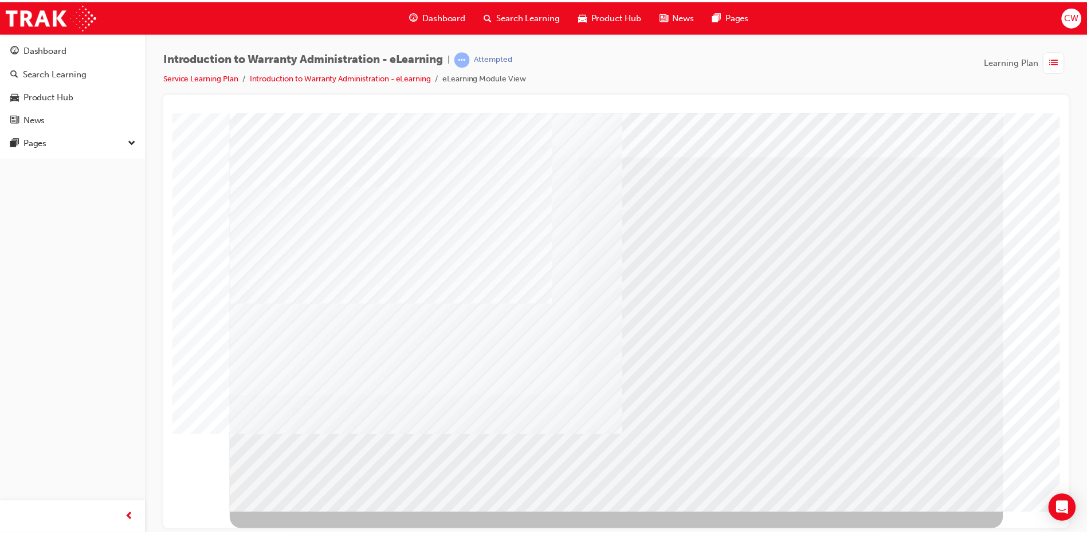
scroll to position [0, 0]
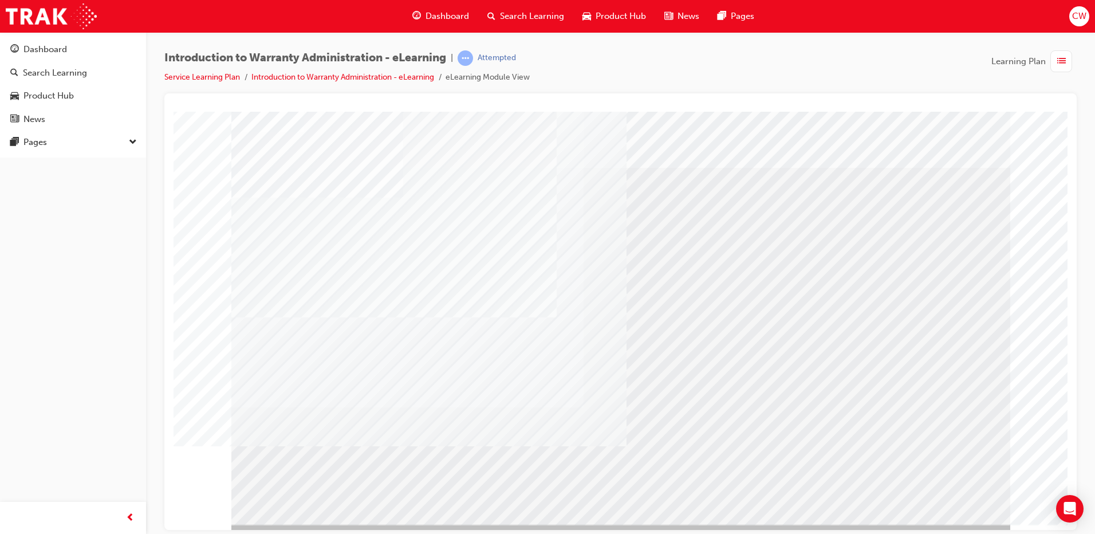
click at [65, 49] on div "Dashboard" at bounding box center [45, 49] width 44 height 13
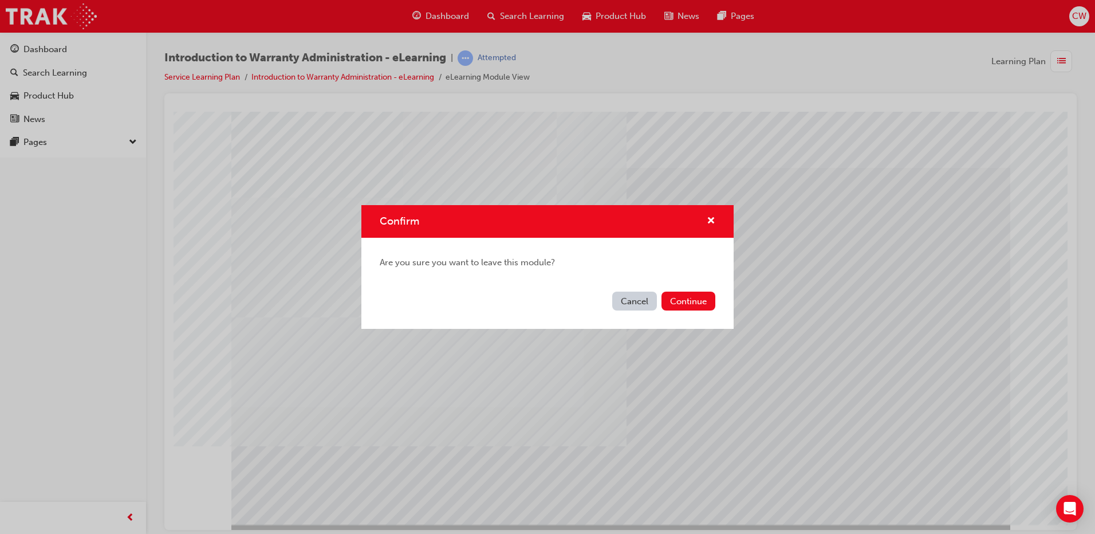
click at [687, 290] on div "Cancel Continue" at bounding box center [547, 308] width 372 height 42
click at [701, 305] on button "Continue" at bounding box center [689, 301] width 54 height 19
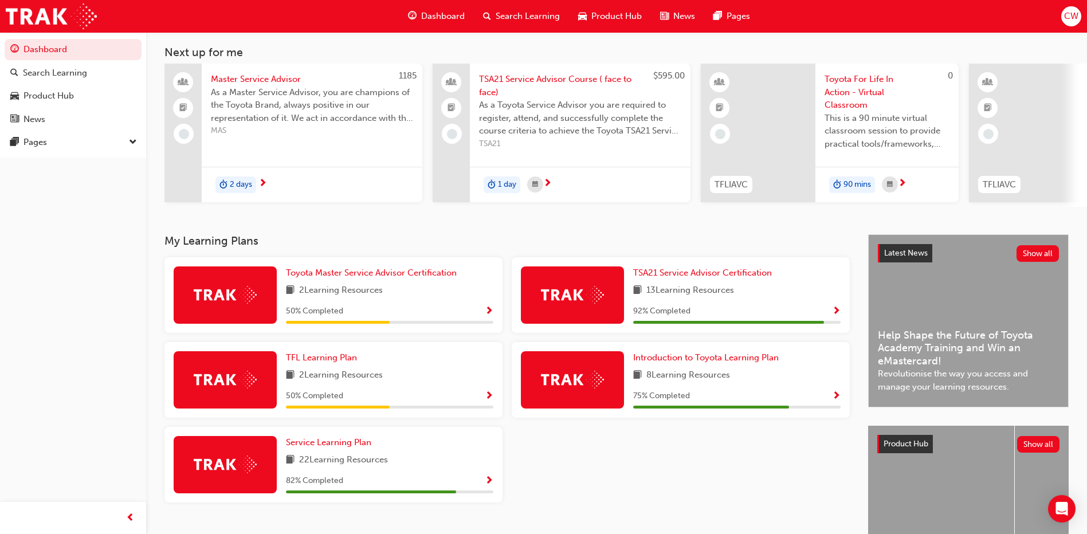
scroll to position [151, 0]
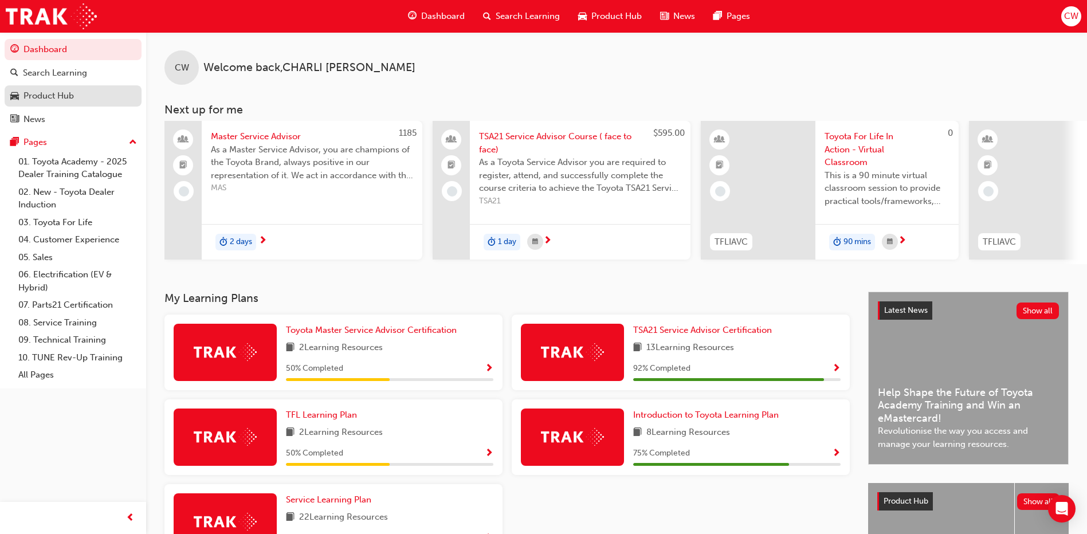
click at [74, 97] on div "Product Hub" at bounding box center [48, 95] width 50 height 13
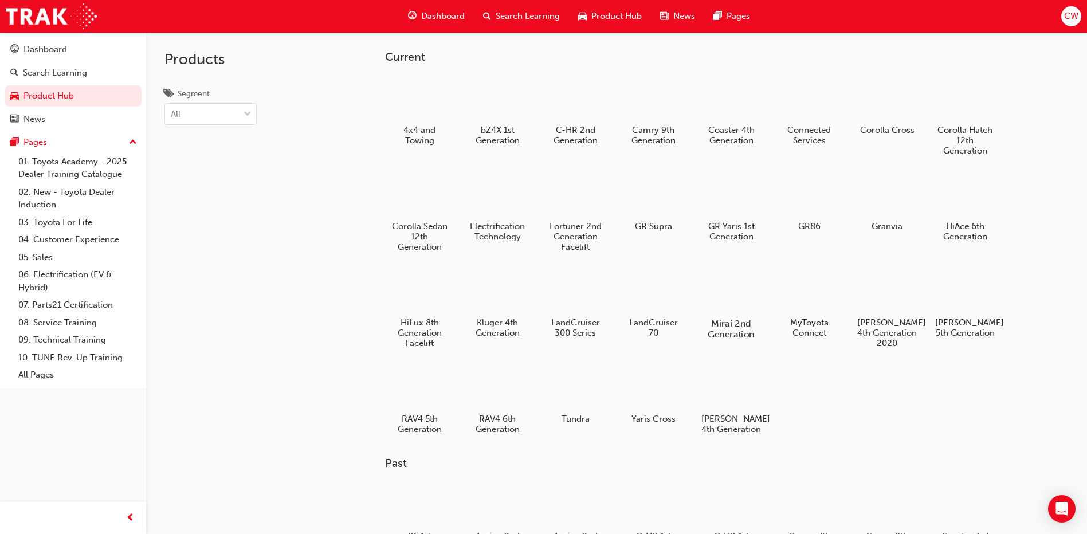
click at [720, 306] on div at bounding box center [731, 291] width 64 height 46
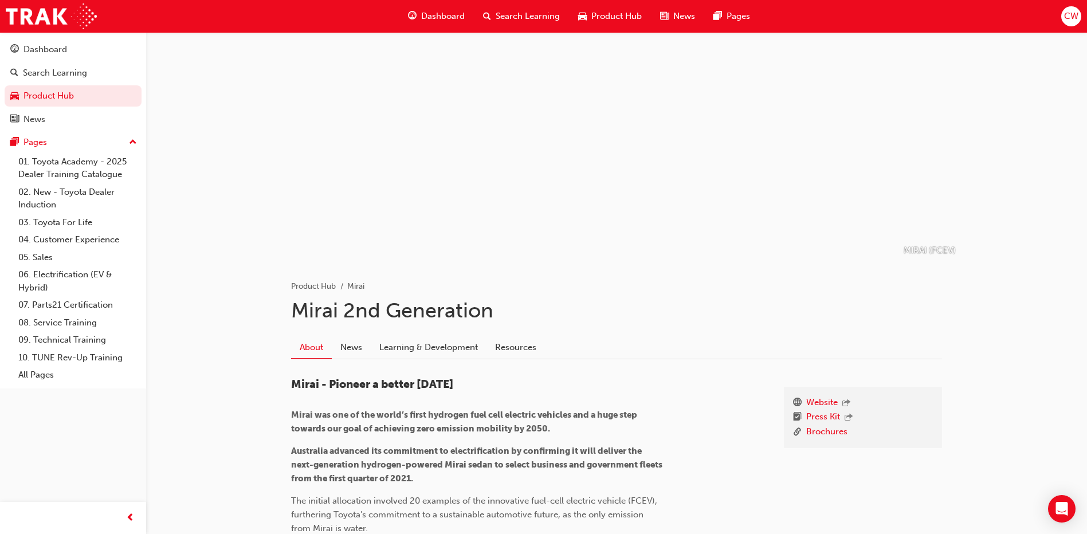
scroll to position [229, 0]
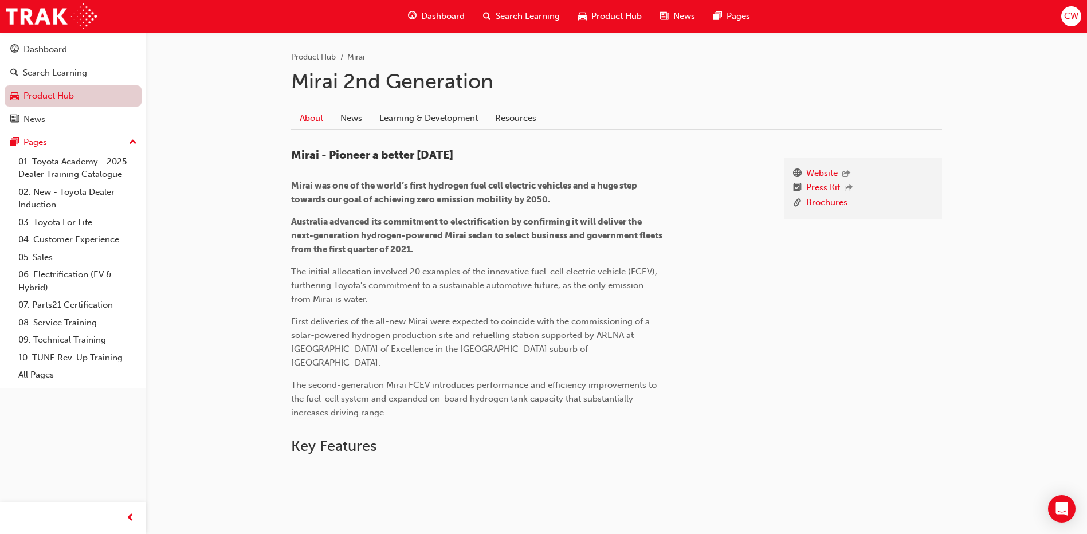
click at [53, 92] on link "Product Hub" at bounding box center [73, 95] width 137 height 21
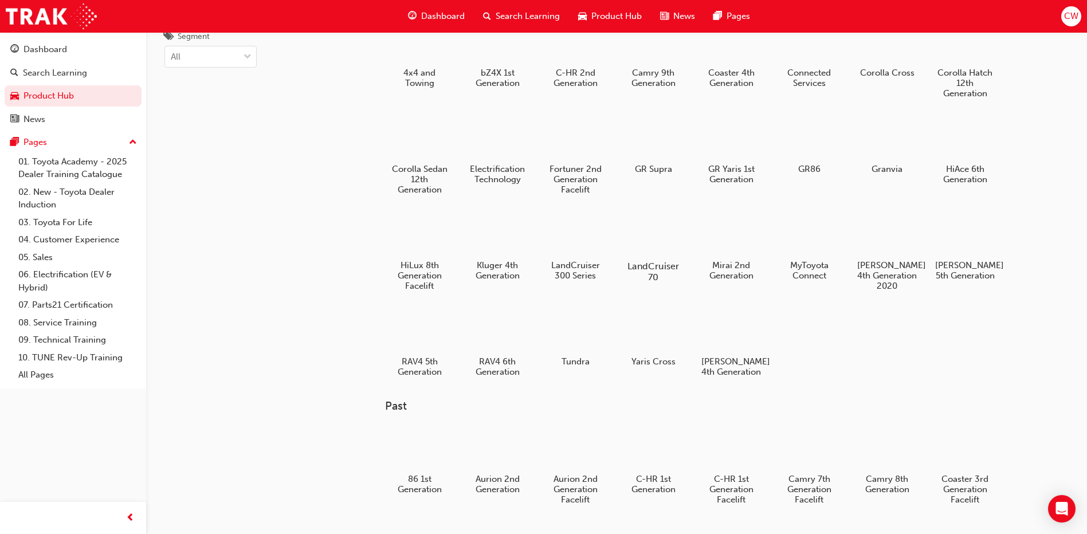
scroll to position [115, 0]
